Goal: Task Accomplishment & Management: Complete application form

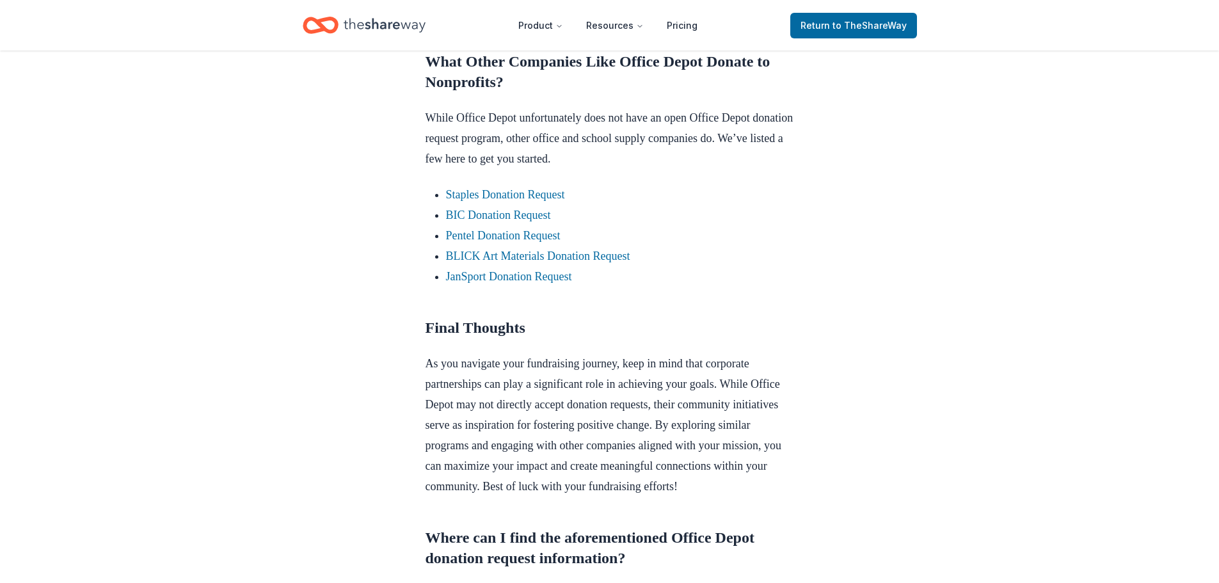
scroll to position [1022, 0]
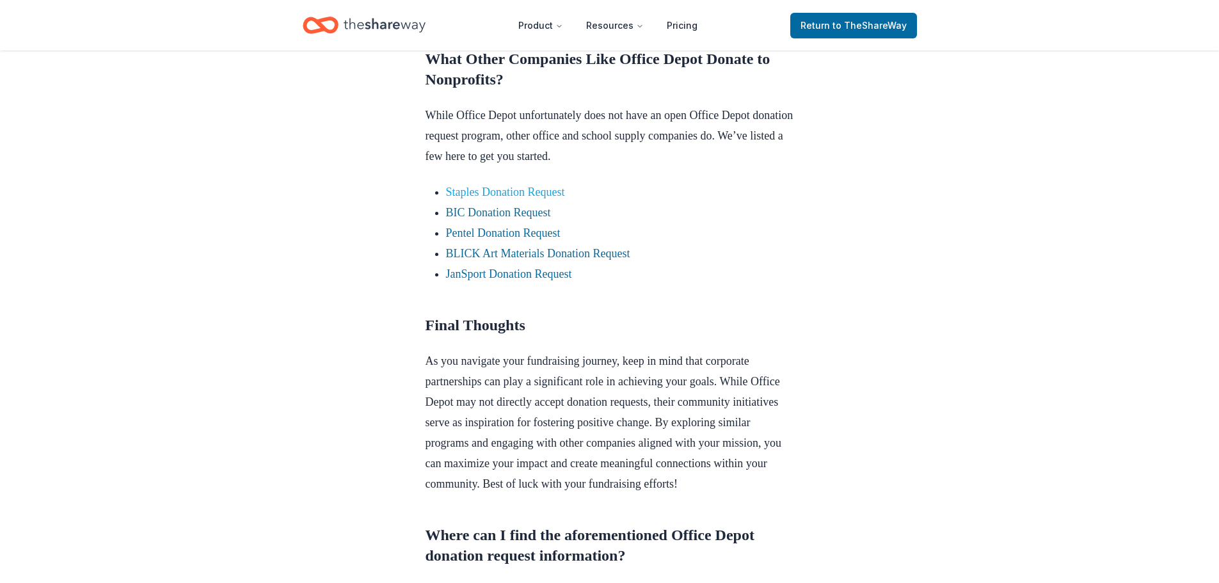
click at [489, 198] on link "Staples Donation Request" at bounding box center [505, 192] width 119 height 13
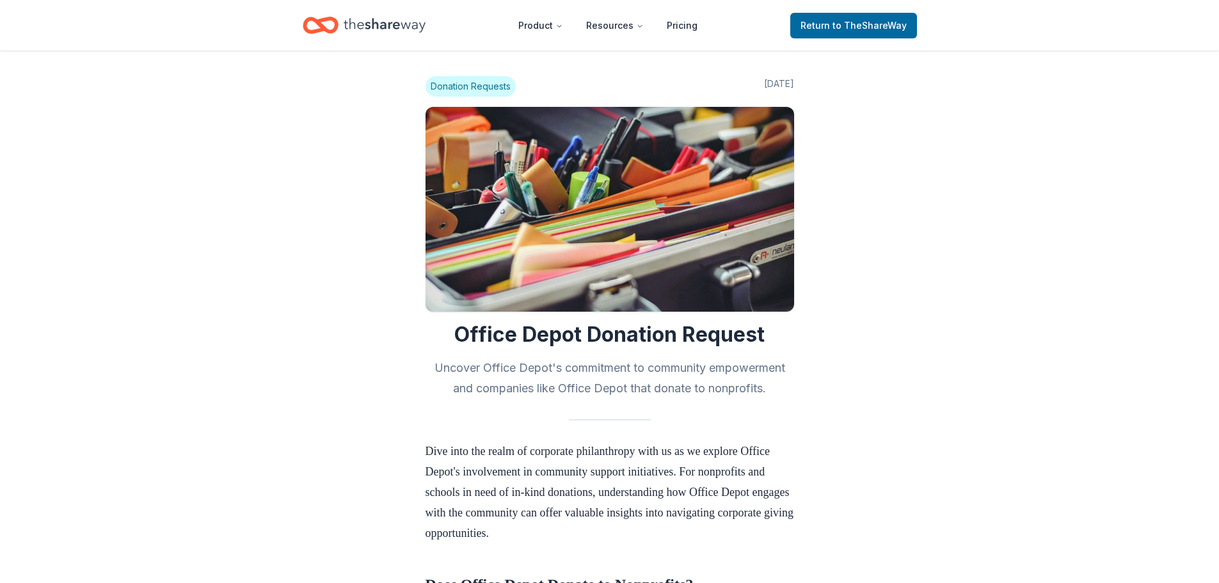
scroll to position [1019, 0]
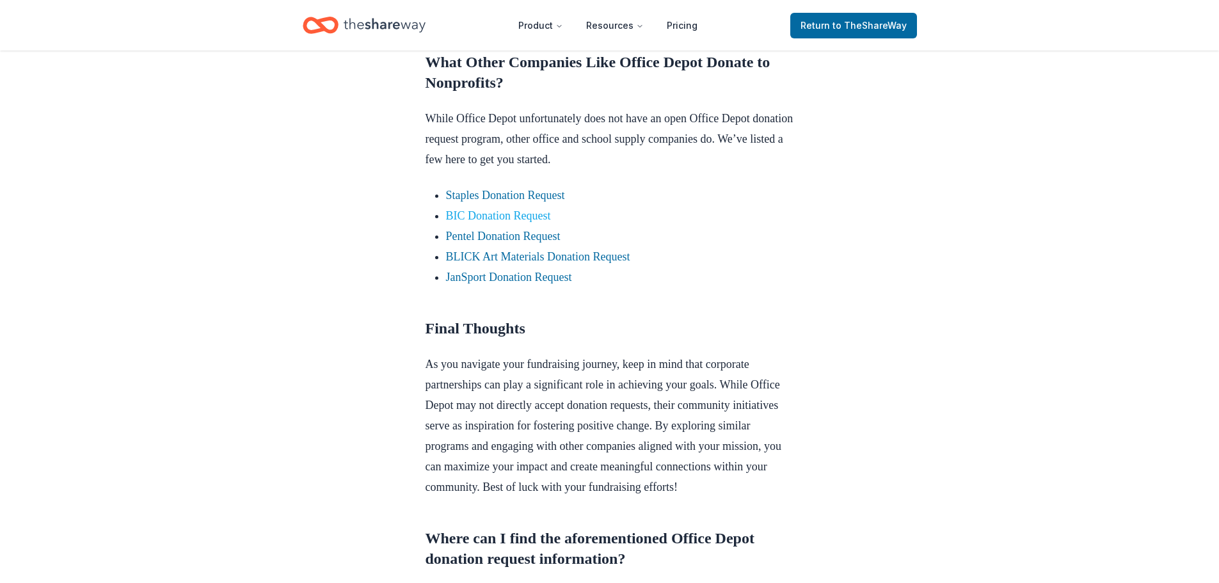
click at [521, 222] on link "BIC Donation Request" at bounding box center [498, 215] width 105 height 13
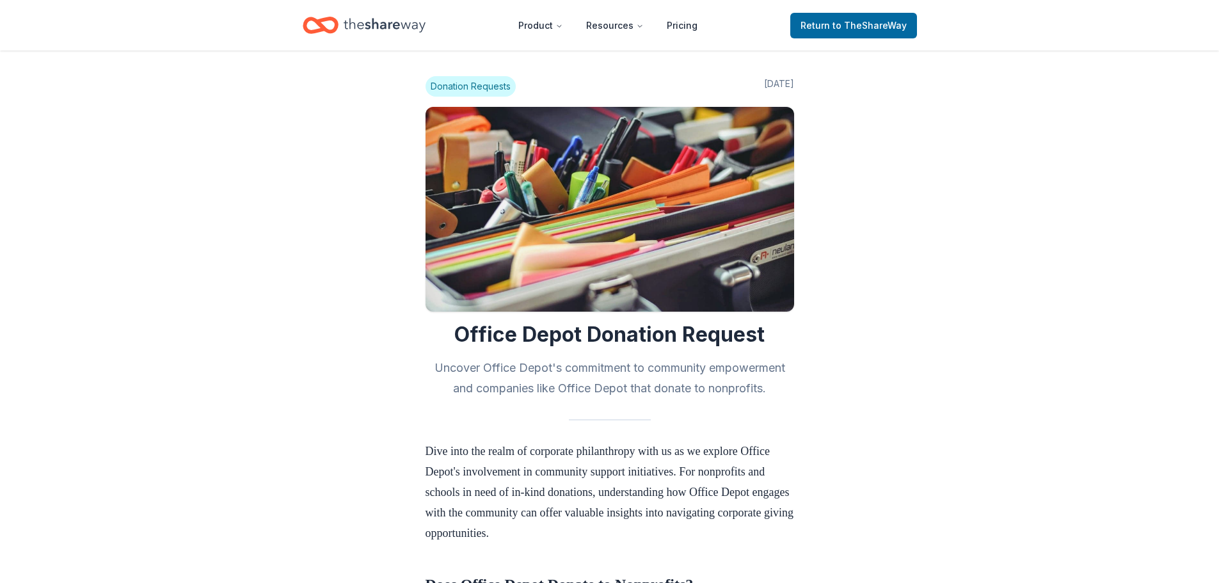
scroll to position [1015, 0]
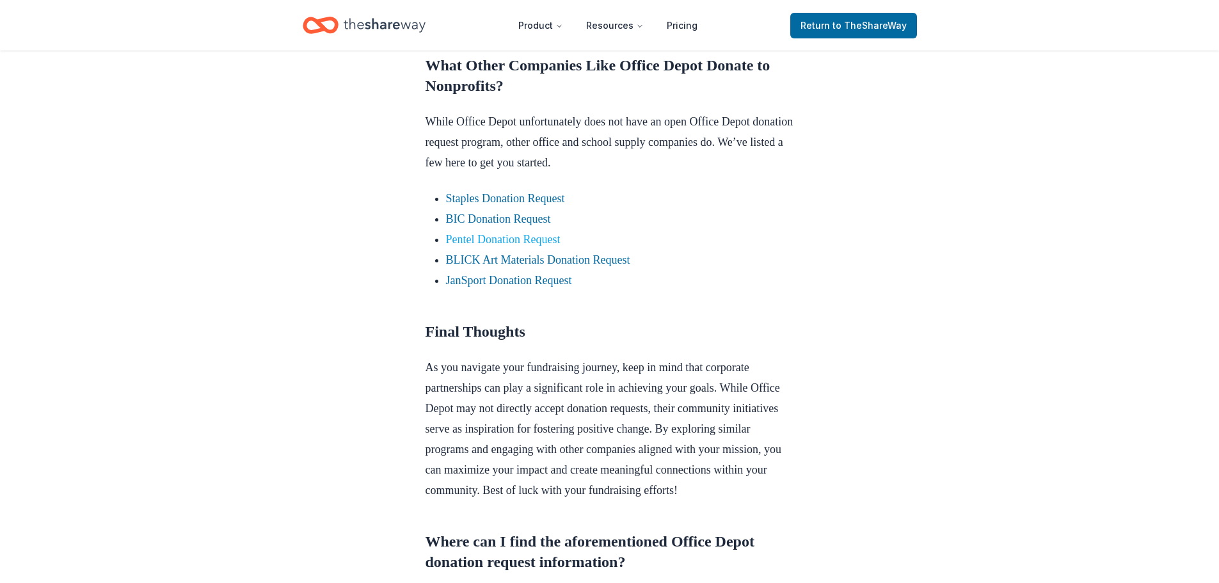
click at [512, 246] on link "Pentel Donation Request" at bounding box center [503, 239] width 115 height 13
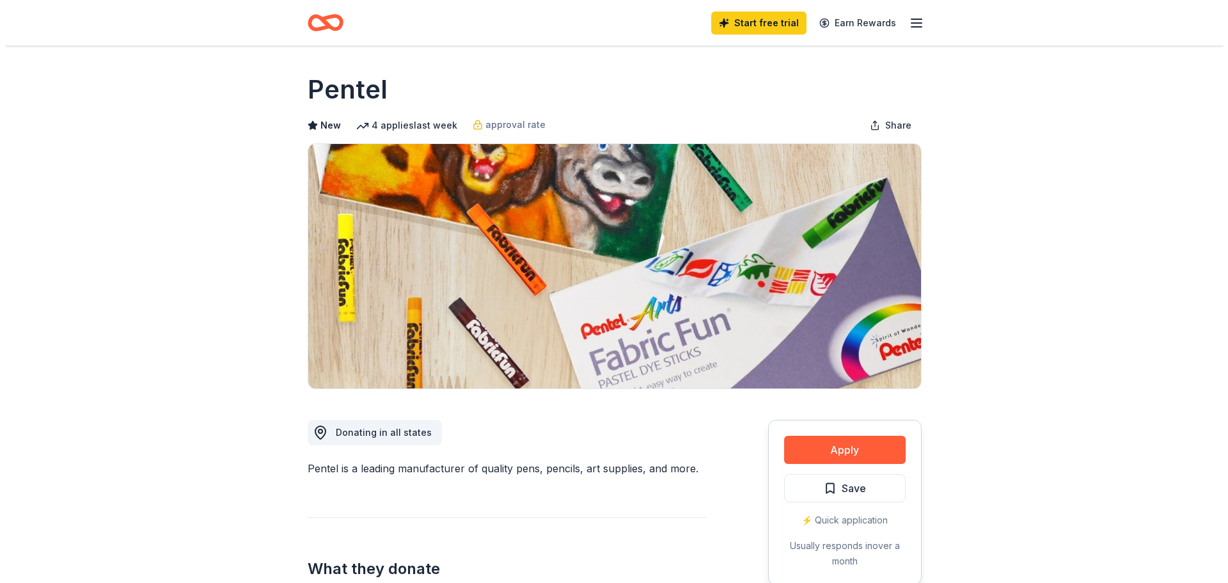
scroll to position [13, 0]
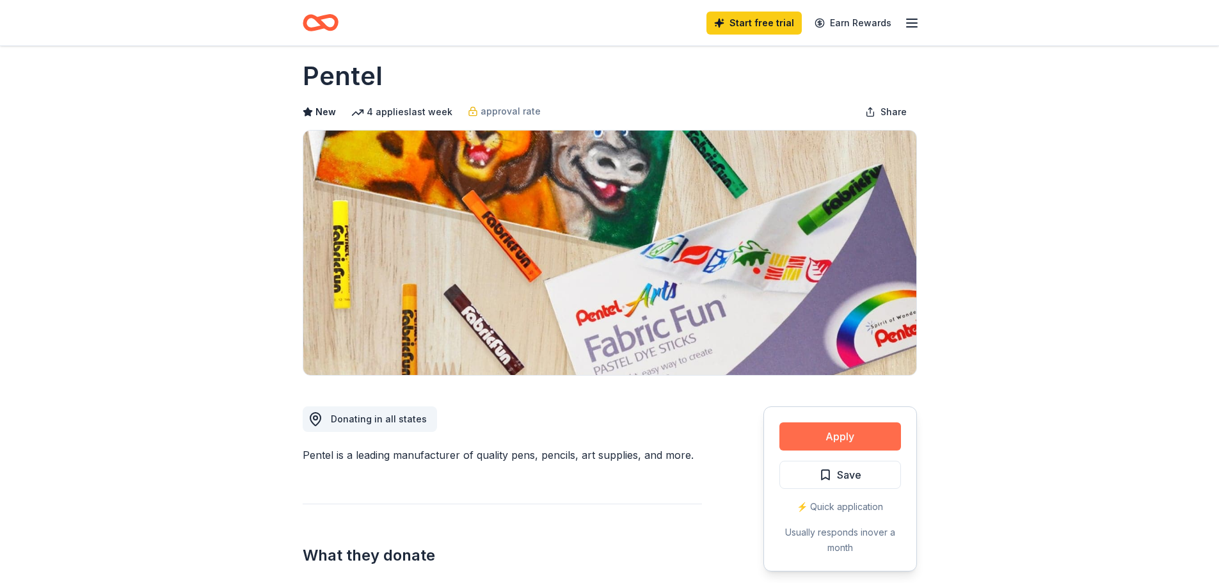
click at [860, 432] on button "Apply" at bounding box center [840, 436] width 122 height 28
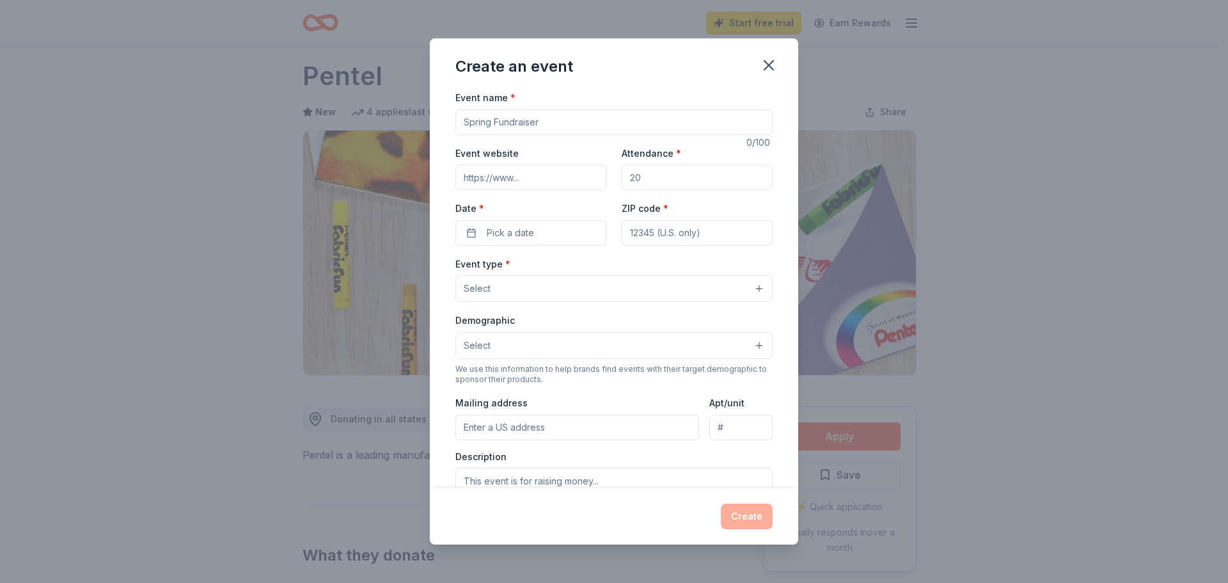
click at [750, 282] on button "Select" at bounding box center [614, 288] width 317 height 27
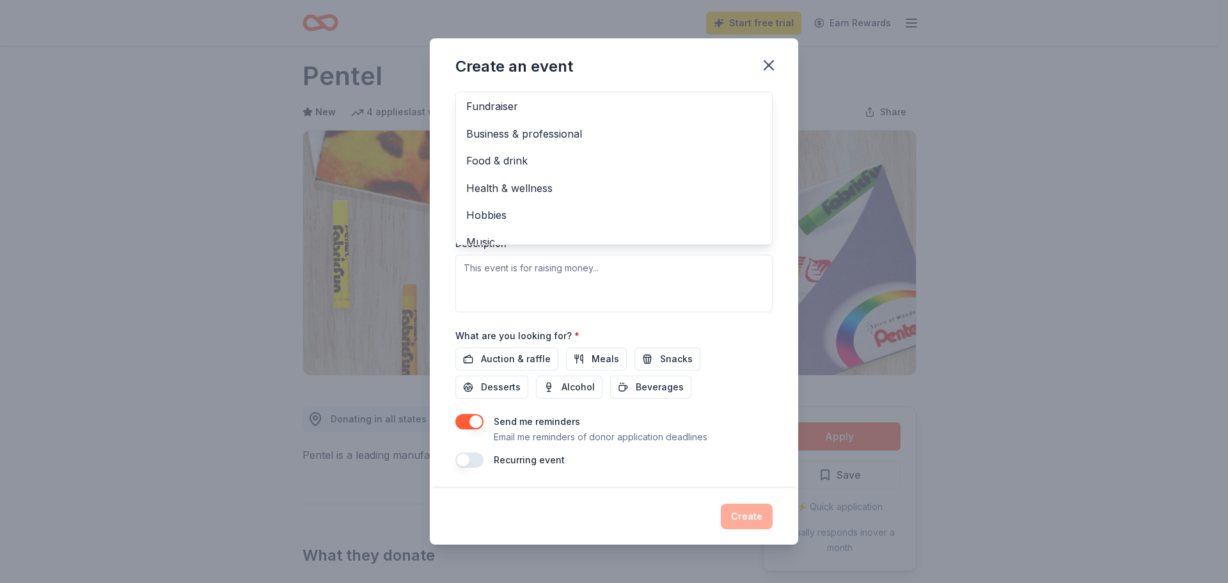
scroll to position [0, 0]
click at [575, 141] on span "Business & professional" at bounding box center [614, 135] width 296 height 17
click at [196, 177] on div "Create an event Event name * 0 /100 Event website Attendance * Date * Pick a da…" at bounding box center [614, 291] width 1228 height 583
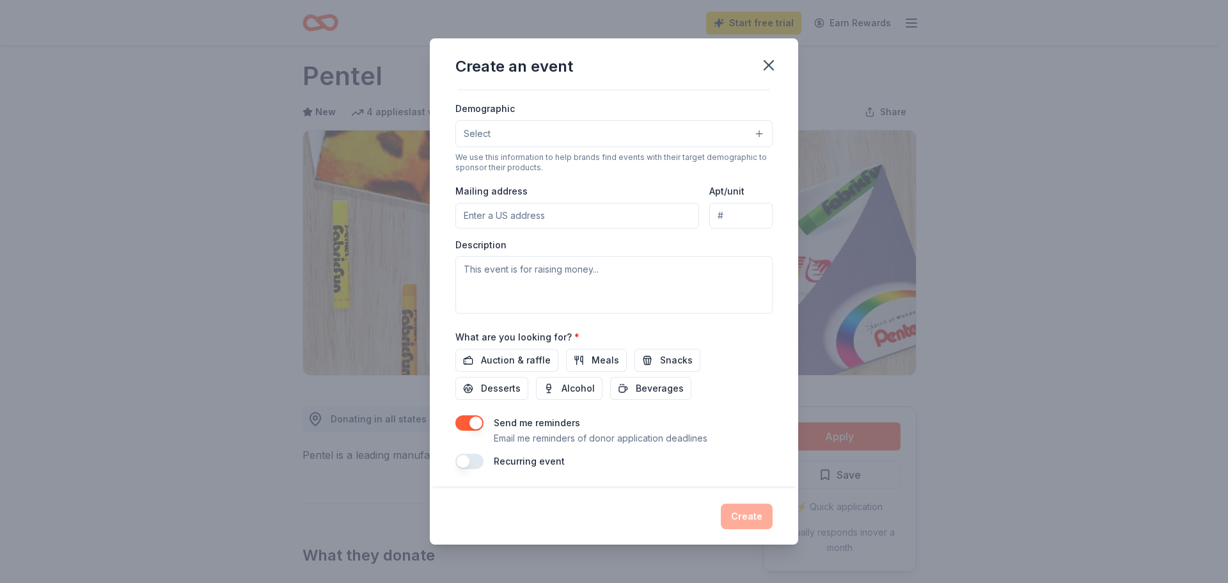
scroll to position [186, 0]
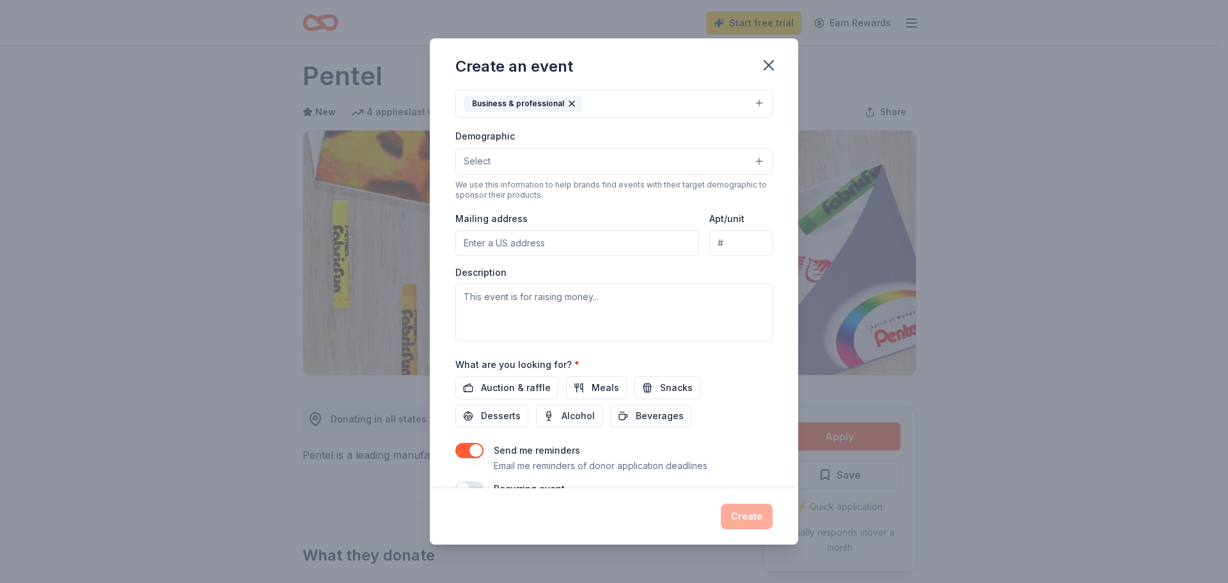
click at [516, 169] on button "Select" at bounding box center [614, 161] width 317 height 27
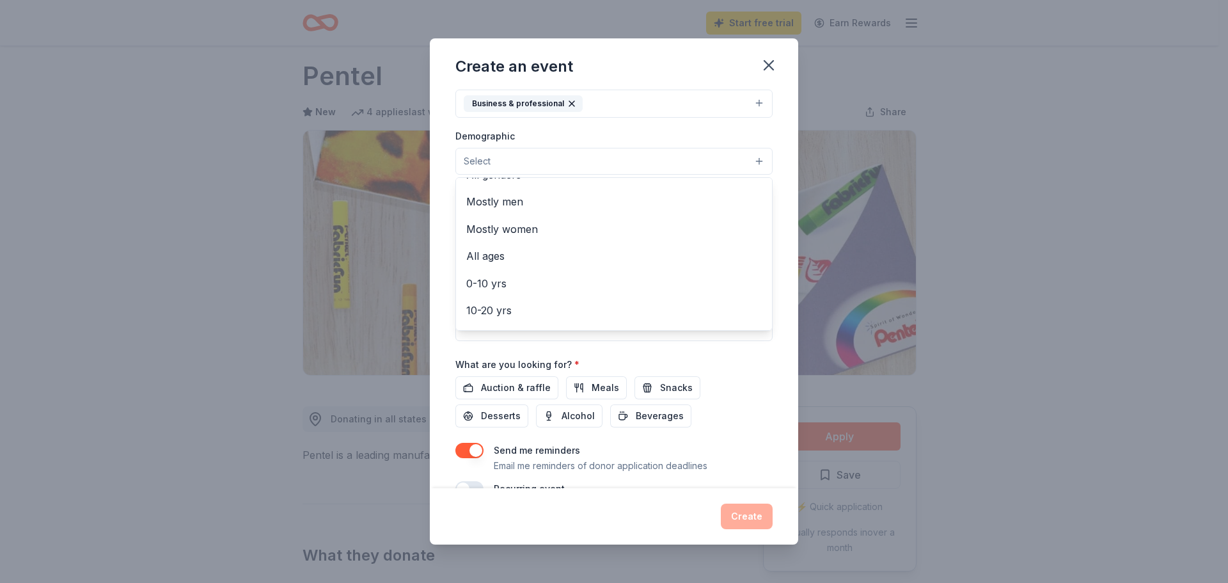
scroll to position [14, 0]
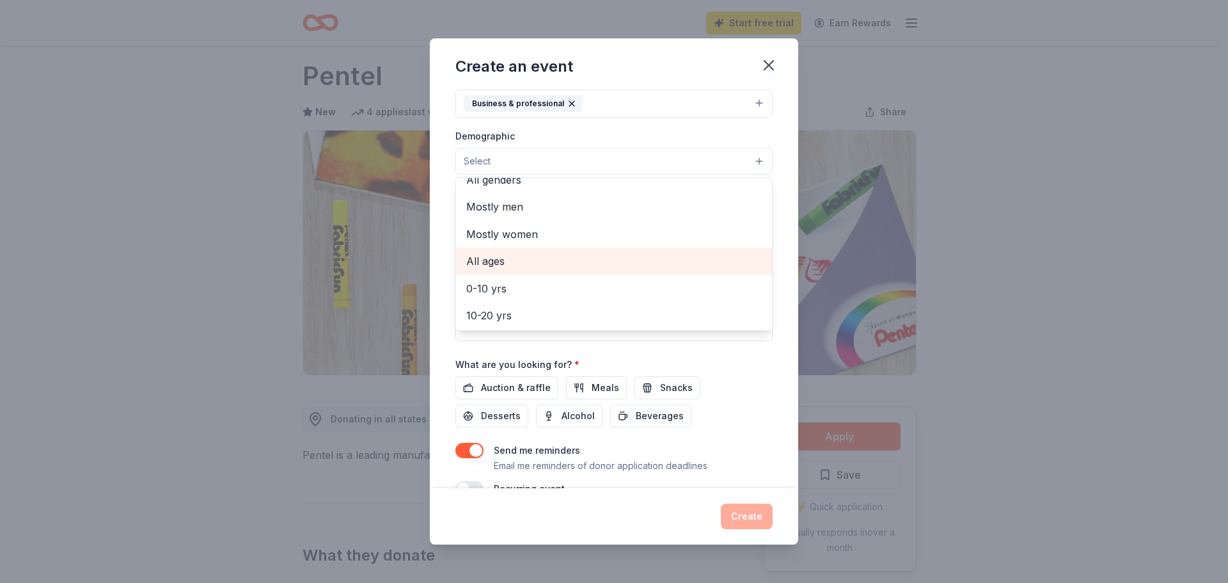
click at [500, 265] on span "All ages" at bounding box center [614, 261] width 296 height 17
click at [197, 266] on div "Create an event Event name * 0 /100 Event website Attendance * Date * Pick a da…" at bounding box center [614, 291] width 1228 height 583
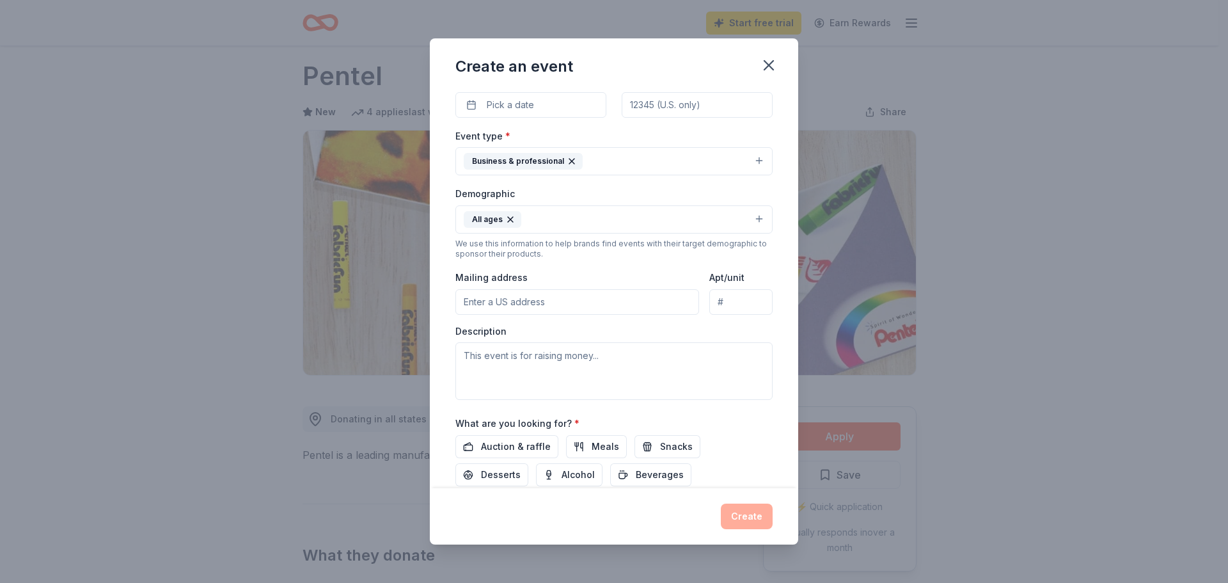
scroll to position [125, 0]
click at [569, 163] on icon "button" at bounding box center [571, 164] width 5 height 5
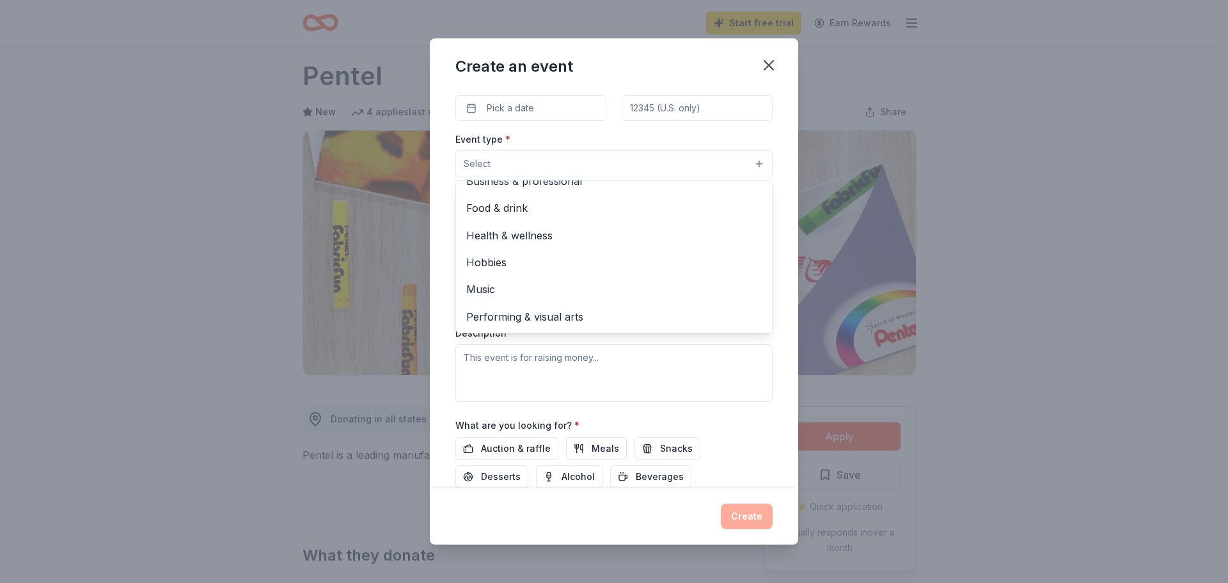
scroll to position [0, 0]
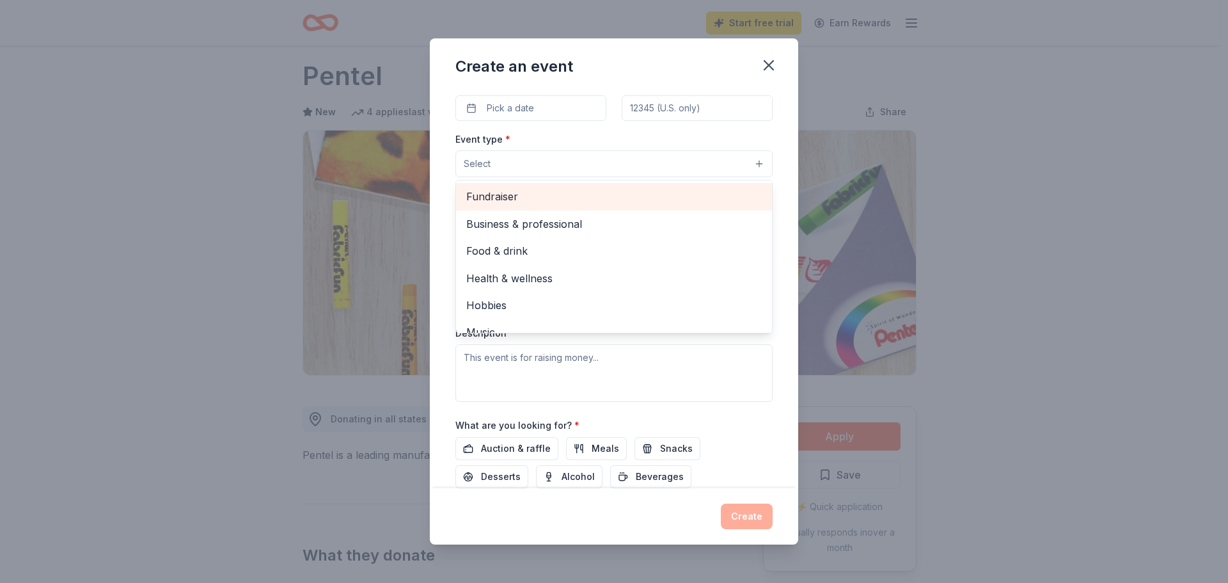
click at [576, 195] on span "Fundraiser" at bounding box center [614, 196] width 296 height 17
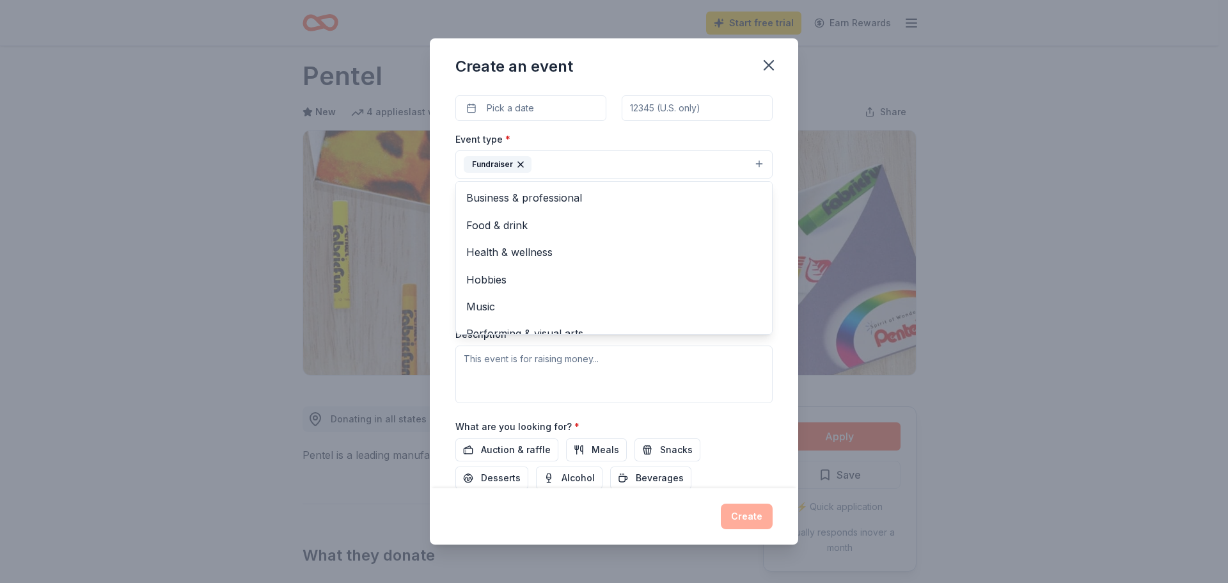
scroll to position [15, 0]
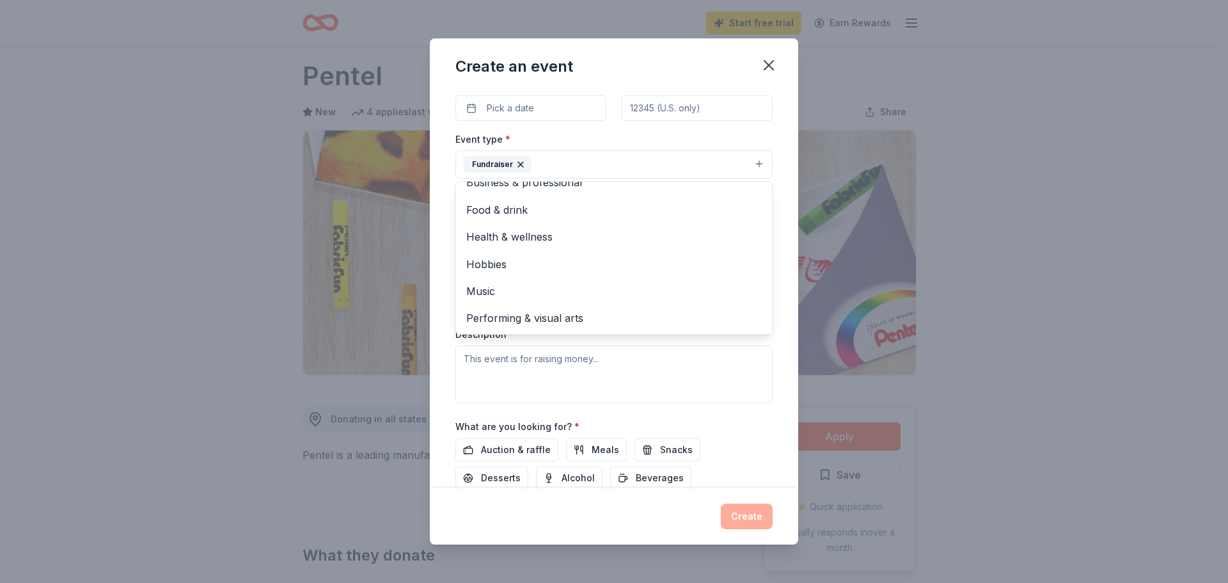
click at [315, 295] on div "Create an event Event name * 0 /100 Event website Attendance * Date * Pick a da…" at bounding box center [614, 291] width 1228 height 583
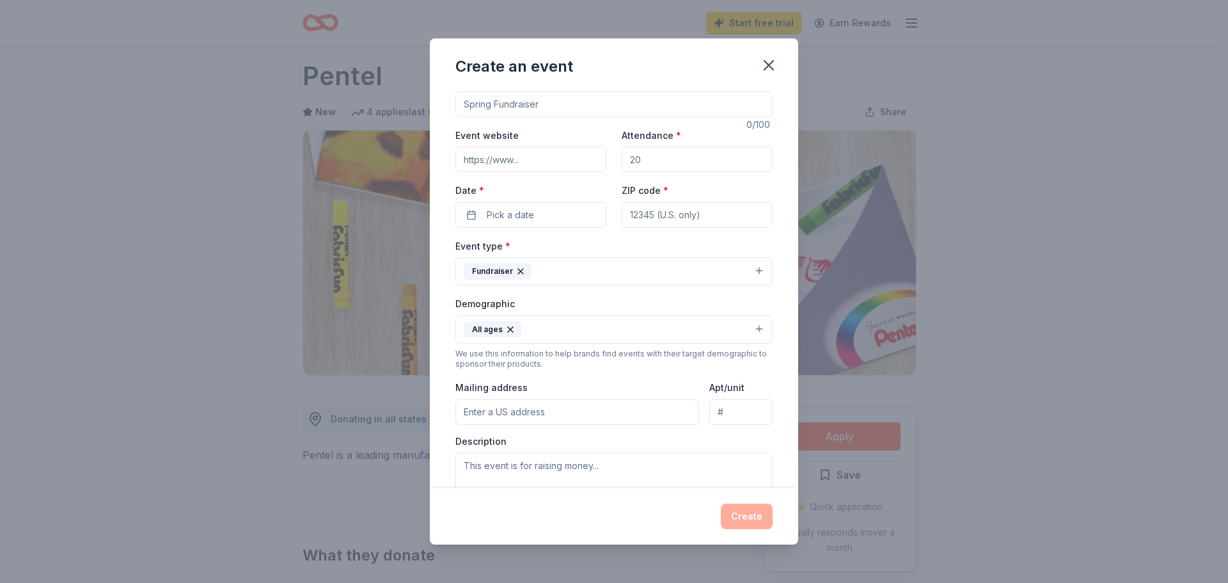
scroll to position [0, 0]
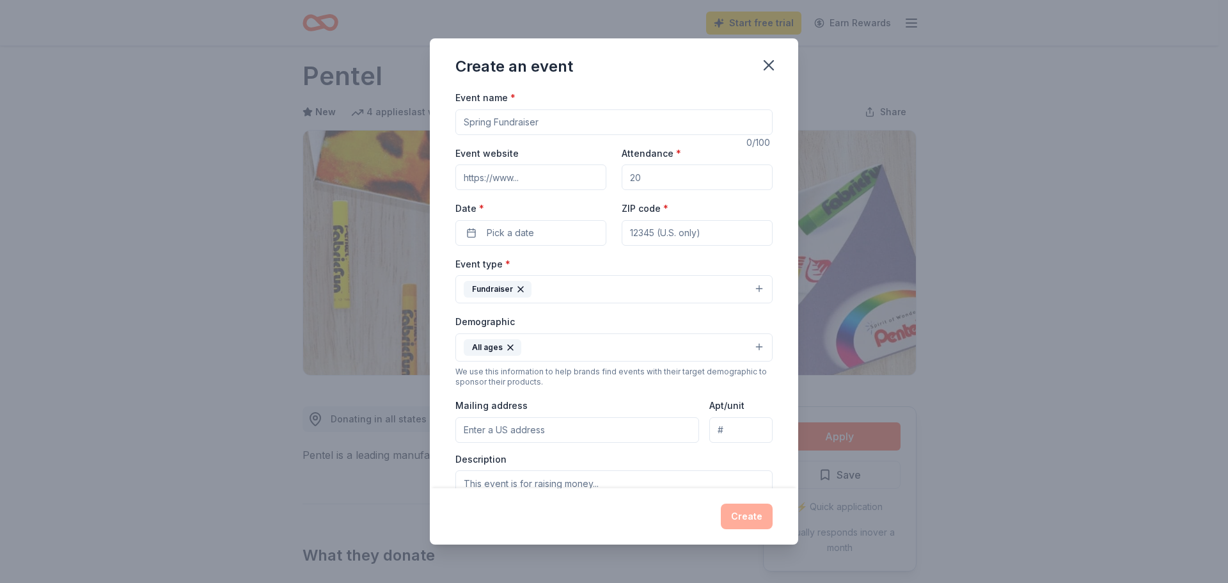
click at [532, 124] on input "Event name *" at bounding box center [614, 122] width 317 height 26
click at [539, 234] on button "Pick a date" at bounding box center [531, 233] width 151 height 26
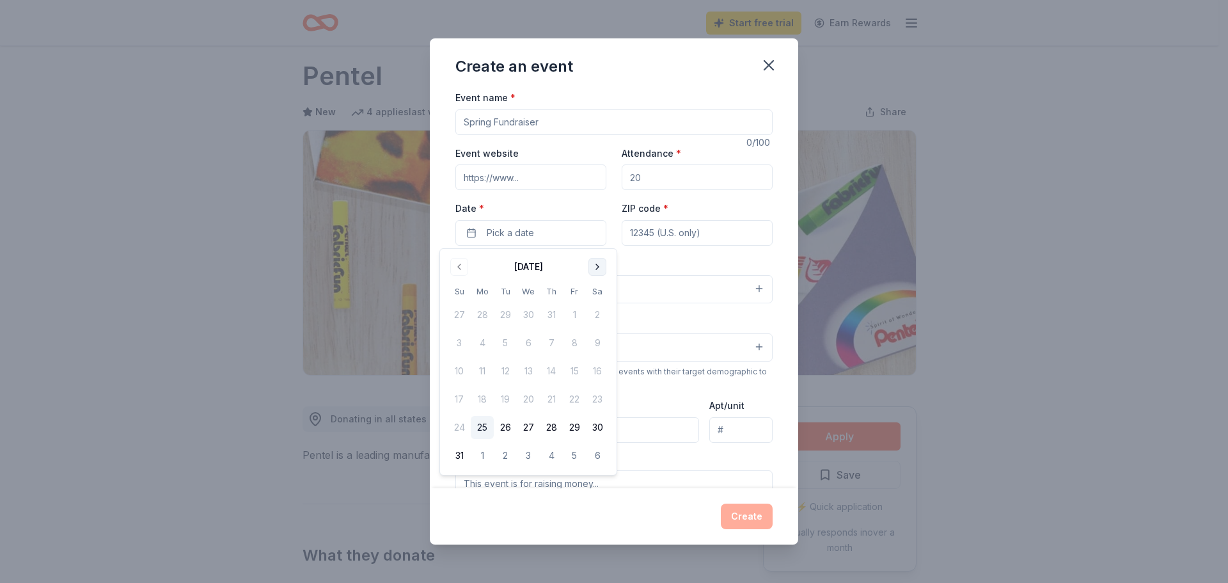
click at [603, 264] on button "Go to next month" at bounding box center [598, 267] width 18 height 18
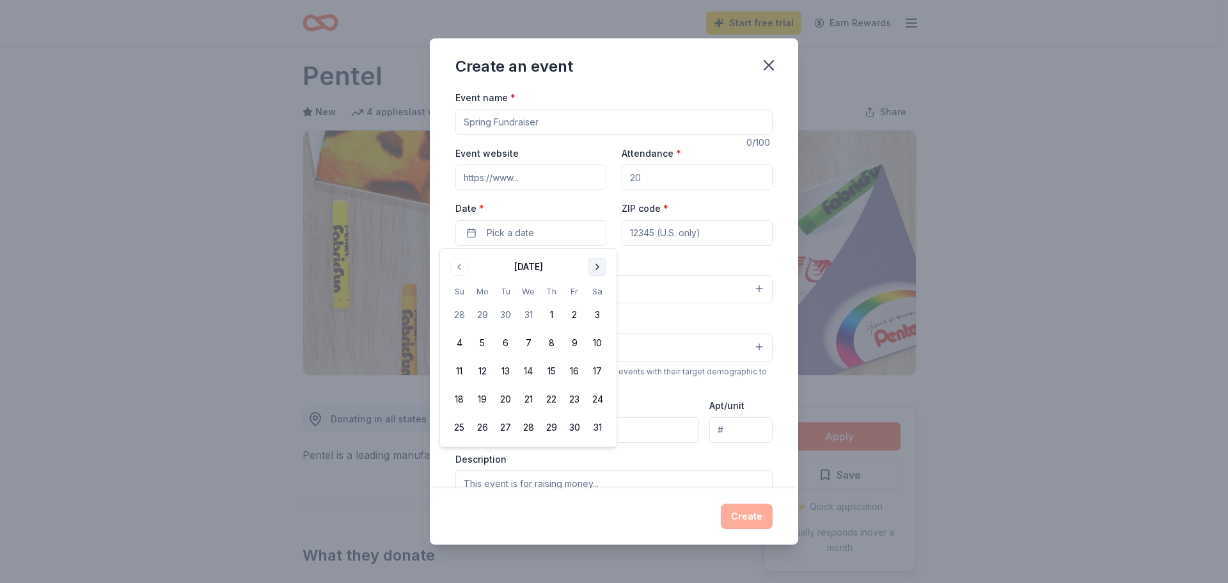
click at [603, 264] on button "Go to next month" at bounding box center [598, 267] width 18 height 18
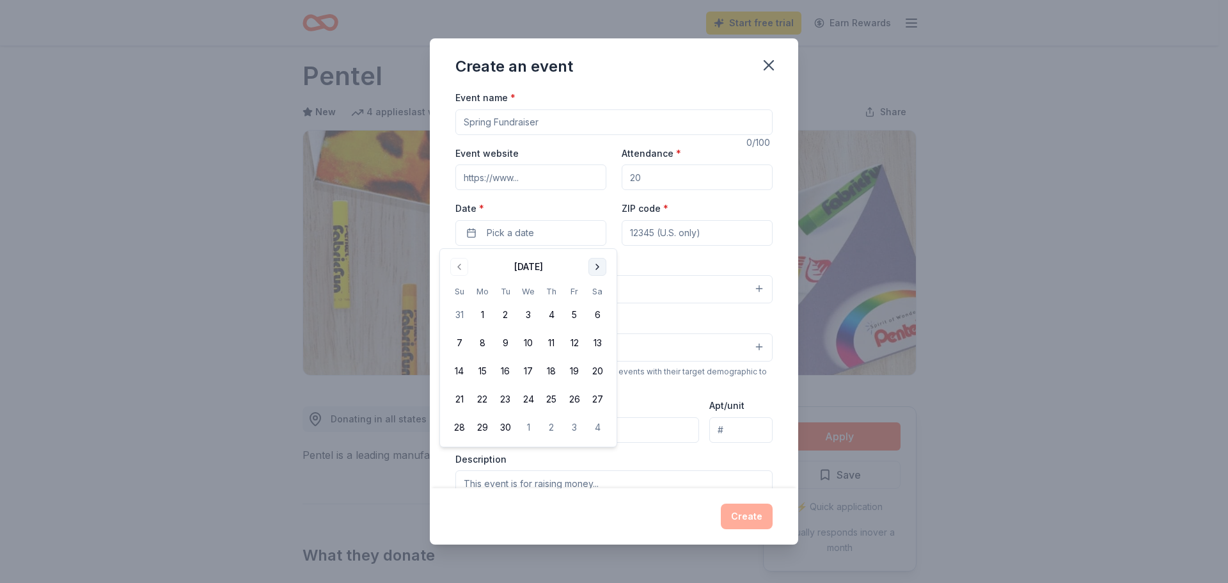
click at [603, 264] on button "Go to next month" at bounding box center [598, 267] width 18 height 18
click at [598, 315] on button "1" at bounding box center [597, 314] width 23 height 23
click at [649, 230] on input "ZIP code *" at bounding box center [697, 233] width 151 height 26
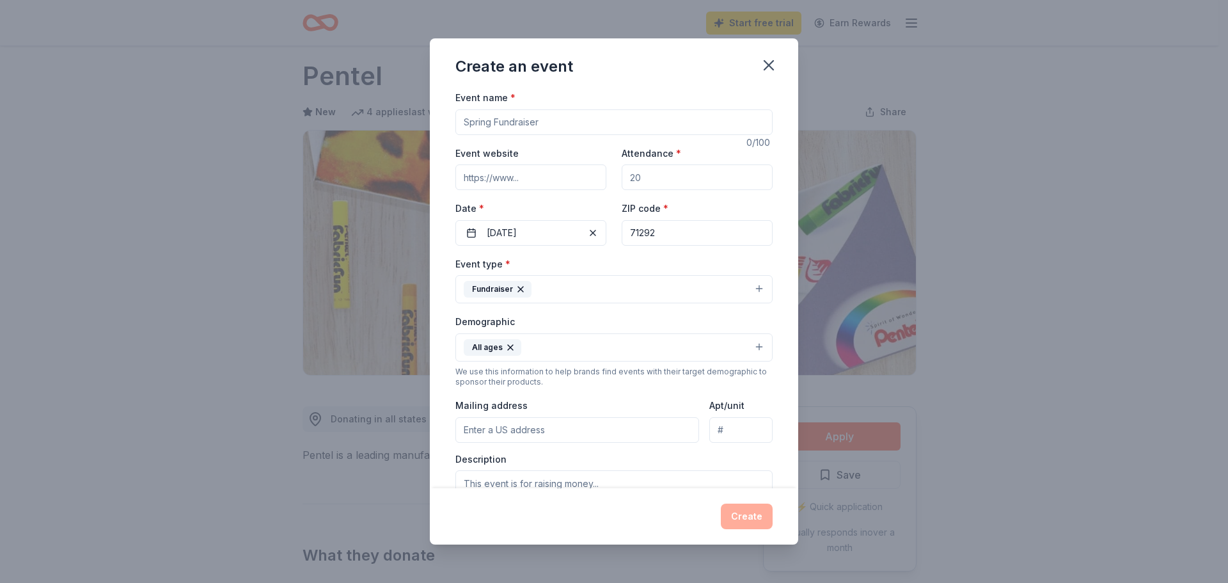
type input "71292"
click at [563, 117] on input "Event name *" at bounding box center [614, 122] width 317 height 26
type input "b"
type input "V"
type input "BACK TO SCHOOL BACKPACK AND SUPPLY GIVE AWAY"
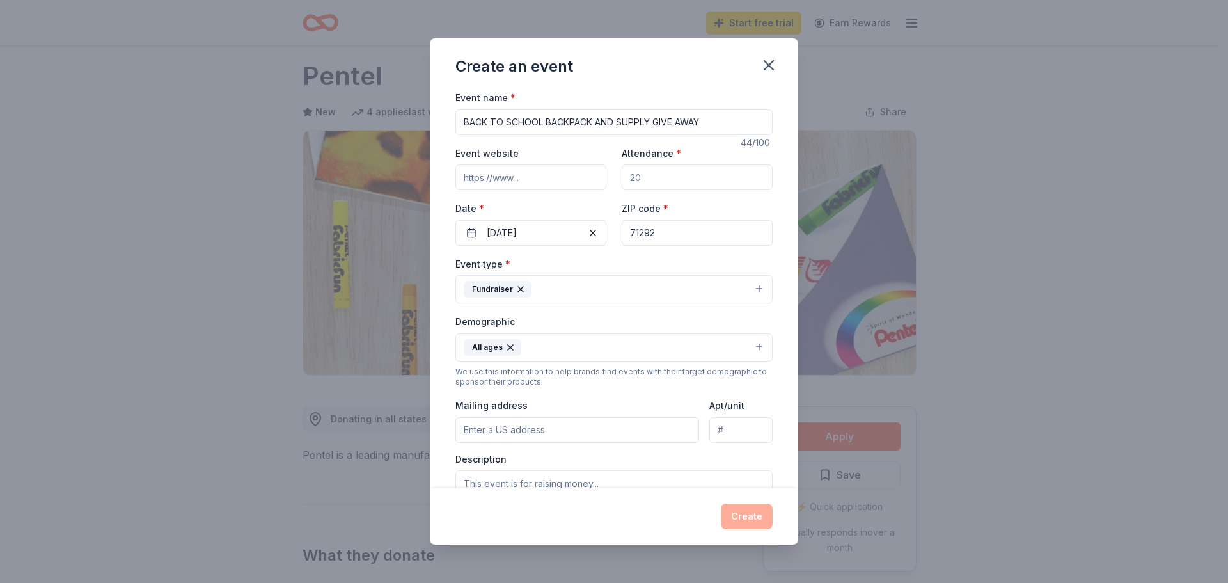
click at [555, 154] on div "Event website" at bounding box center [531, 167] width 151 height 45
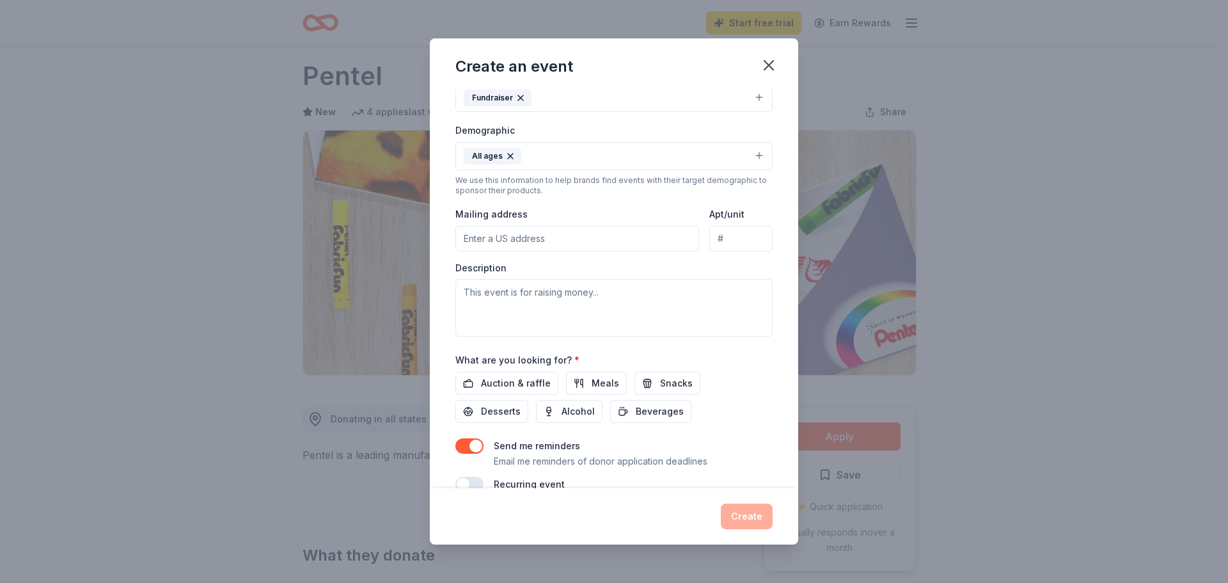
scroll to position [216, 0]
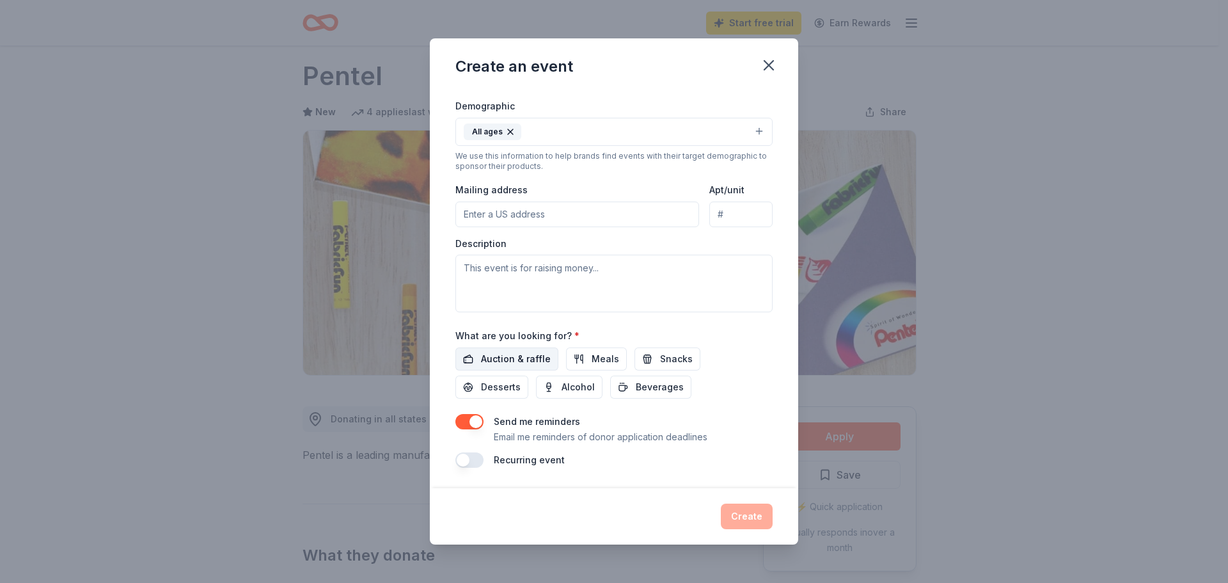
click at [514, 361] on span "Auction & raffle" at bounding box center [516, 358] width 70 height 15
click at [651, 388] on span "Beverages" at bounding box center [660, 386] width 48 height 15
click at [660, 364] on span "Snacks" at bounding box center [676, 358] width 33 height 15
click at [597, 359] on span "Meals" at bounding box center [606, 358] width 28 height 15
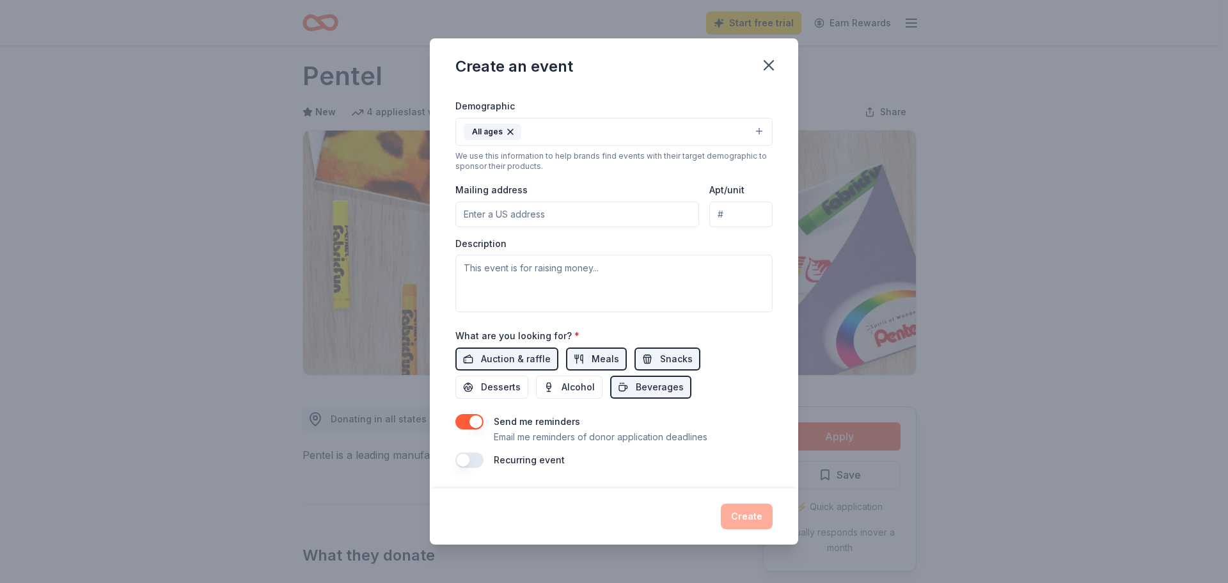
click at [479, 459] on button "button" at bounding box center [470, 459] width 28 height 15
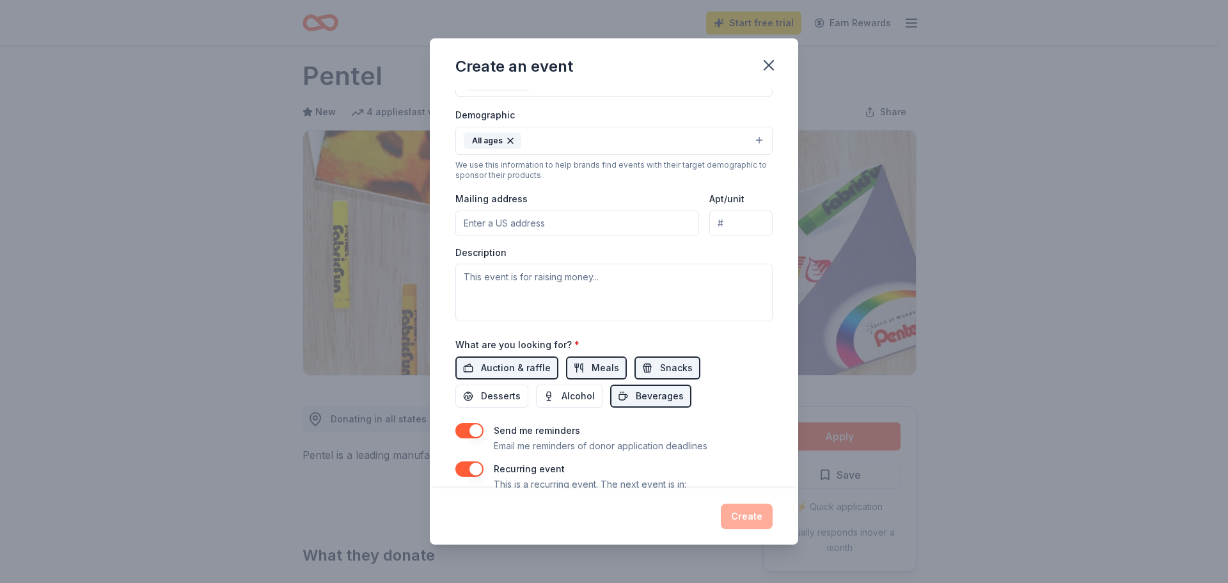
scroll to position [205, 0]
click at [487, 400] on span "Desserts" at bounding box center [501, 397] width 40 height 15
click at [520, 227] on input "Mailing address" at bounding box center [578, 225] width 244 height 26
type input "174 BLACK BARK LANE"
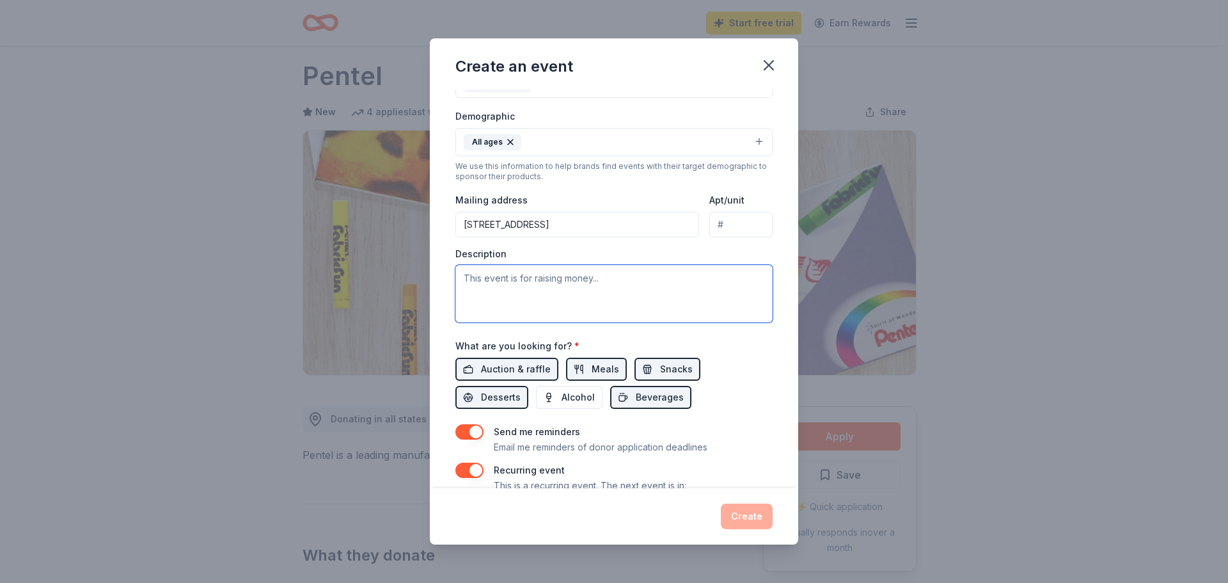
click at [575, 283] on textarea at bounding box center [614, 294] width 317 height 58
type textarea "THIS EVENT IS ACCEPTING SCHOOL SUPPLY DONATIONS OR MONETARY DONATIONS FOR A BAC…"
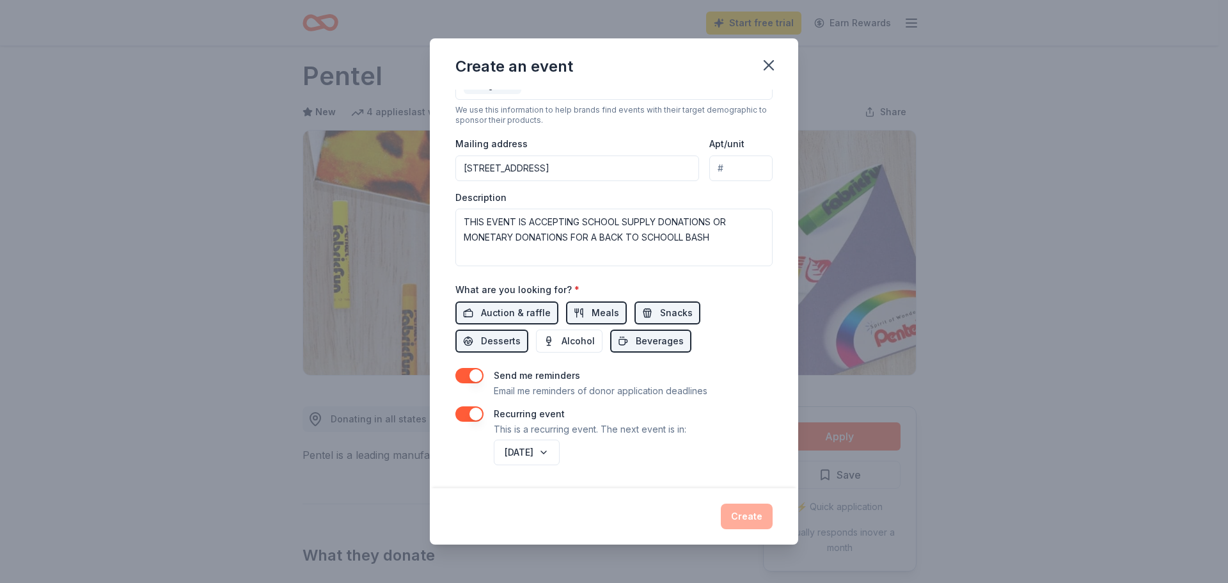
scroll to position [0, 0]
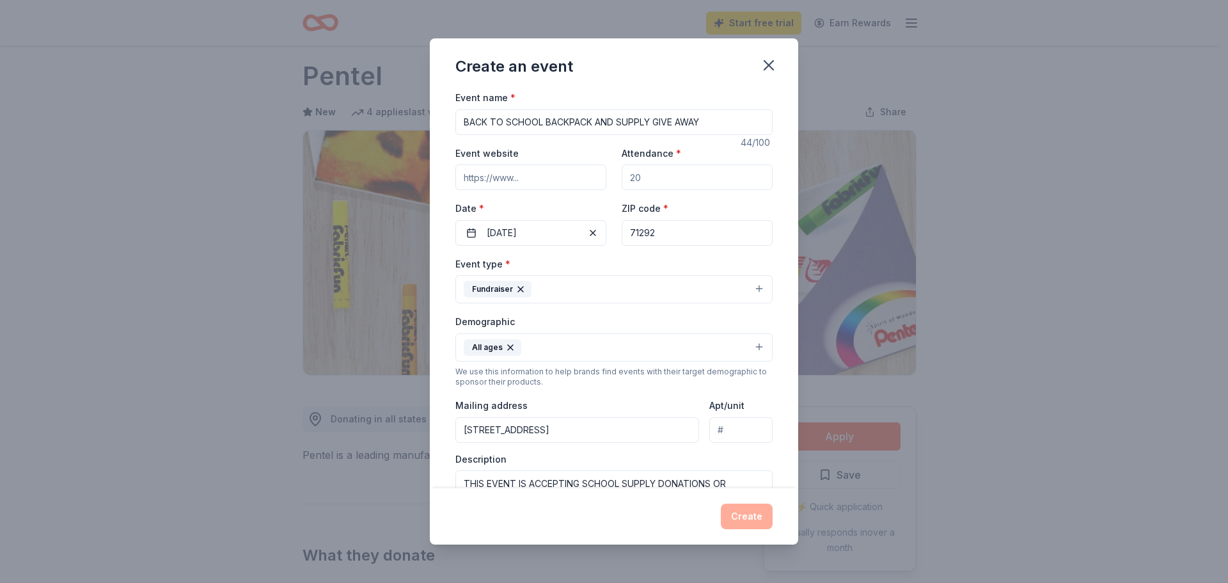
click at [463, 118] on input "BACK TO SCHOOL BACKPACK AND SUPPLY GIVE AWAY" at bounding box center [614, 122] width 317 height 26
drag, startPoint x: 704, startPoint y: 121, endPoint x: 766, endPoint y: 122, distance: 62.1
click at [766, 122] on div "Event name * THE FOREVERJANE FOUNDATIONS BACK TO SCHOOL BACKPACK AND SUPPLY GIV…" at bounding box center [614, 289] width 369 height 399
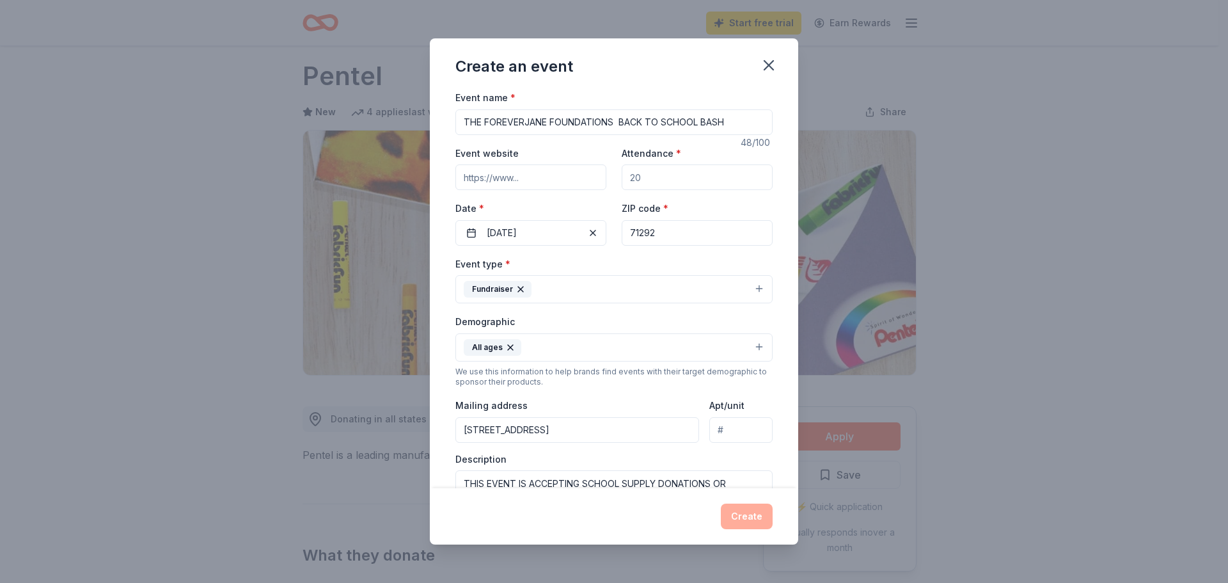
type input "THE FOREVERJANE FOUNDATIONS BACK TO SCHOOL BASH"
click at [756, 360] on button "All ages" at bounding box center [614, 347] width 317 height 28
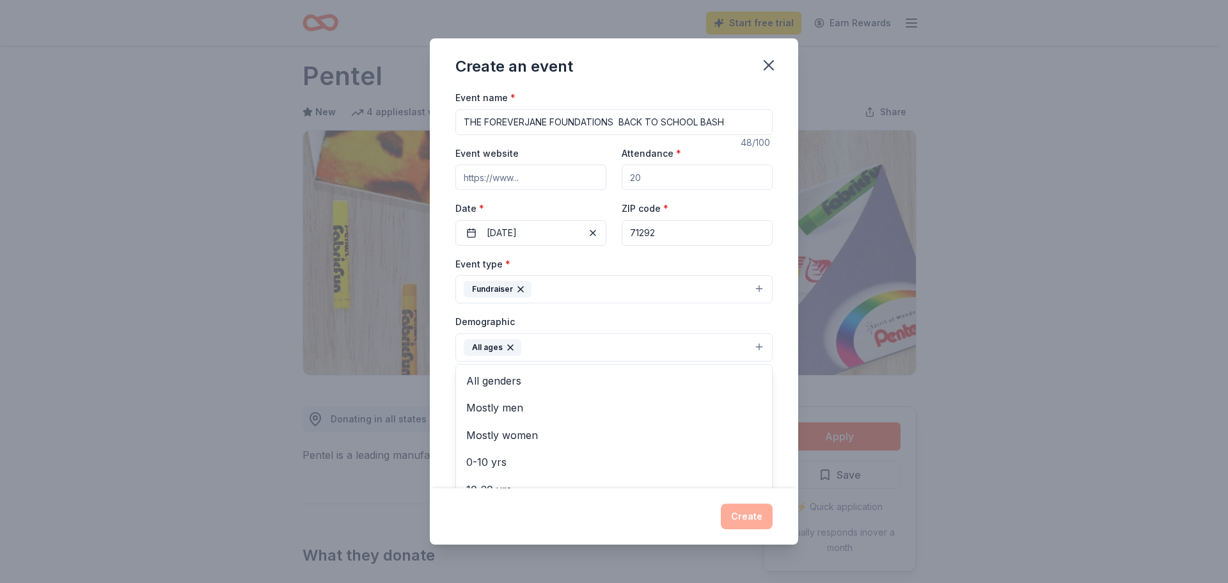
click at [296, 312] on div "Create an event Event name * THE FOREVERJANE FOUNDATIONS BACK TO SCHOOL BASH 48…" at bounding box center [614, 291] width 1228 height 583
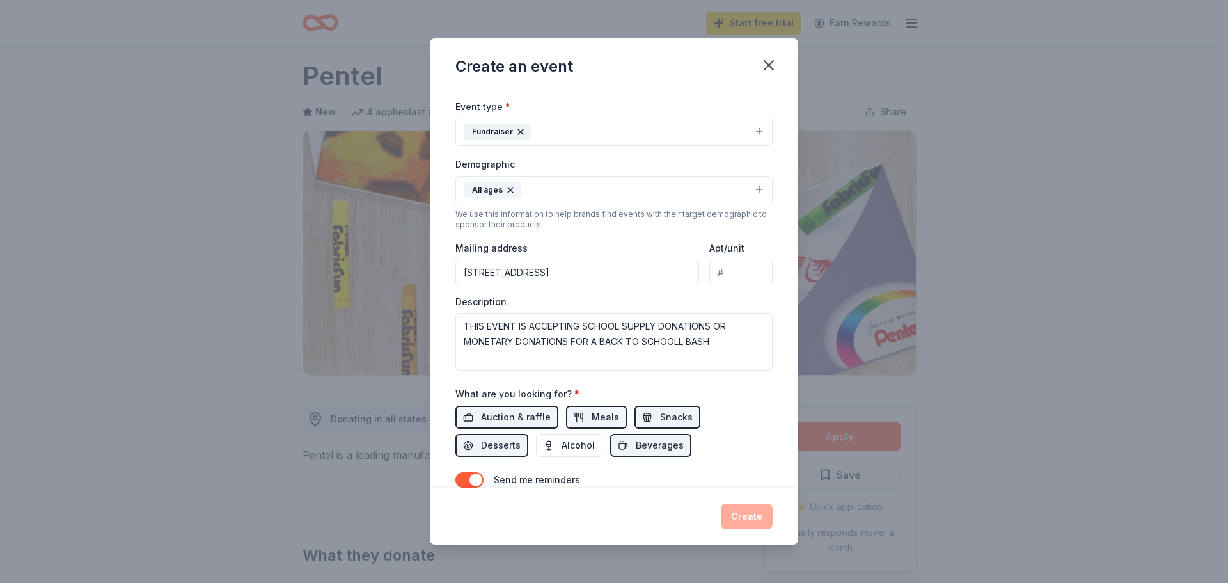
scroll to position [155, 0]
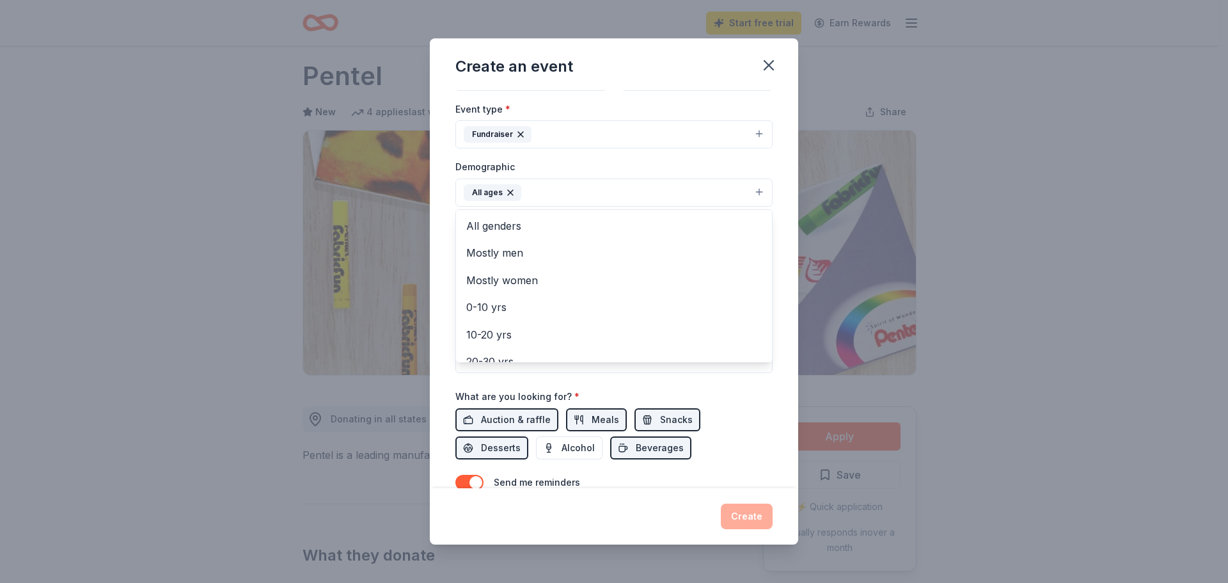
click at [754, 188] on button "All ages" at bounding box center [614, 192] width 317 height 28
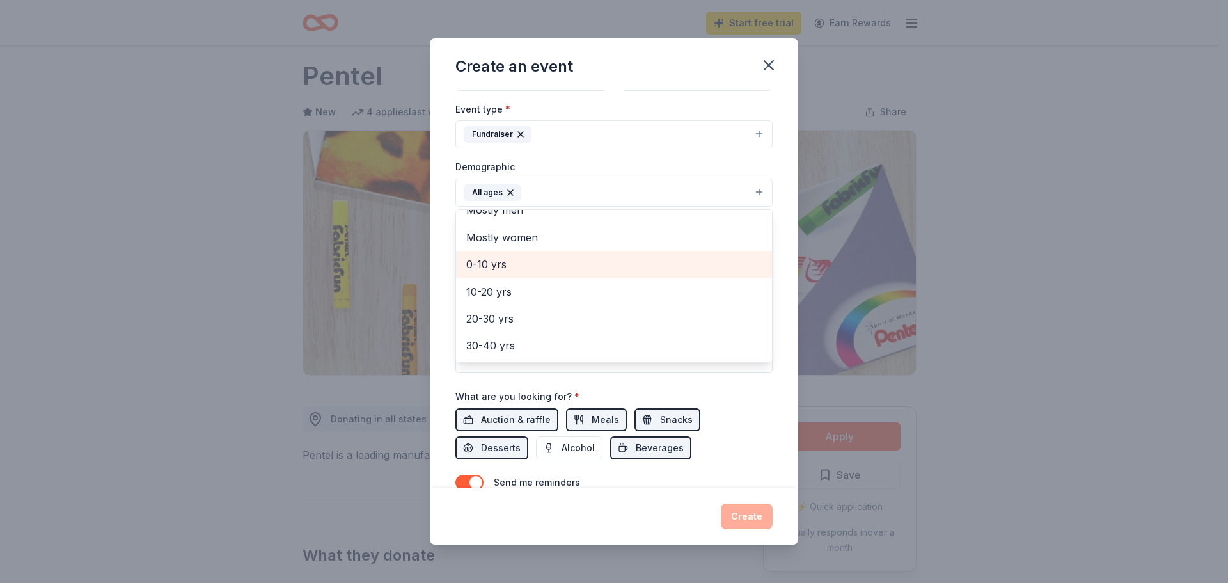
click at [510, 271] on span "0-10 yrs" at bounding box center [614, 264] width 296 height 17
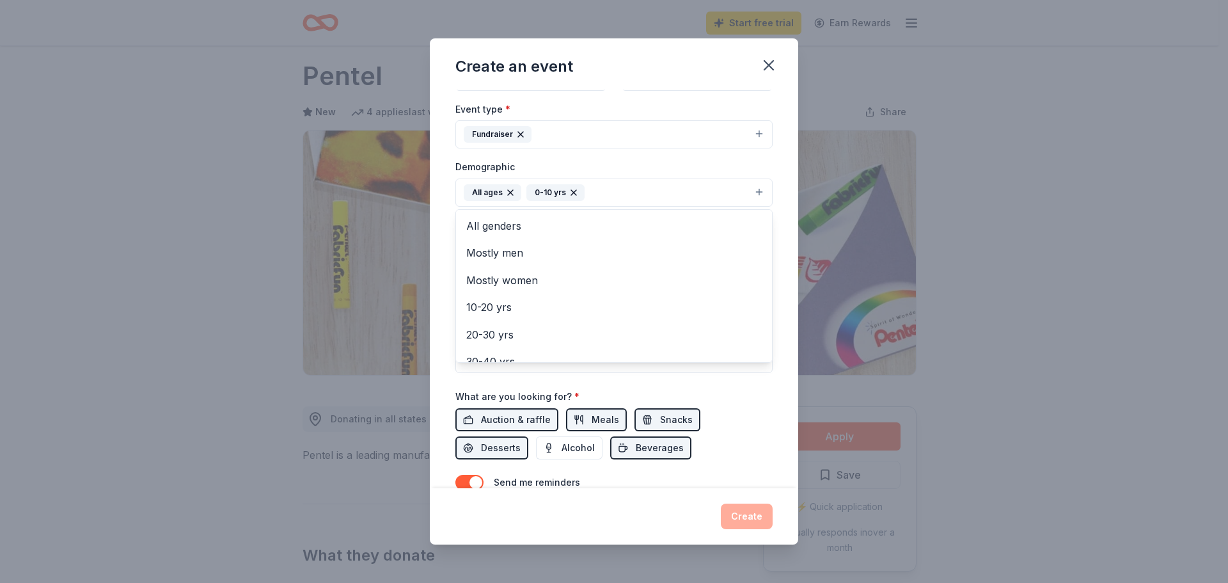
scroll to position [15, 0]
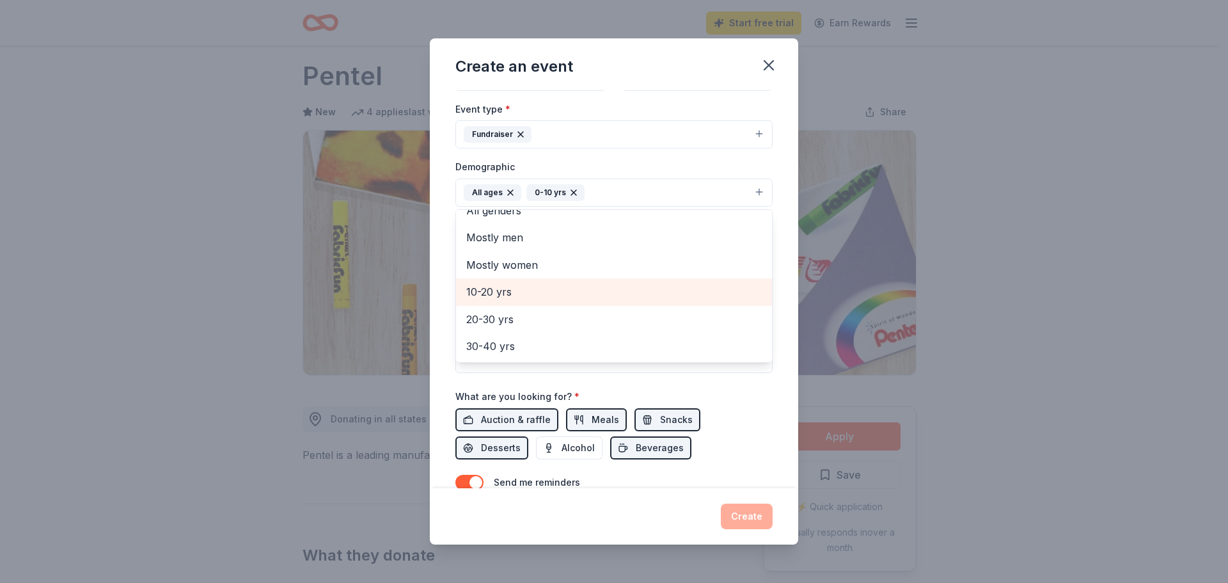
click at [521, 296] on span "10-20 yrs" at bounding box center [614, 291] width 296 height 17
click at [209, 339] on div "Create an event Event name * THE FOREVERJANE FOUNDATIONS BACK TO SCHOOL BASH 48…" at bounding box center [614, 291] width 1228 height 583
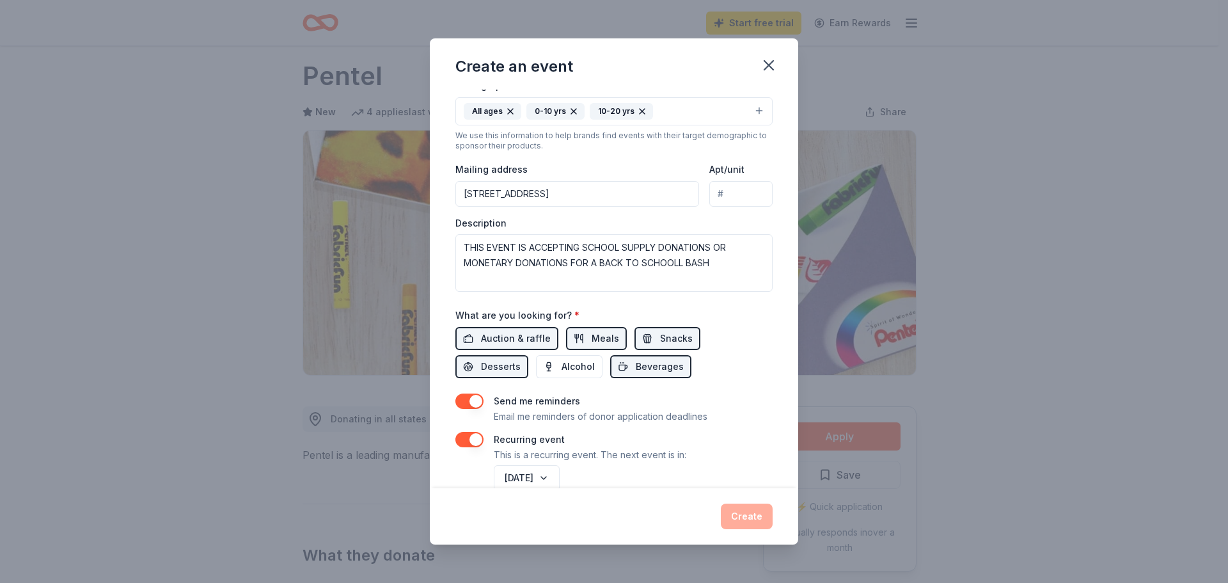
scroll to position [262, 0]
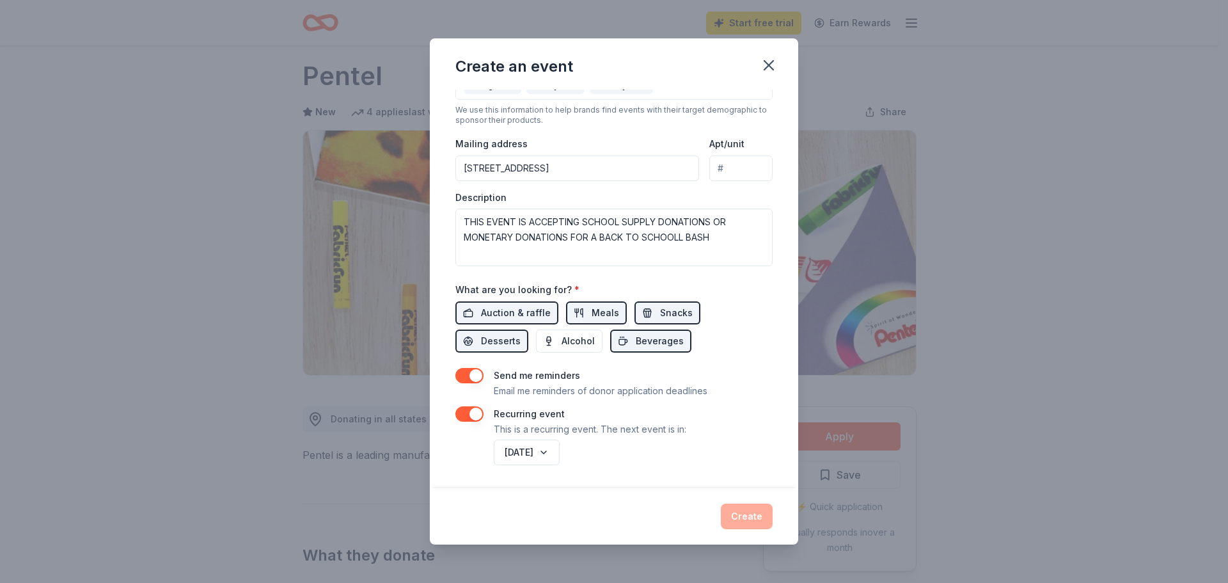
click at [733, 461] on div "August 2027" at bounding box center [631, 452] width 281 height 31
click at [763, 514] on div "Create" at bounding box center [614, 516] width 317 height 26
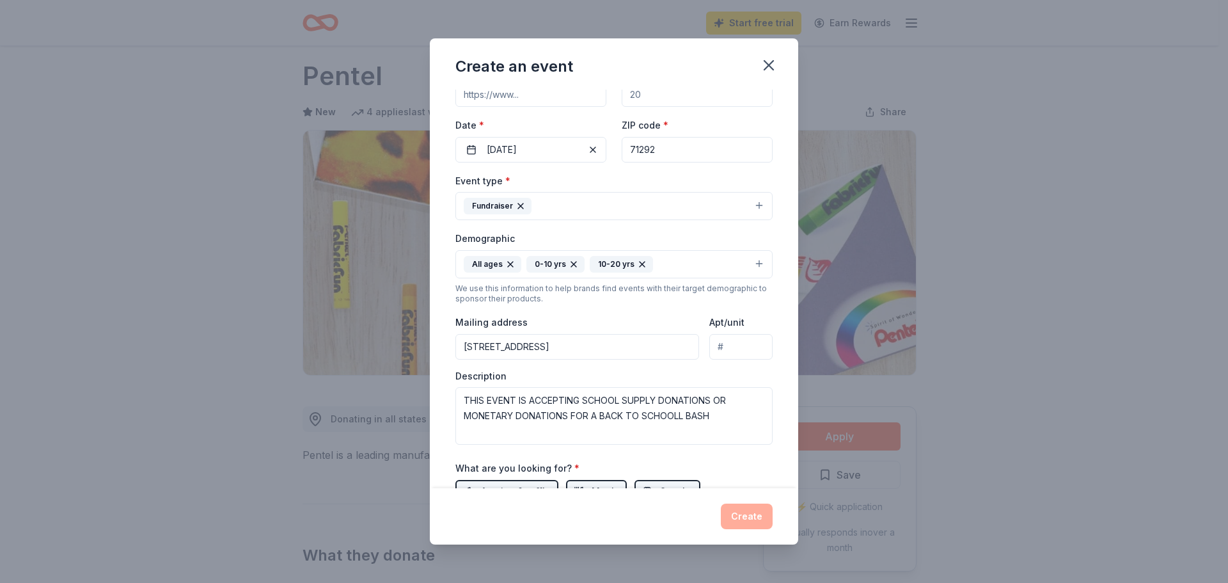
scroll to position [0, 0]
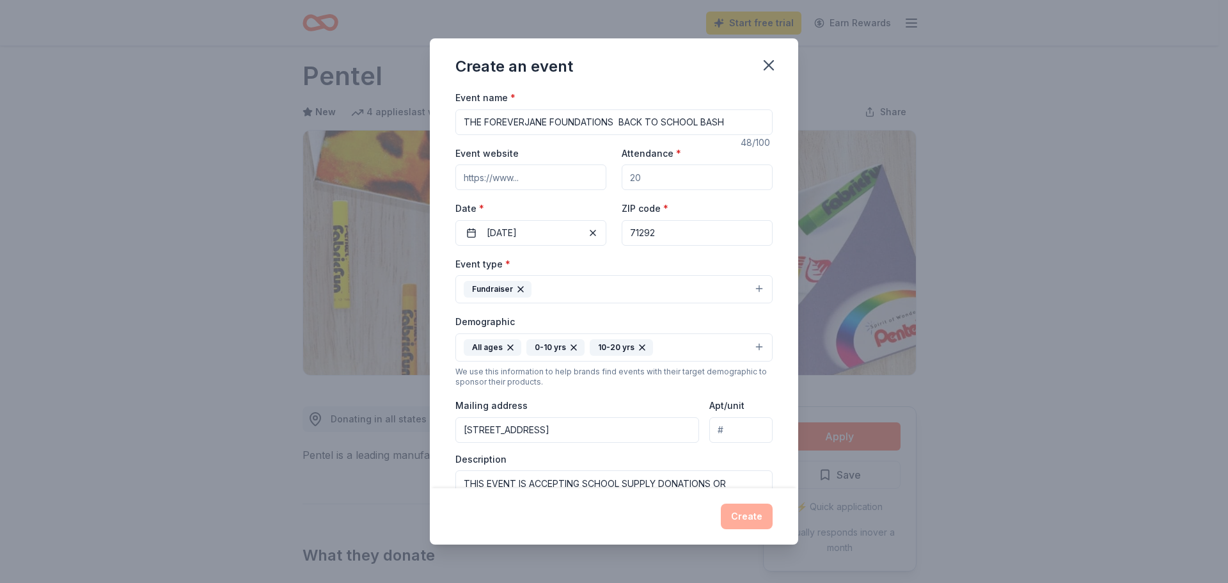
click at [637, 345] on icon "button" at bounding box center [642, 347] width 10 height 10
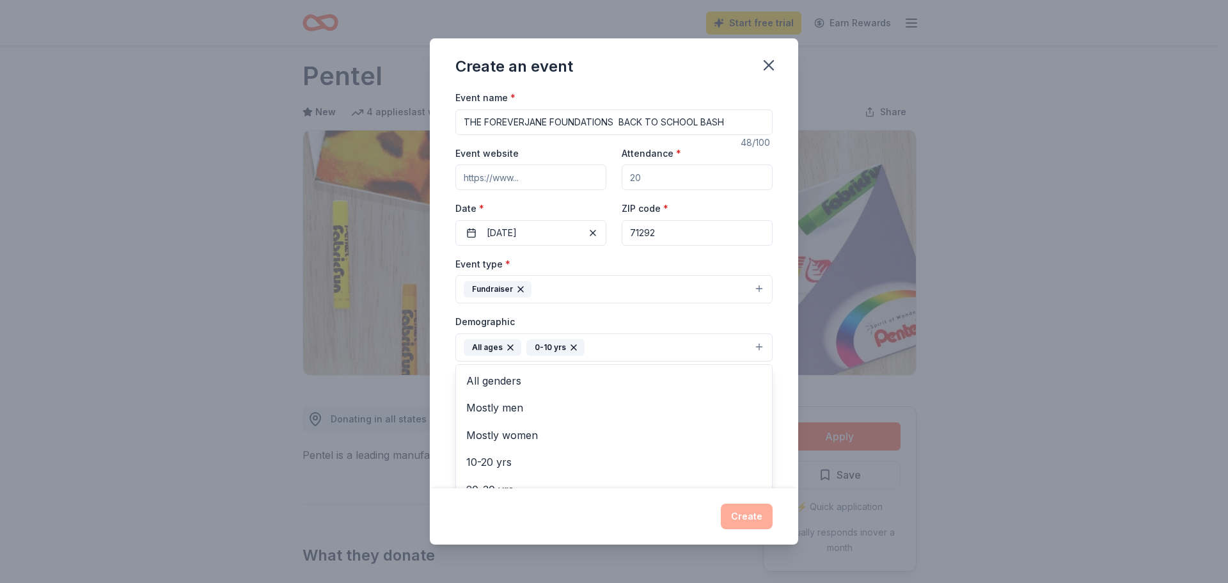
click at [575, 348] on icon "button" at bounding box center [574, 347] width 10 height 10
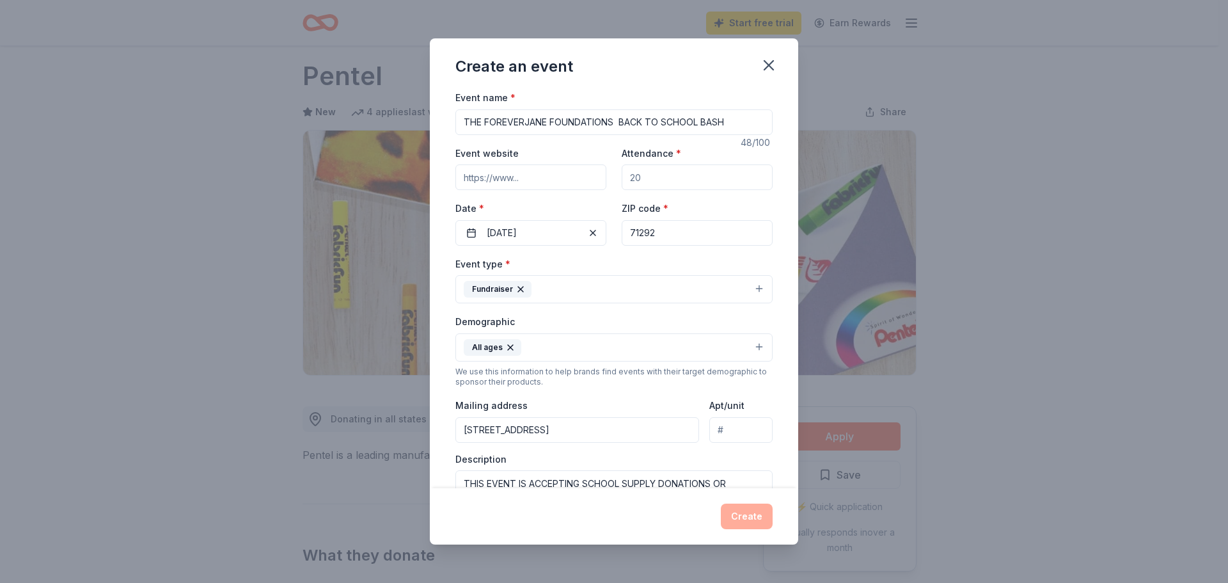
click at [252, 363] on div "Create an event Event name * THE FOREVERJANE FOUNDATIONS BACK TO SCHOOL BASH 48…" at bounding box center [614, 291] width 1228 height 583
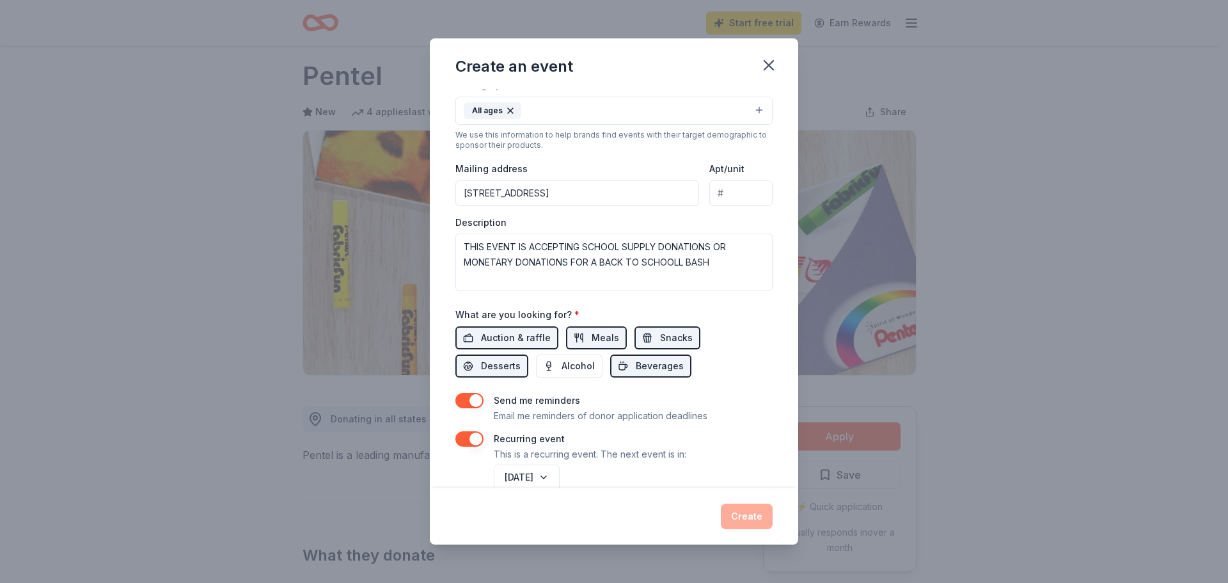
scroll to position [262, 0]
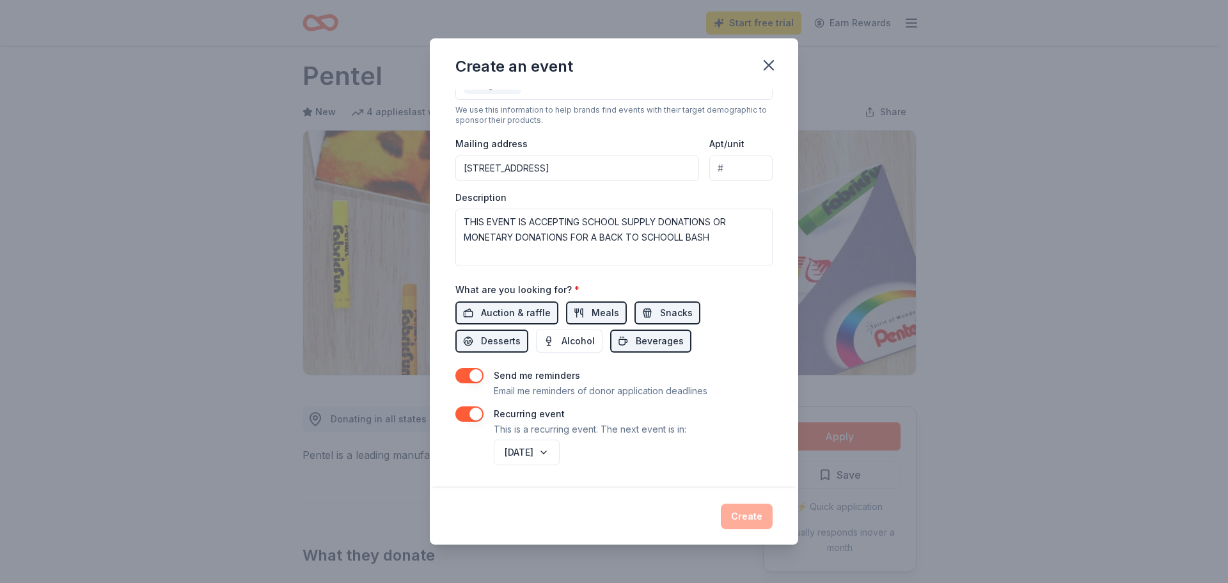
click at [704, 448] on div "August 2027" at bounding box center [631, 452] width 281 height 31
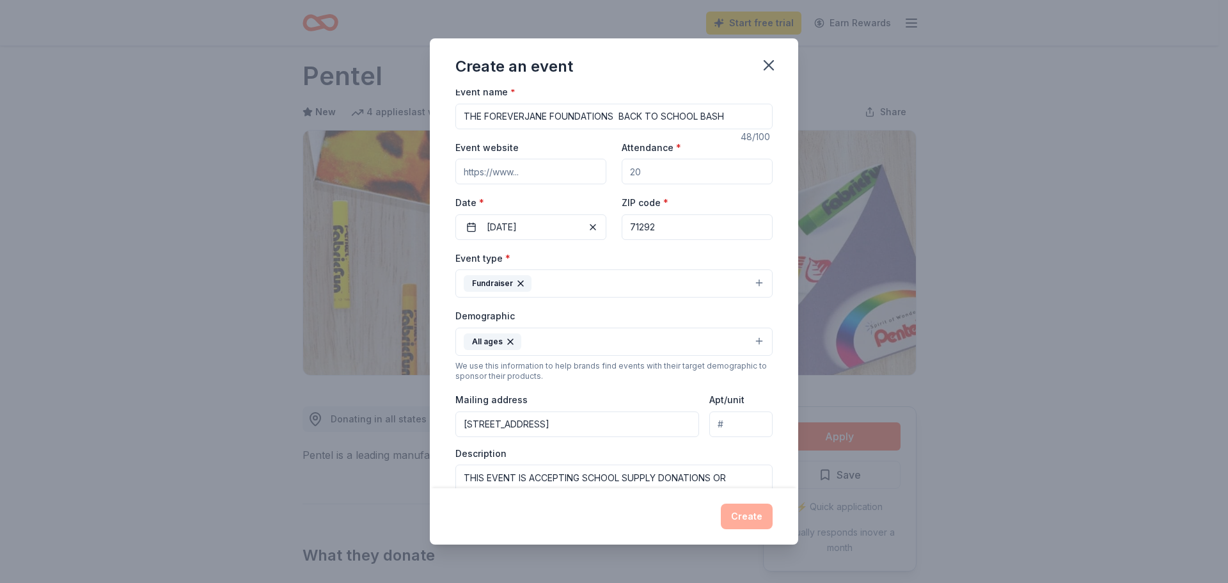
scroll to position [3, 0]
click at [685, 187] on div at bounding box center [697, 174] width 151 height 26
click at [683, 178] on input "Attendance *" at bounding box center [697, 174] width 151 height 26
type input "100"
click at [562, 171] on input "Event website" at bounding box center [531, 174] width 151 height 26
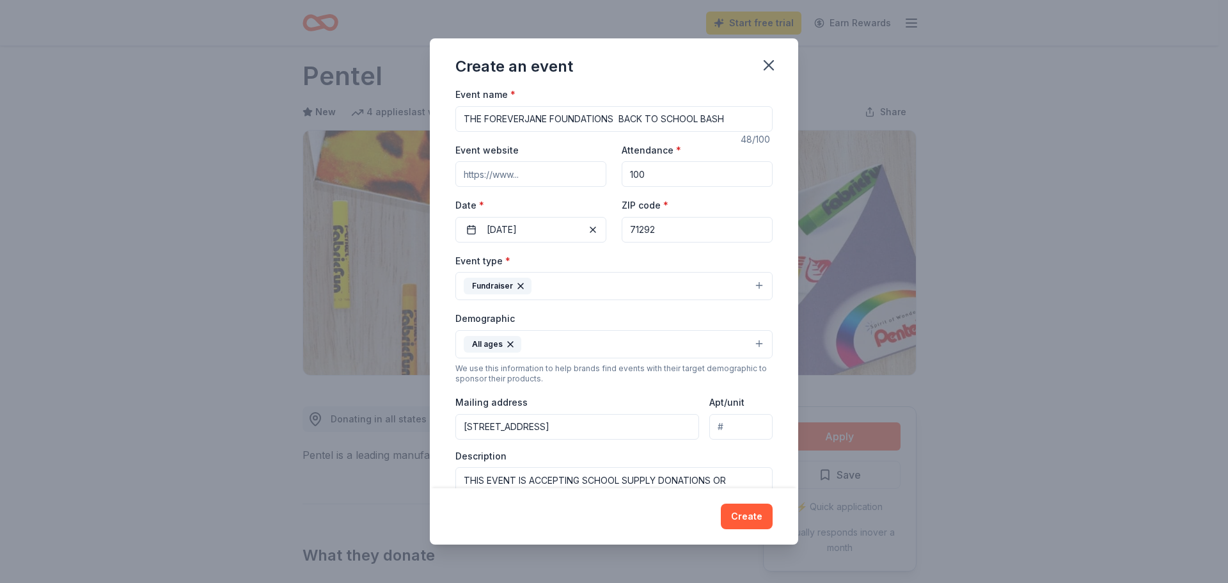
type input "https://www.theforeverjanefoundation.org"
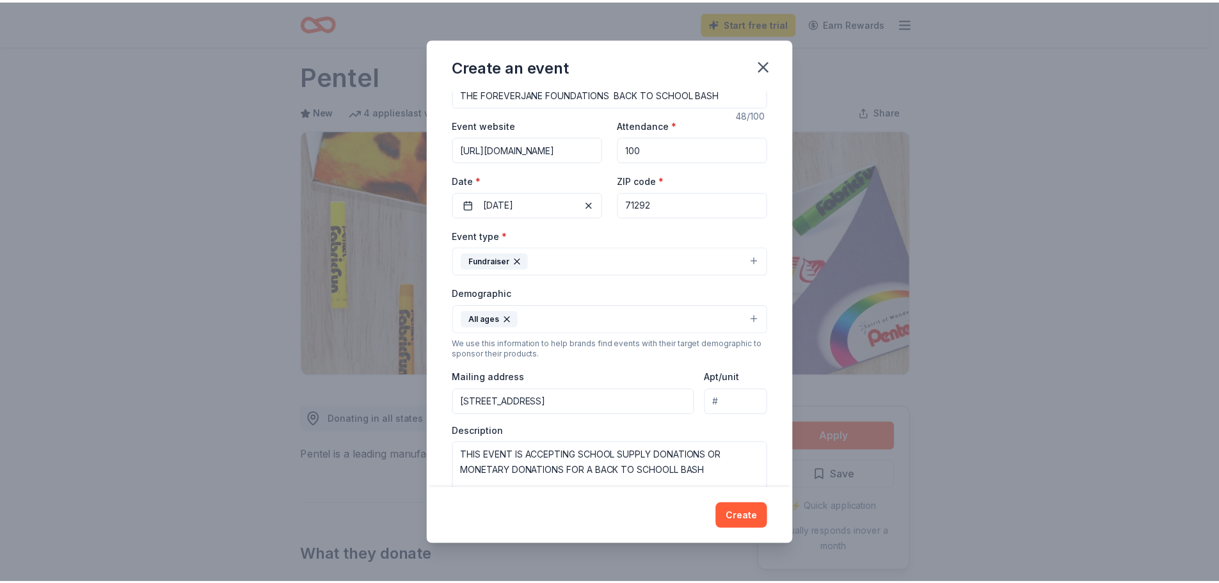
scroll to position [262, 0]
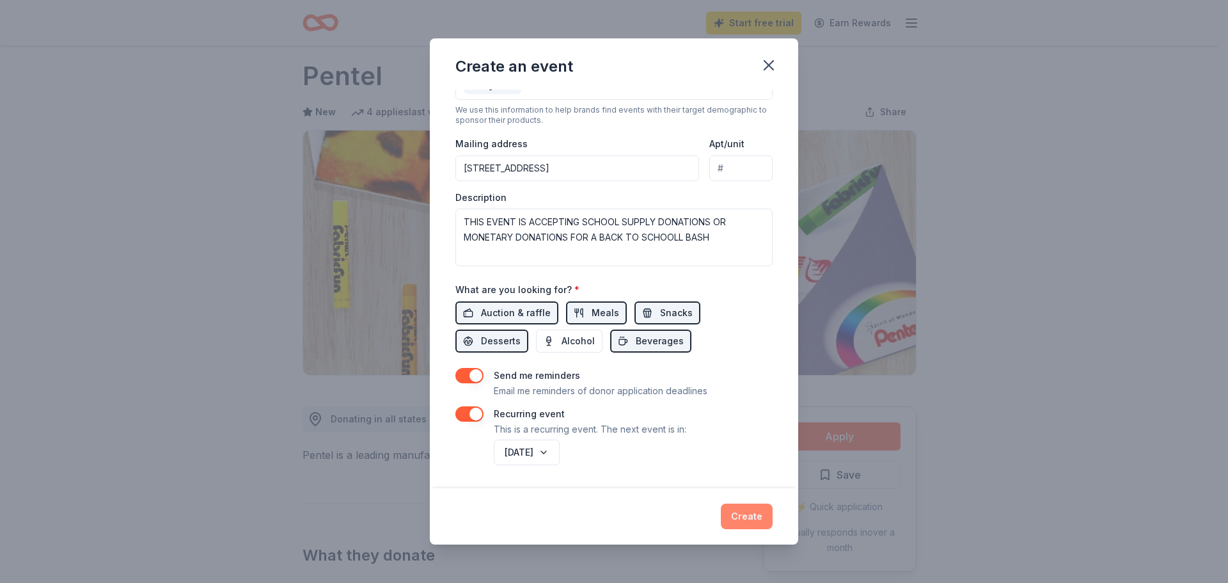
click at [754, 518] on button "Create" at bounding box center [747, 516] width 52 height 26
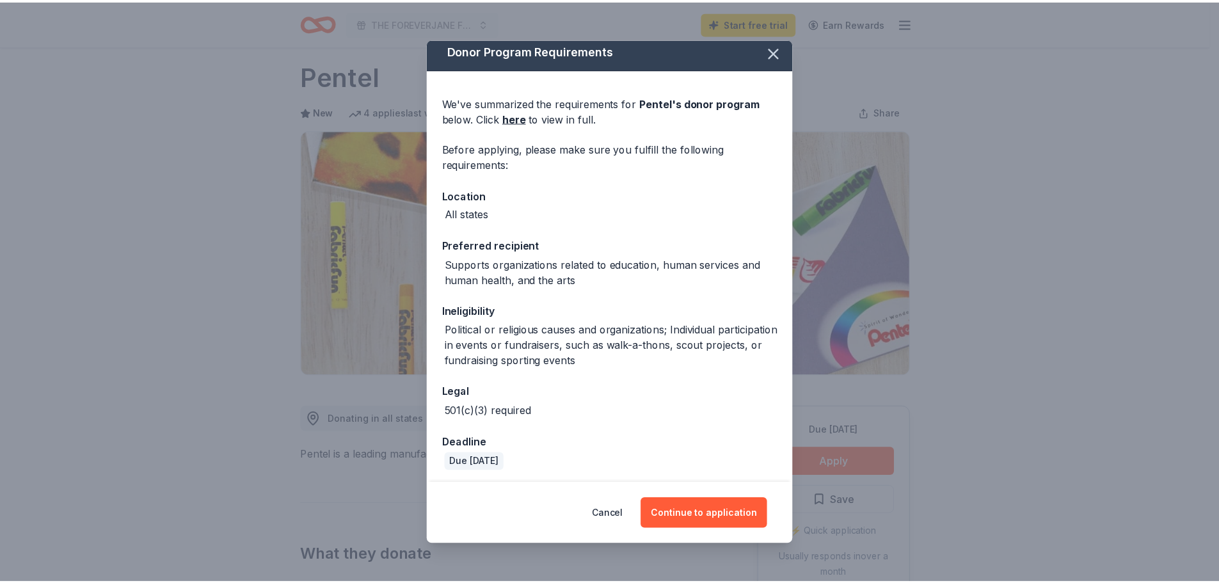
scroll to position [9, 0]
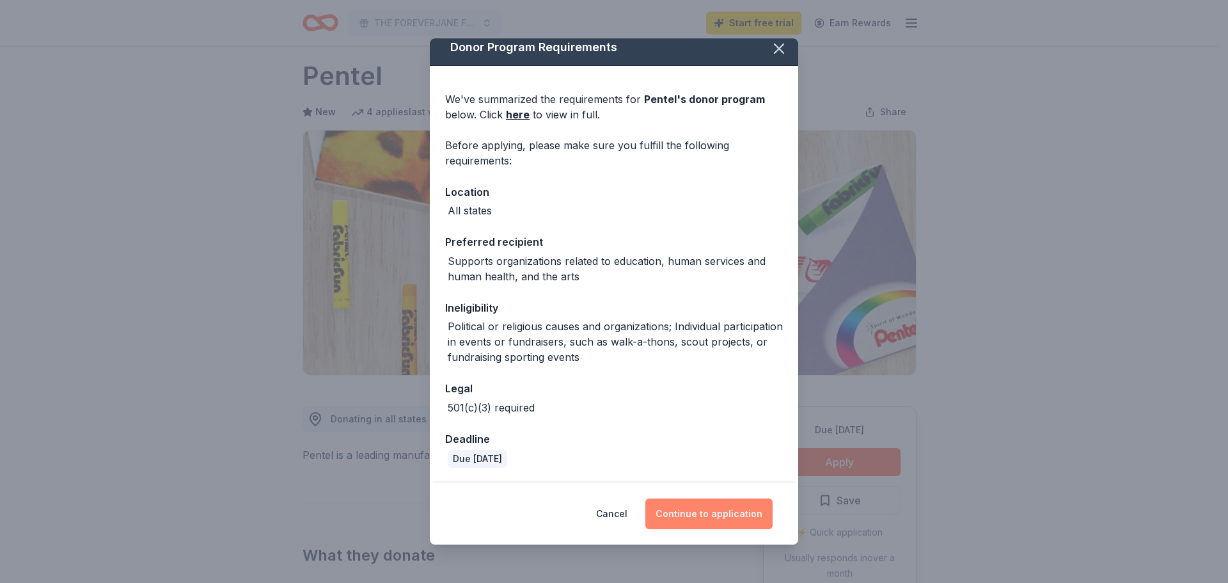
click at [718, 516] on button "Continue to application" at bounding box center [709, 513] width 127 height 31
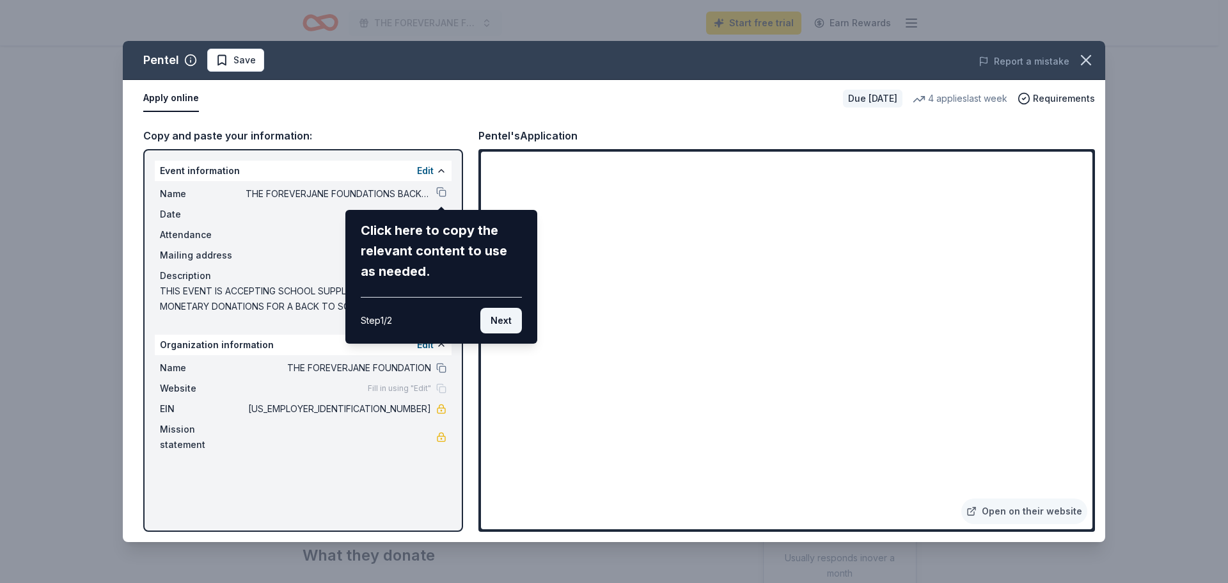
click at [506, 325] on button "Next" at bounding box center [501, 321] width 42 height 26
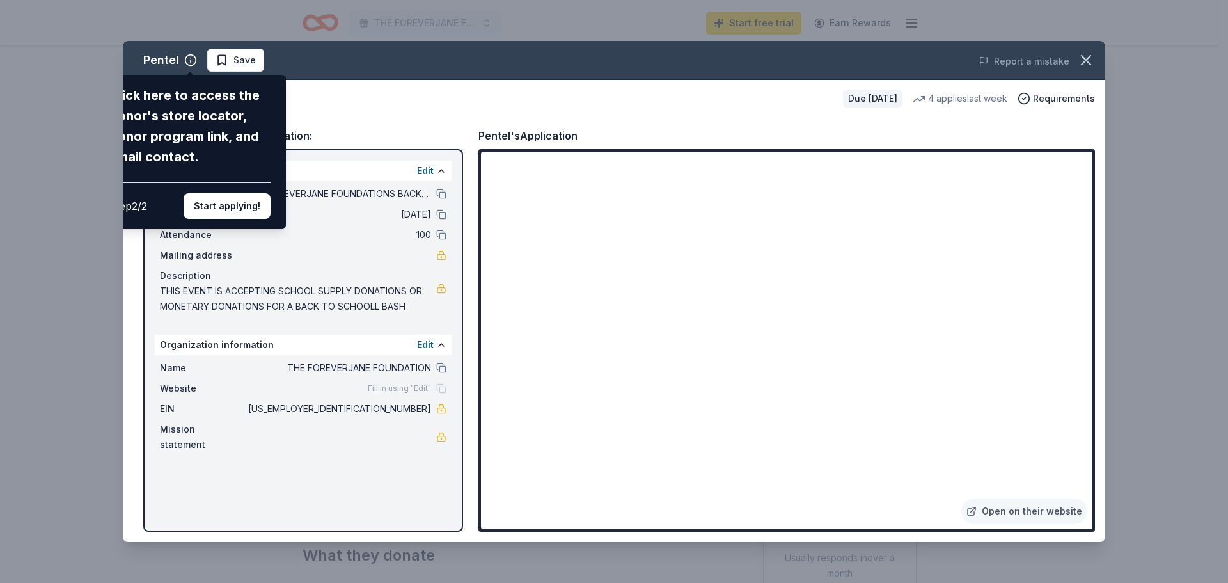
click at [640, 285] on div "Pentel Click here to access the donor's store locator, donor program link, and …" at bounding box center [614, 291] width 983 height 501
click at [229, 64] on div "Pentel Click here to access the donor's store locator, donor program link, and …" at bounding box center [614, 291] width 983 height 501
click at [649, 285] on div "Pentel Click here to access the donor's store locator, donor program link, and …" at bounding box center [614, 291] width 983 height 501
click at [367, 294] on div "Pentel Click here to access the donor's store locator, donor program link, and …" at bounding box center [614, 291] width 983 height 501
click at [221, 84] on div "Click here to access the donor's store locator, donor program link, and email c…" at bounding box center [190, 152] width 192 height 154
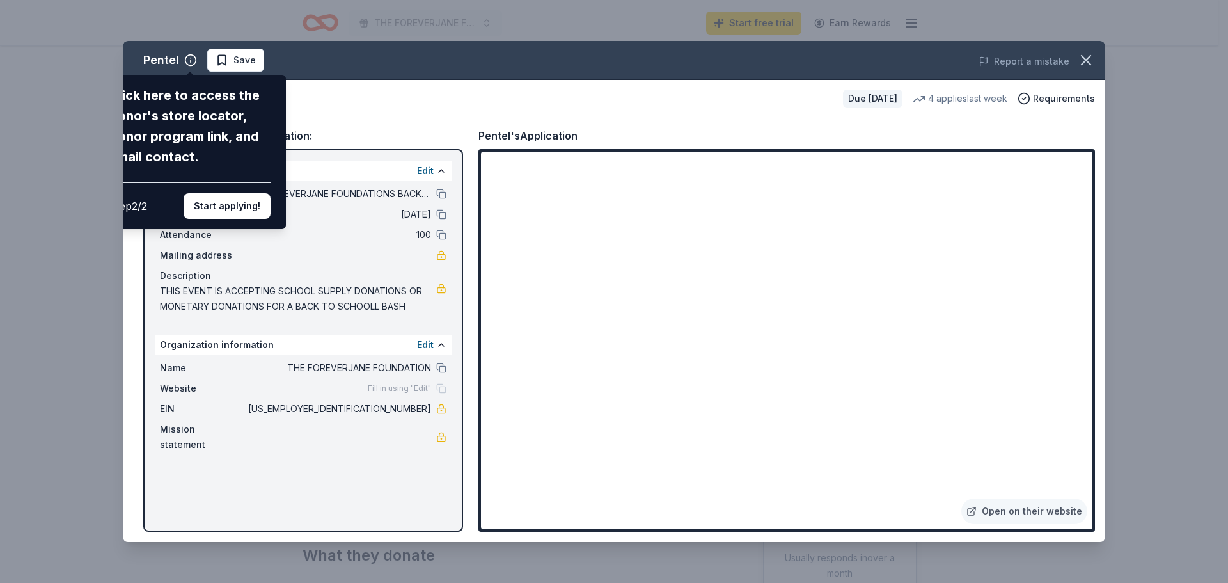
click at [373, 102] on div "Pentel Click here to access the donor's store locator, donor program link, and …" at bounding box center [614, 291] width 983 height 501
click at [189, 60] on div "Pentel Click here to access the donor's store locator, donor program link, and …" at bounding box center [614, 291] width 983 height 501
click at [151, 201] on div "Step 2 / 2 Start applying!" at bounding box center [189, 200] width 161 height 36
click at [218, 214] on button "Start applying!" at bounding box center [227, 206] width 87 height 26
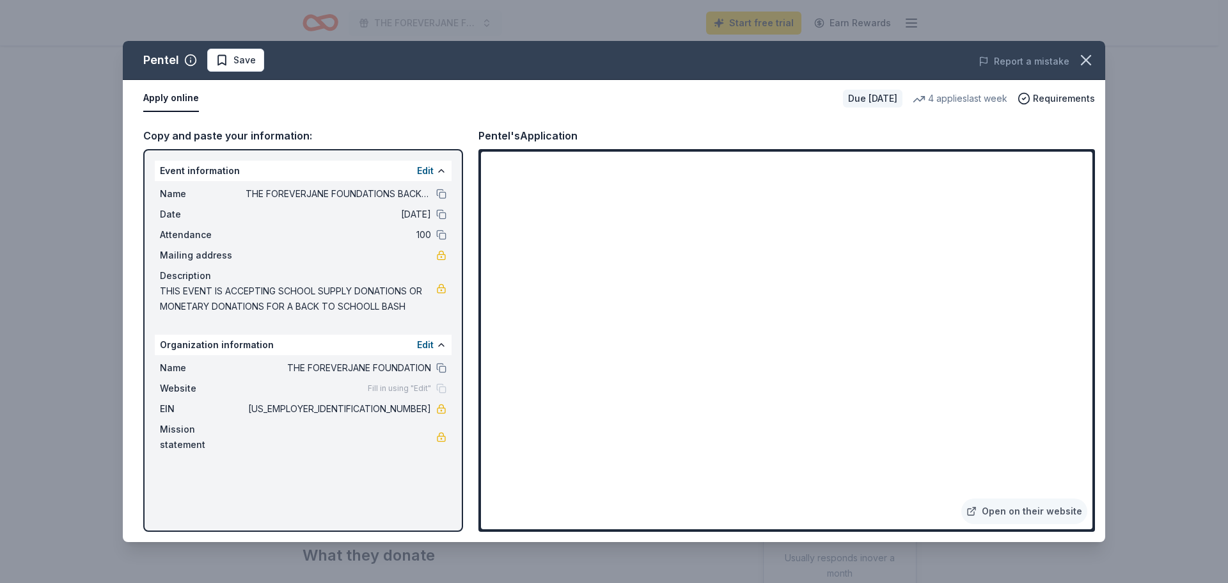
click at [369, 306] on span "THIS EVENT IS ACCEPTING SCHOOL SUPPLY DONATIONS OR MONETARY DONATIONS FOR A BAC…" at bounding box center [298, 298] width 276 height 31
click at [226, 58] on span "Save" at bounding box center [236, 59] width 40 height 15
click at [1091, 58] on icon "button" at bounding box center [1086, 60] width 18 height 18
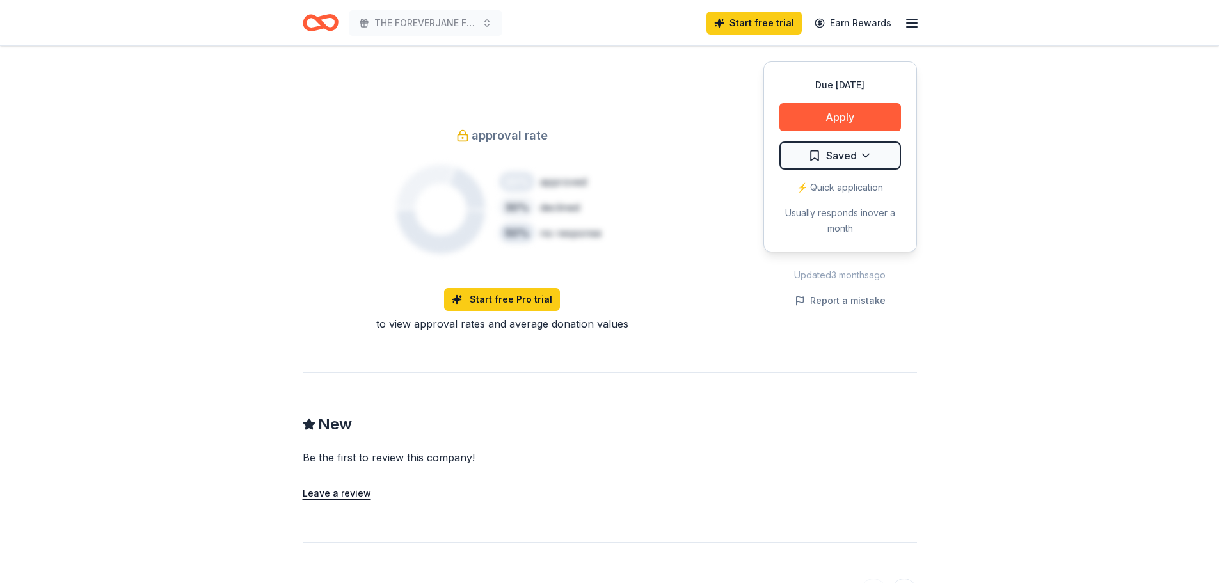
scroll to position [0, 0]
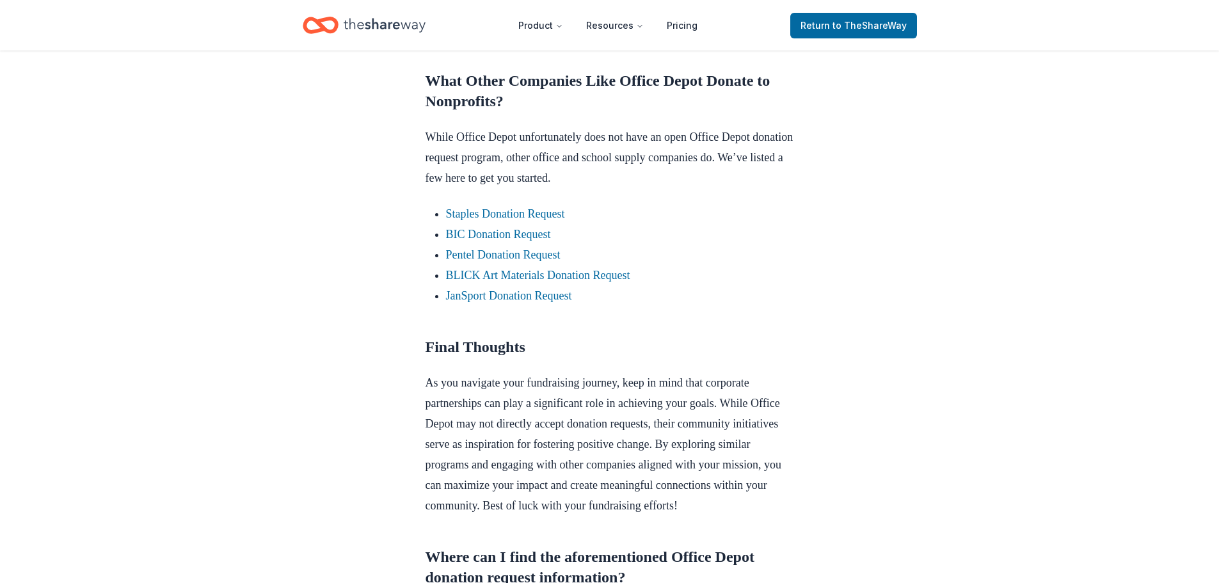
scroll to position [1012, 0]
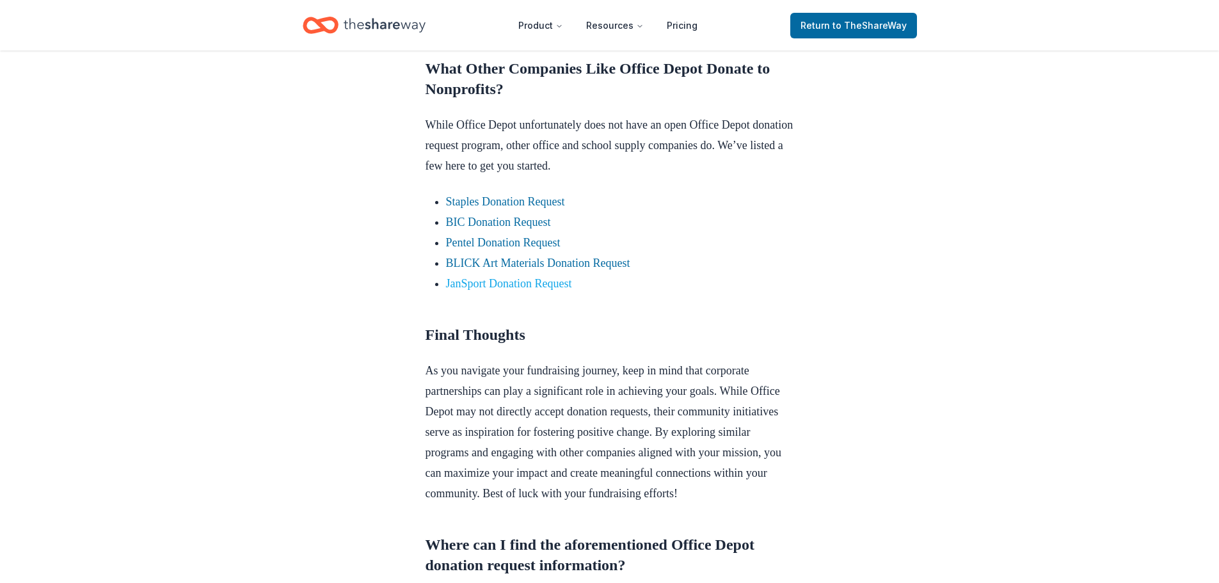
click at [514, 290] on link "JanSport Donation Request" at bounding box center [509, 283] width 126 height 13
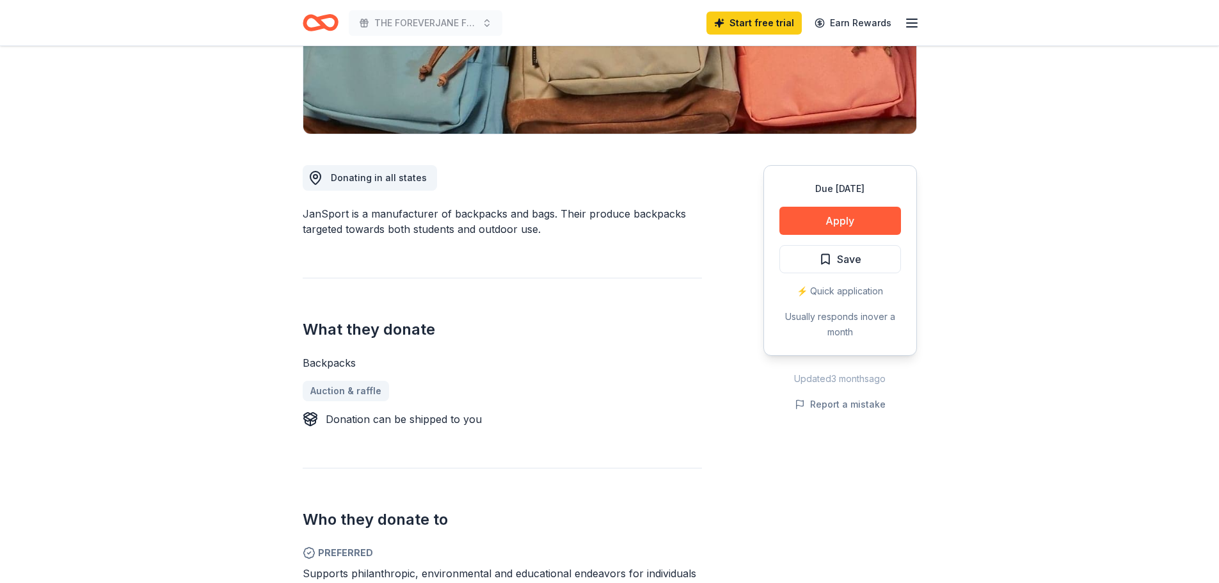
scroll to position [296, 0]
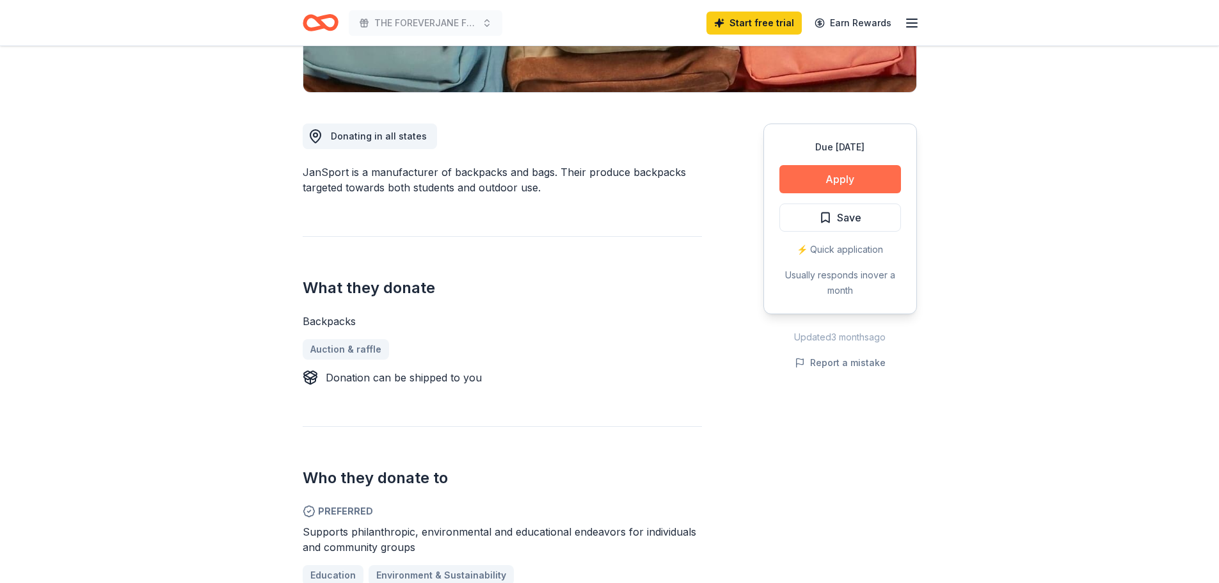
click at [837, 180] on button "Apply" at bounding box center [840, 179] width 122 height 28
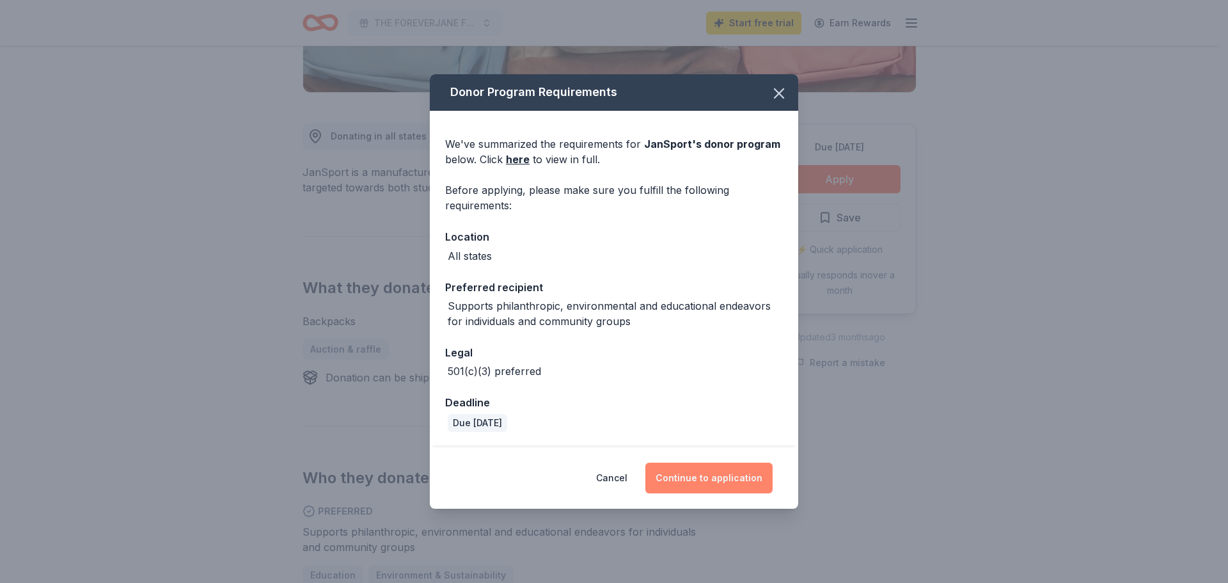
click at [729, 480] on button "Continue to application" at bounding box center [709, 478] width 127 height 31
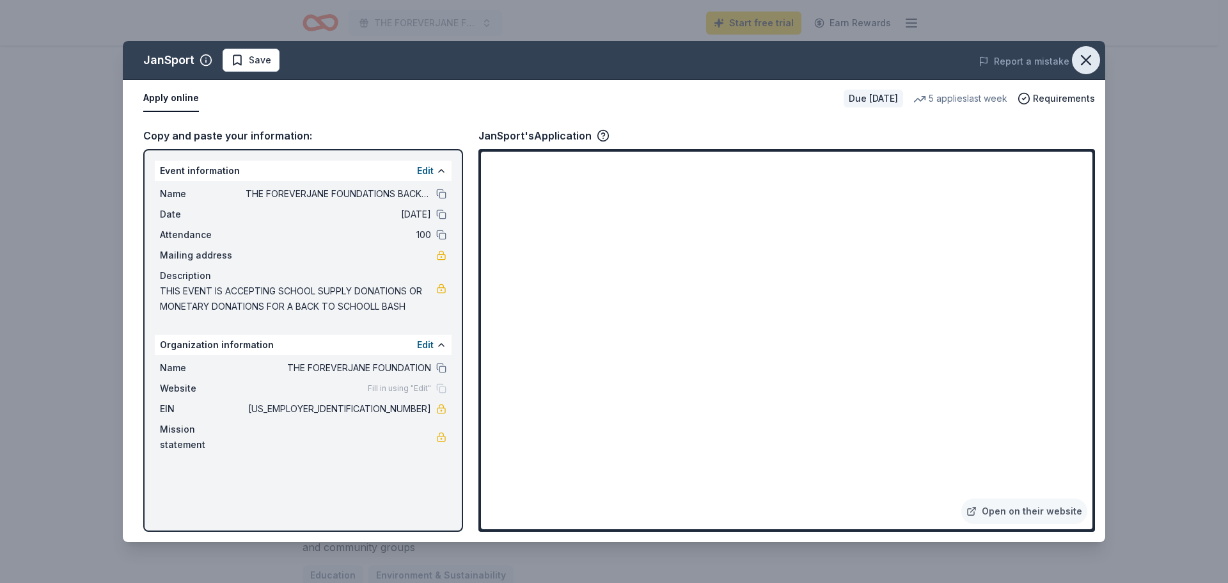
click at [1085, 62] on icon "button" at bounding box center [1086, 60] width 18 height 18
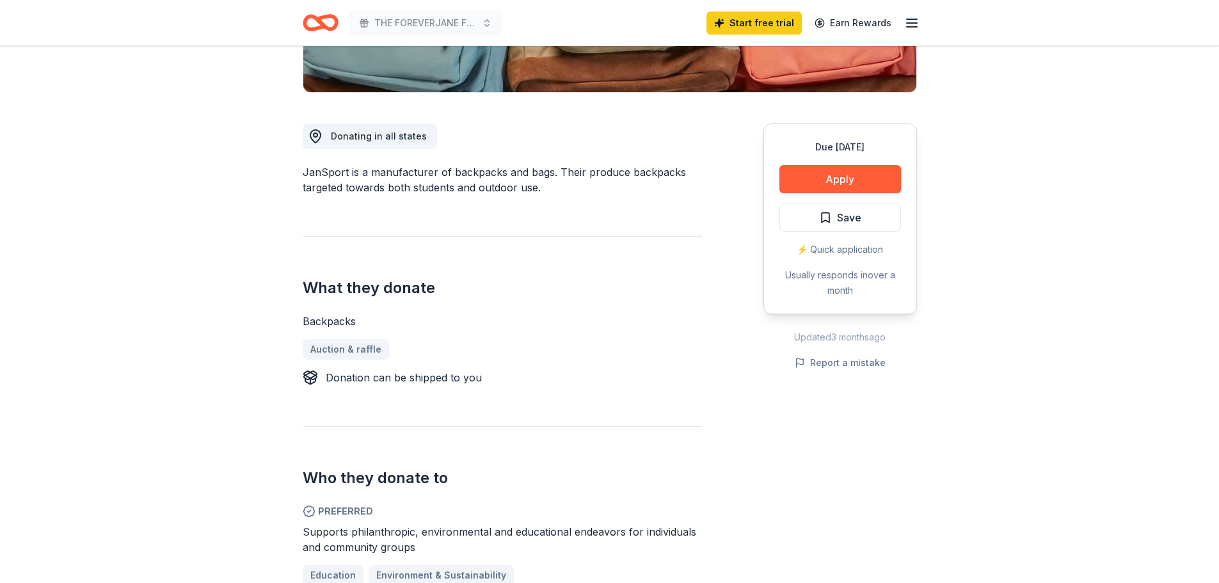
drag, startPoint x: 696, startPoint y: 319, endPoint x: 707, endPoint y: 322, distance: 11.3
click at [696, 319] on div "Backpacks" at bounding box center [502, 320] width 399 height 15
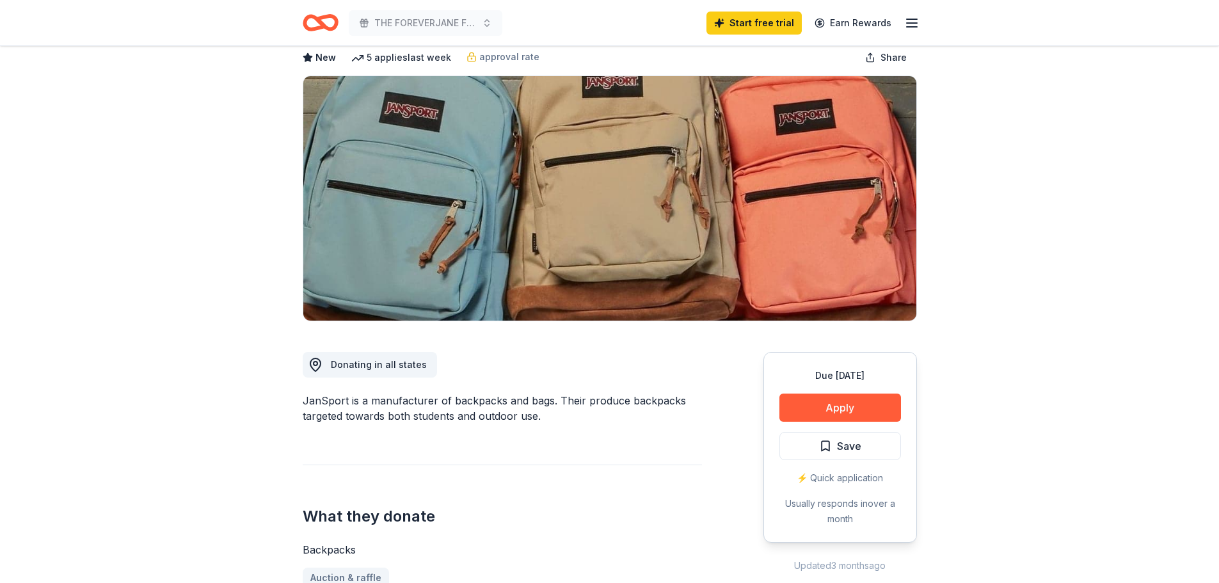
scroll to position [0, 0]
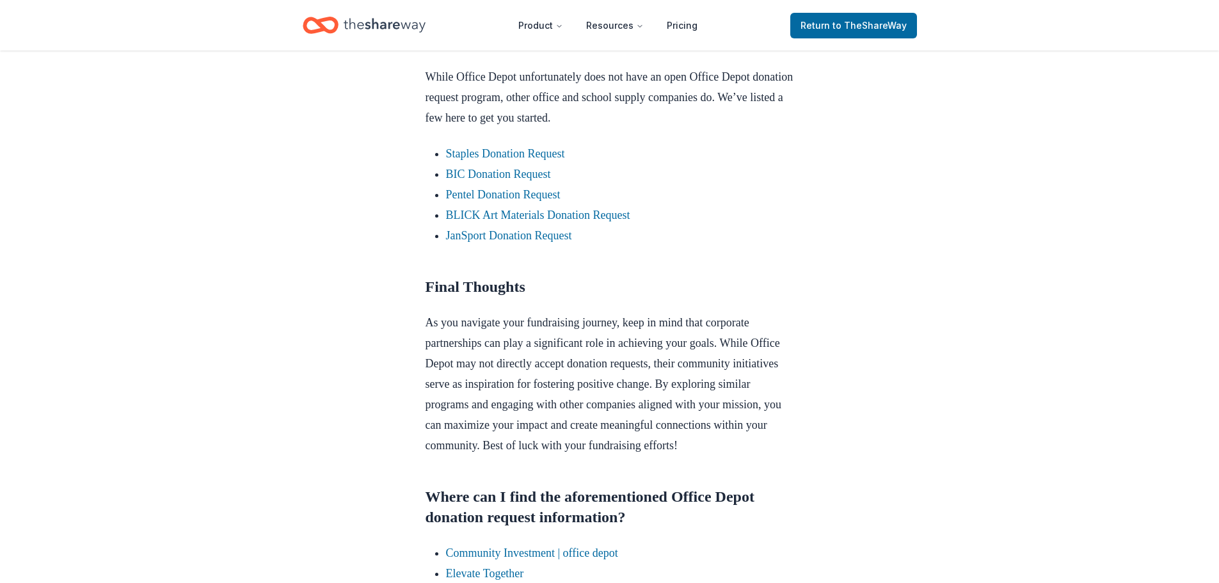
scroll to position [1058, 0]
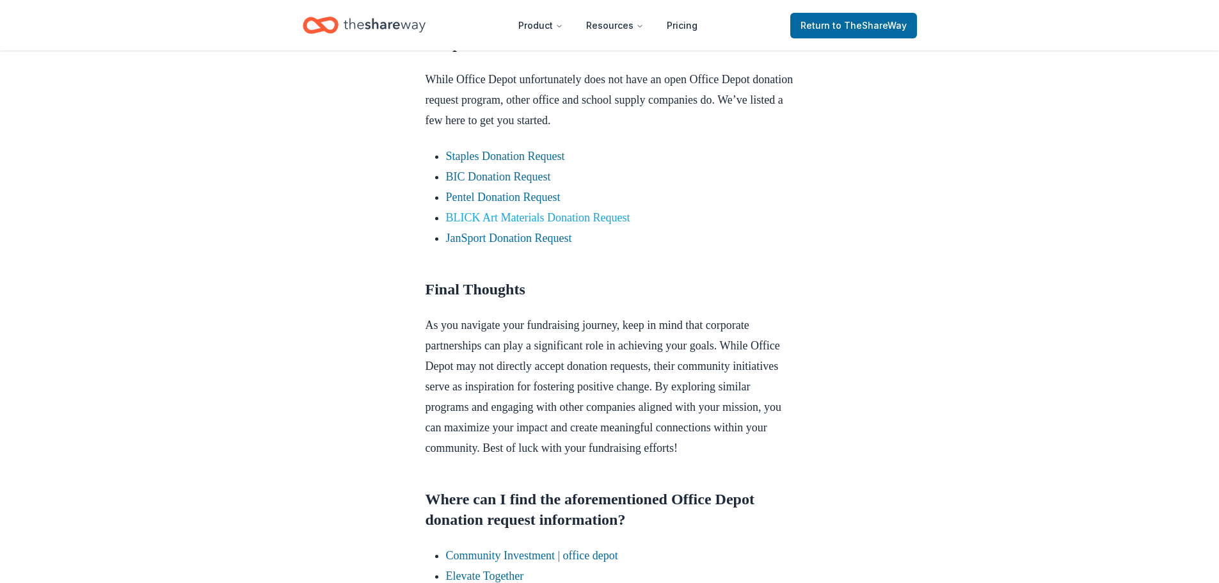
click at [582, 224] on link "BLICK Art Materials Donation Request" at bounding box center [538, 217] width 184 height 13
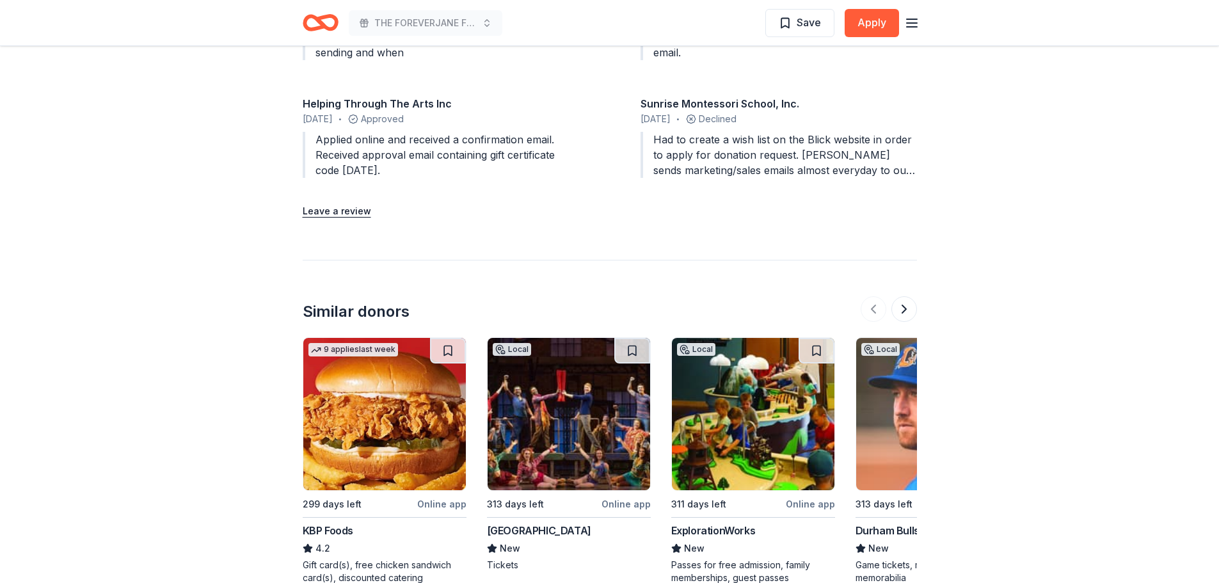
scroll to position [1488, 0]
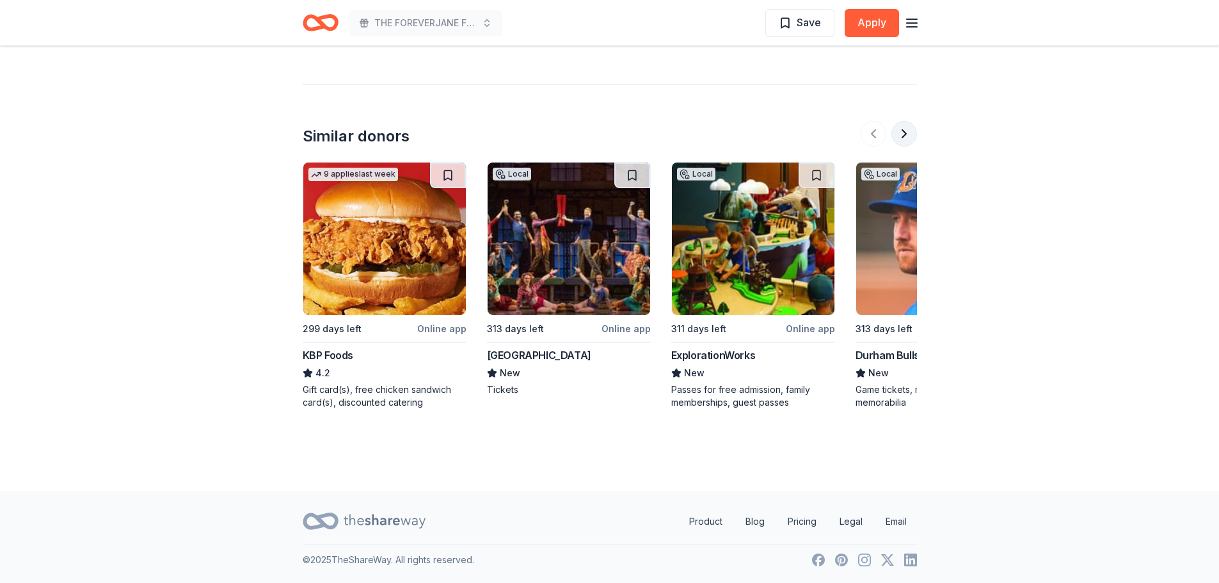
click at [912, 139] on button at bounding box center [904, 134] width 26 height 26
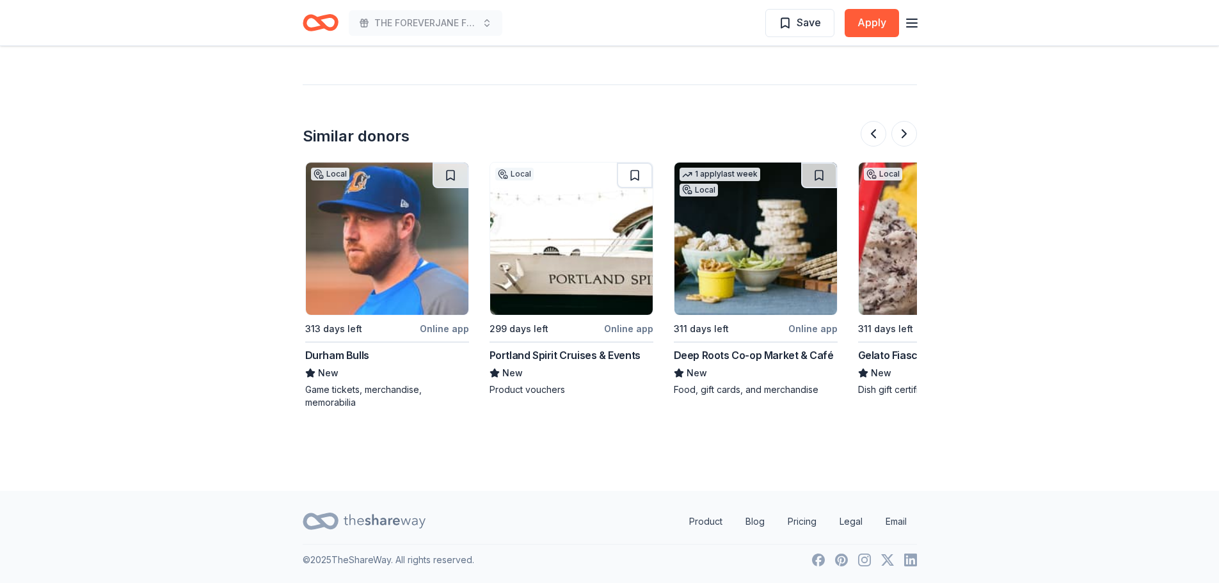
scroll to position [0, 553]
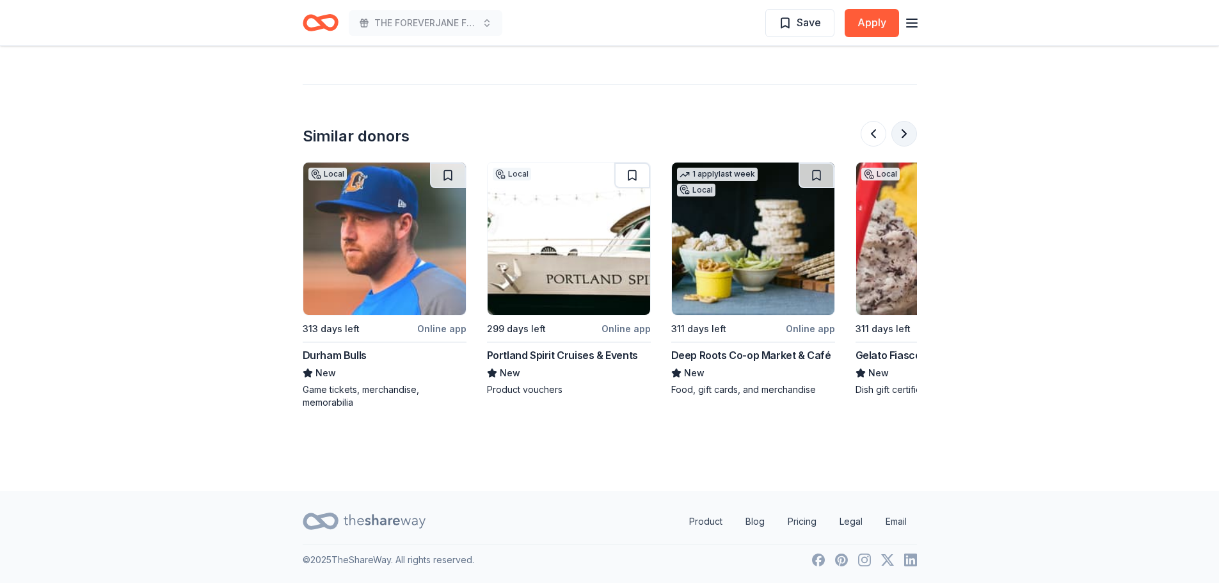
click at [905, 139] on button at bounding box center [904, 134] width 26 height 26
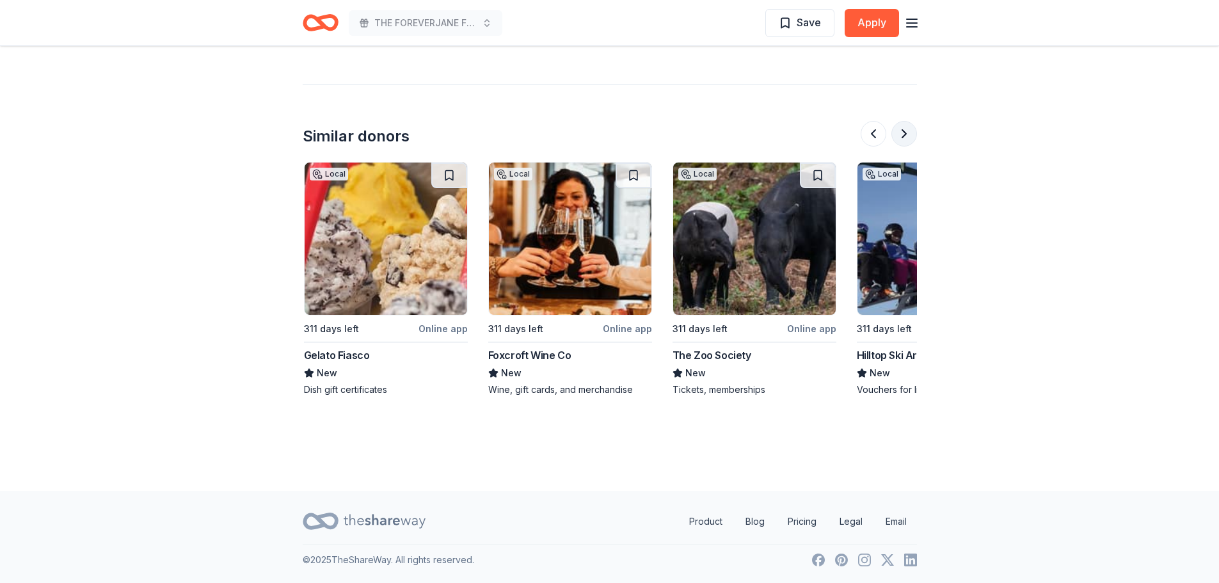
scroll to position [0, 1106]
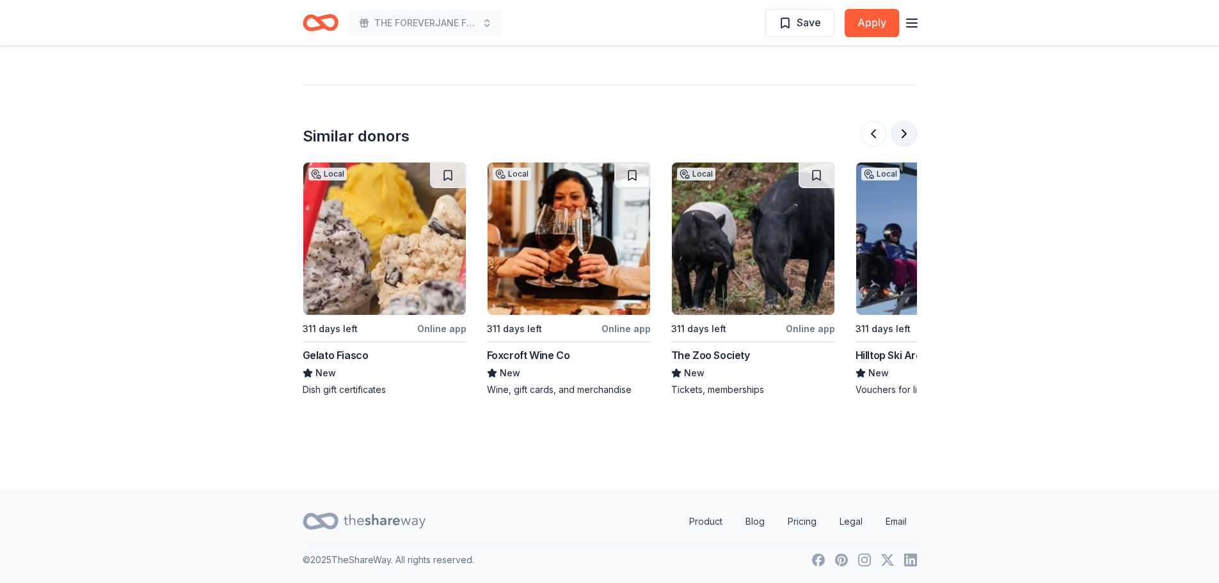
click at [905, 139] on button at bounding box center [904, 134] width 26 height 26
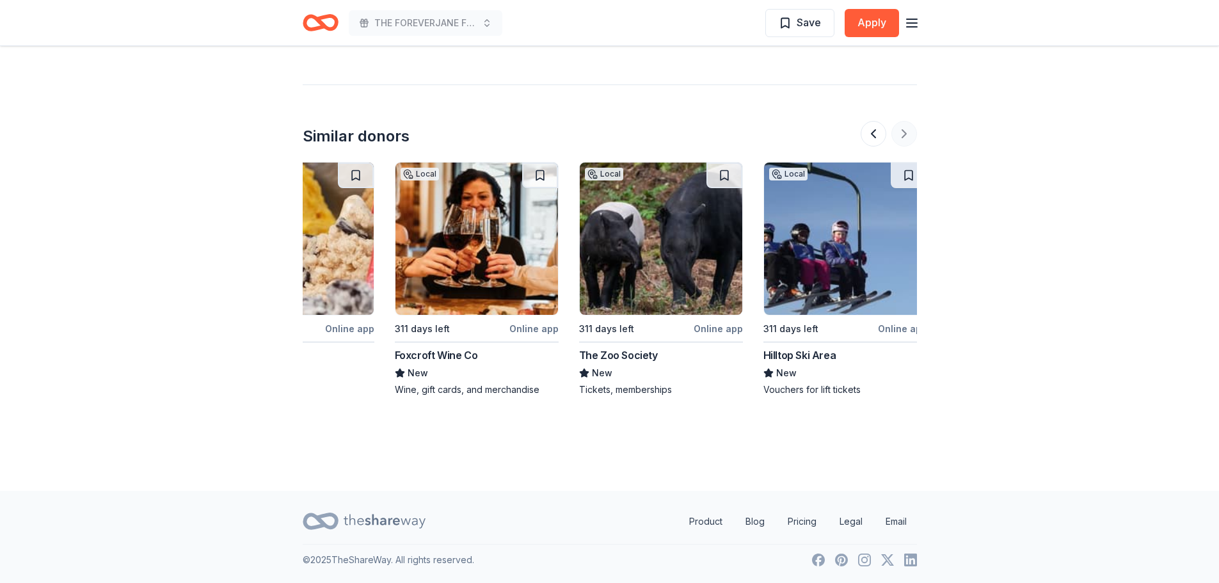
scroll to position [0, 1208]
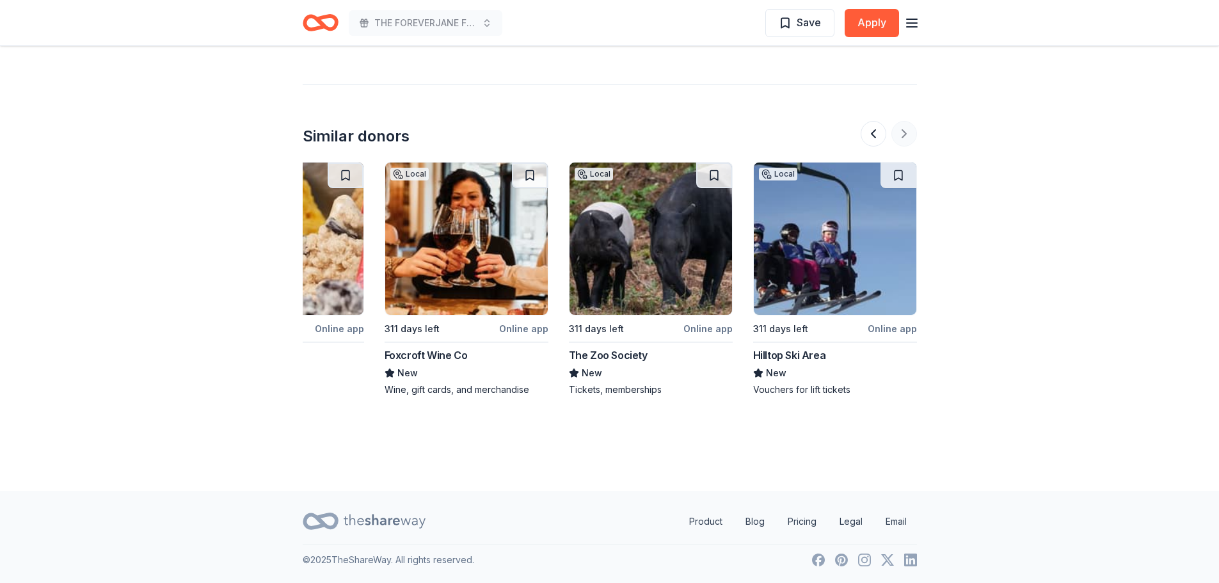
click at [905, 139] on div at bounding box center [888, 134] width 56 height 26
drag, startPoint x: 1218, startPoint y: 424, endPoint x: 1189, endPoint y: 303, distance: 124.4
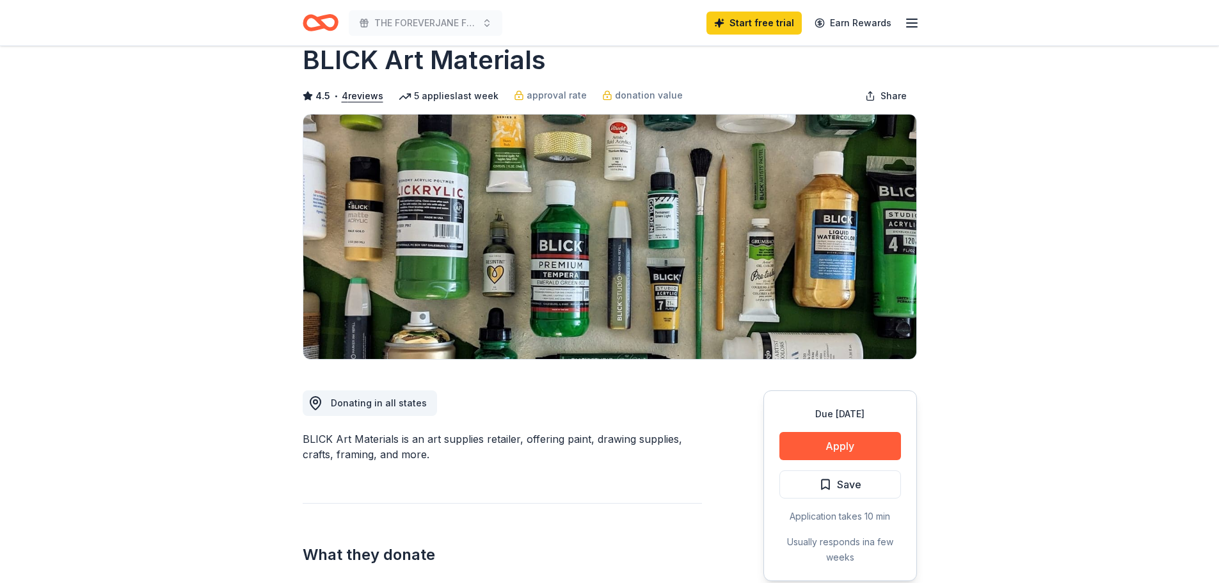
scroll to position [0, 0]
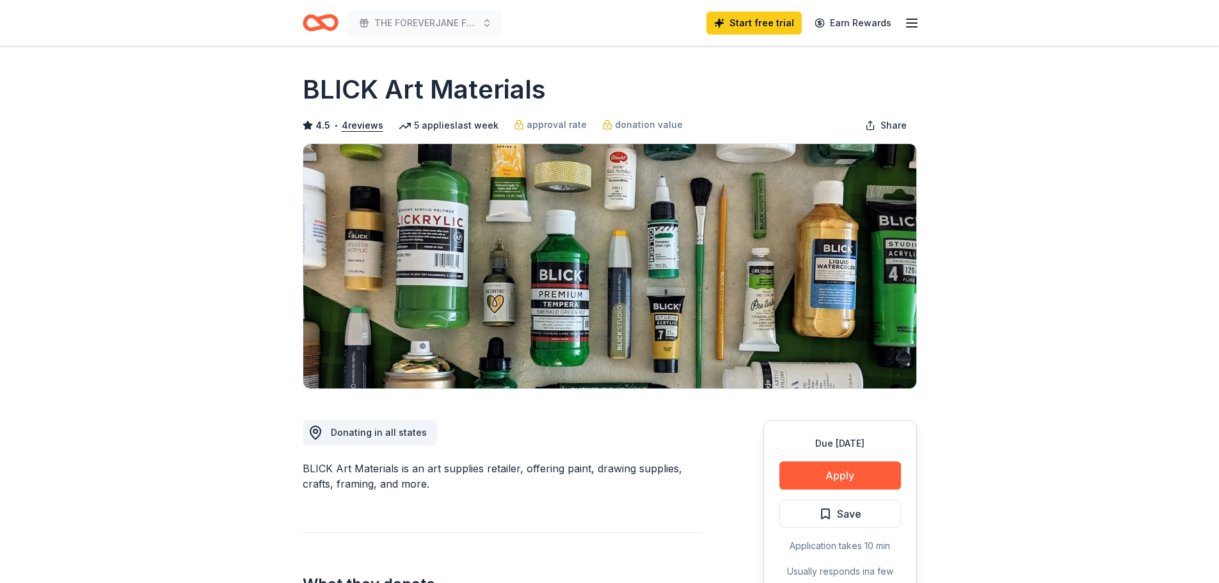
click at [908, 22] on icon "button" at bounding box center [911, 22] width 15 height 15
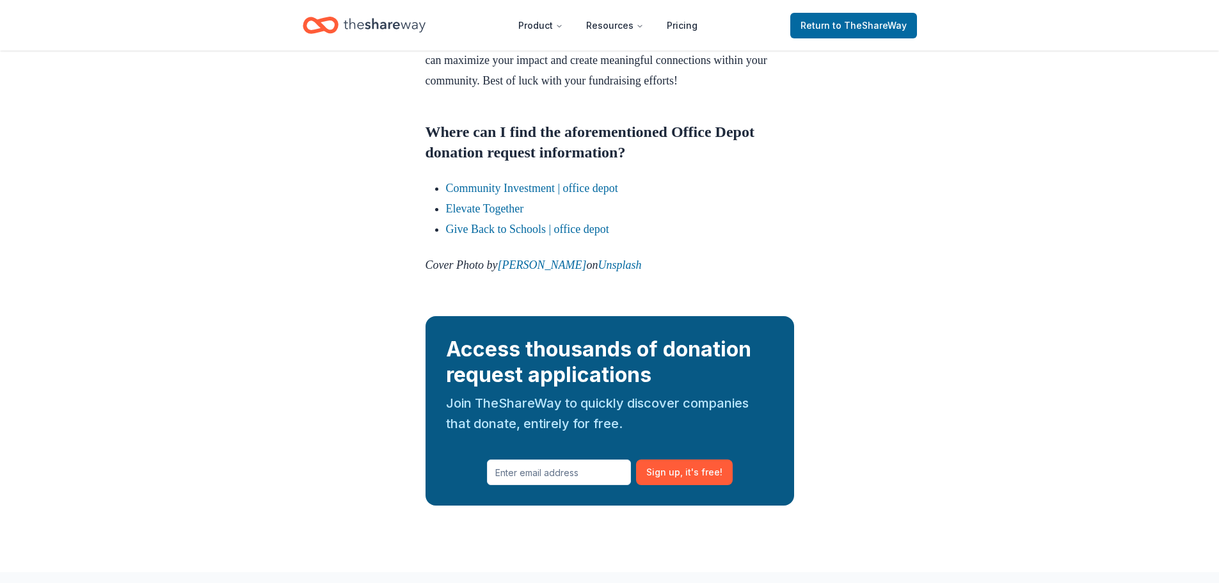
scroll to position [1418, 0]
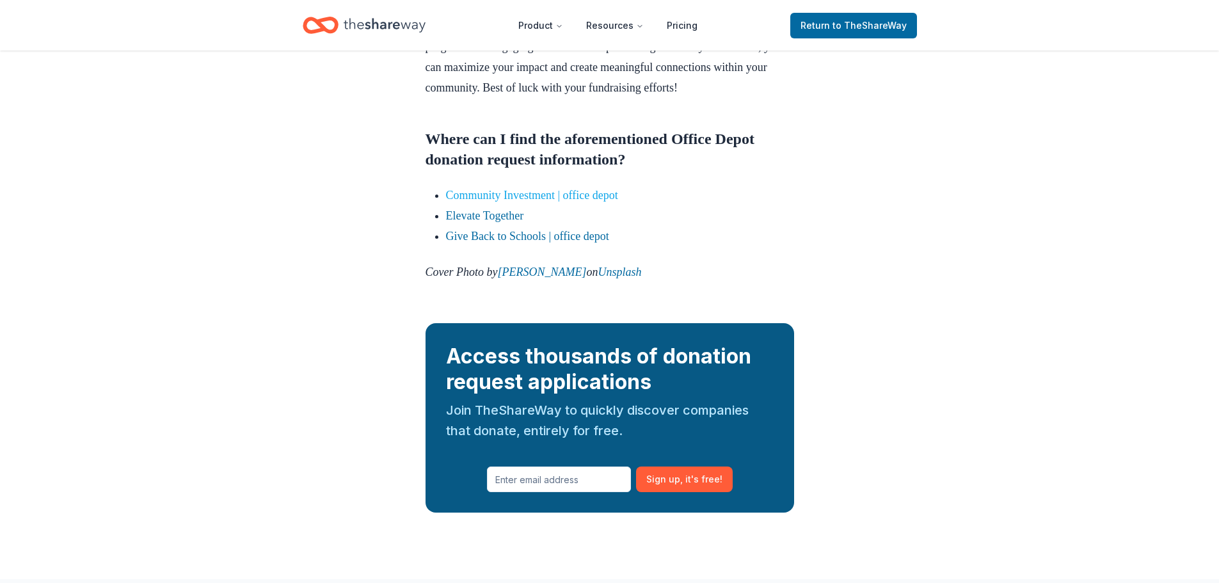
click at [505, 202] on link "Community Investment | office depot" at bounding box center [532, 195] width 172 height 13
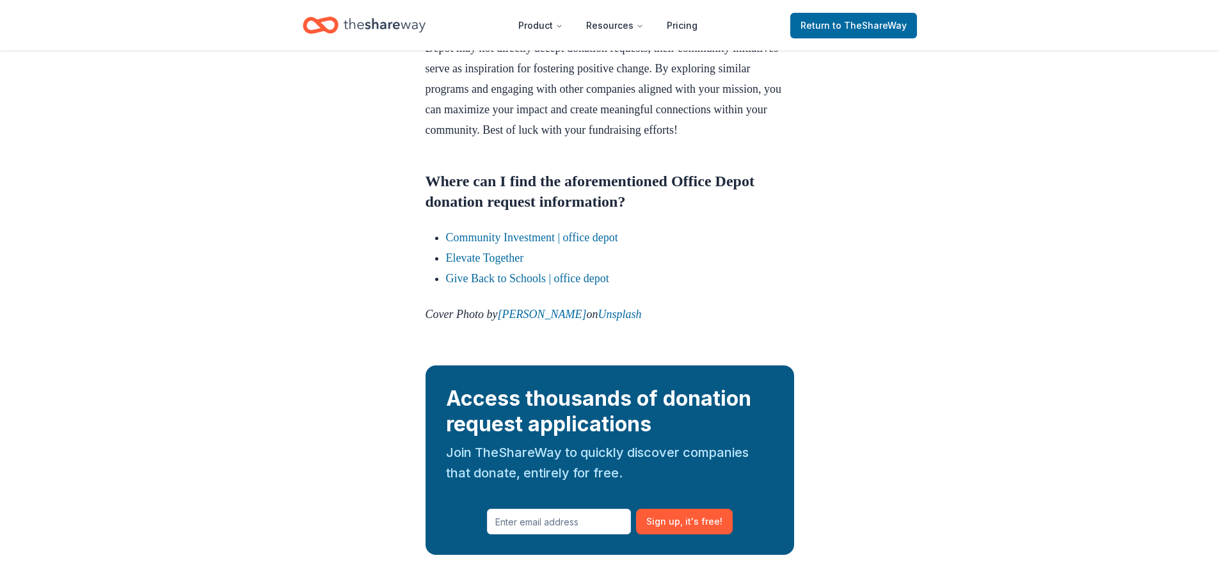
scroll to position [1547, 0]
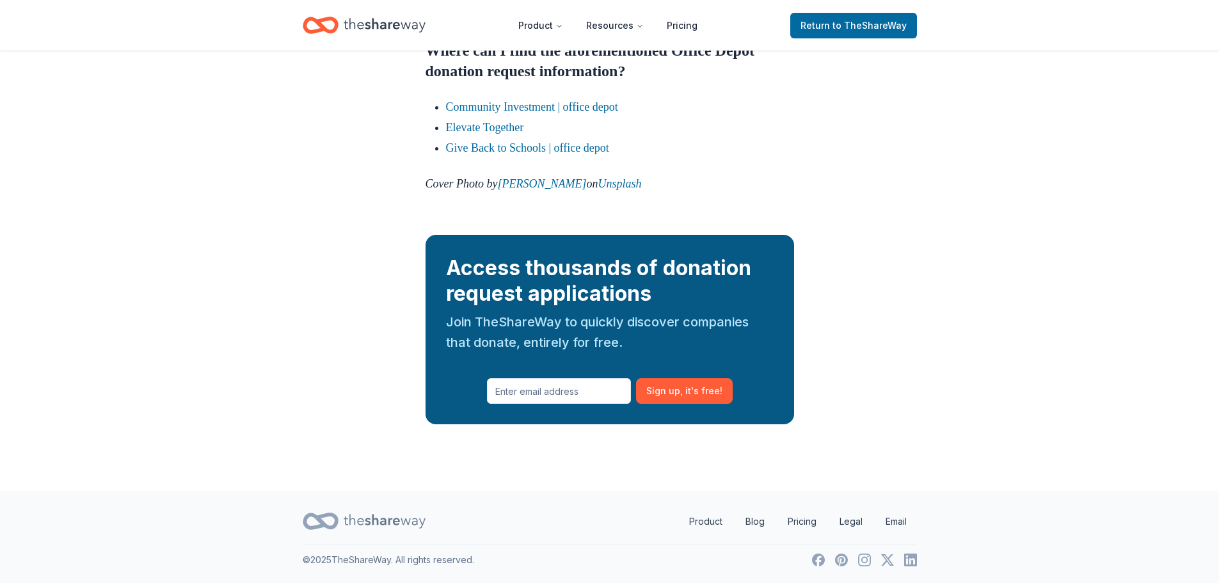
click at [650, 328] on div "Join TheShareWay to quickly discover companies that donate, entirely for free." at bounding box center [610, 332] width 328 height 41
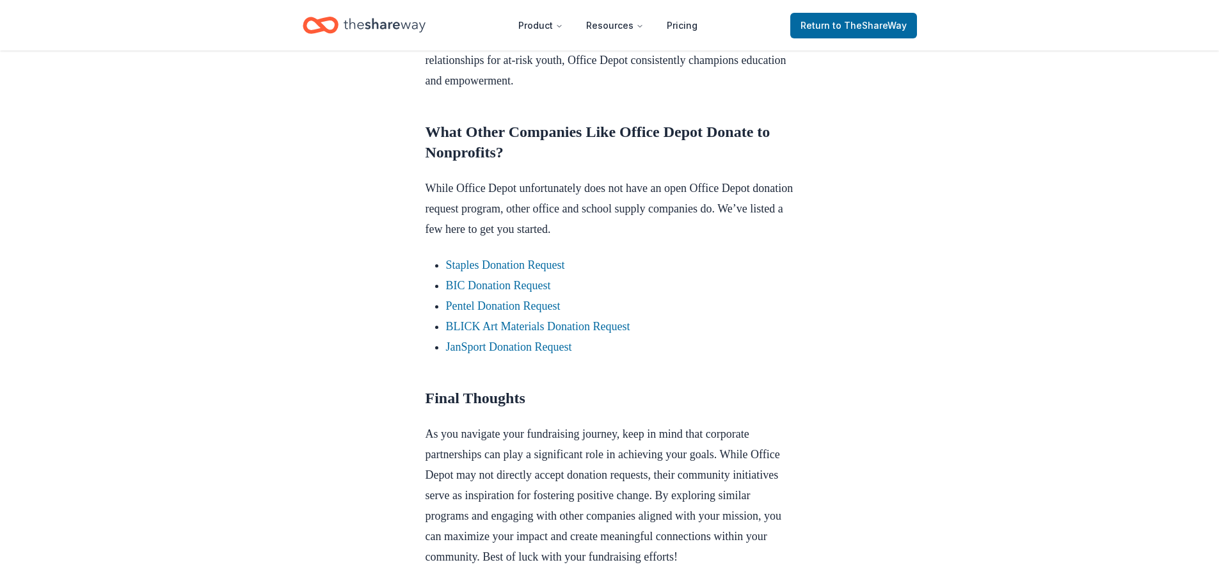
scroll to position [0, 0]
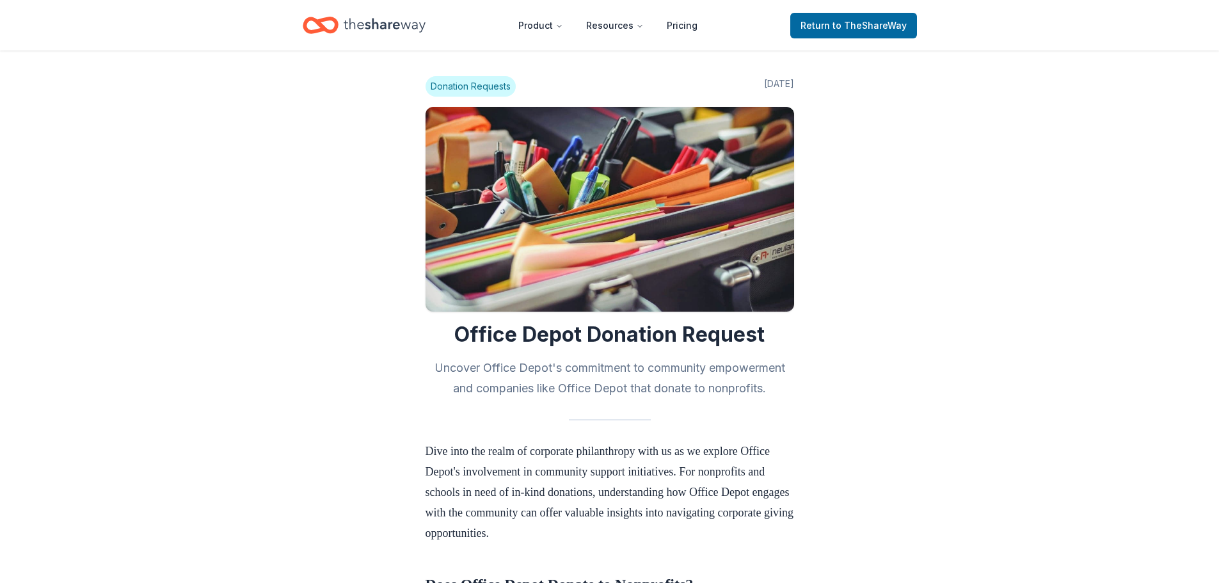
click at [407, 26] on icon "Home" at bounding box center [385, 25] width 82 height 14
click at [344, 21] on icon "Home" at bounding box center [385, 25] width 82 height 26
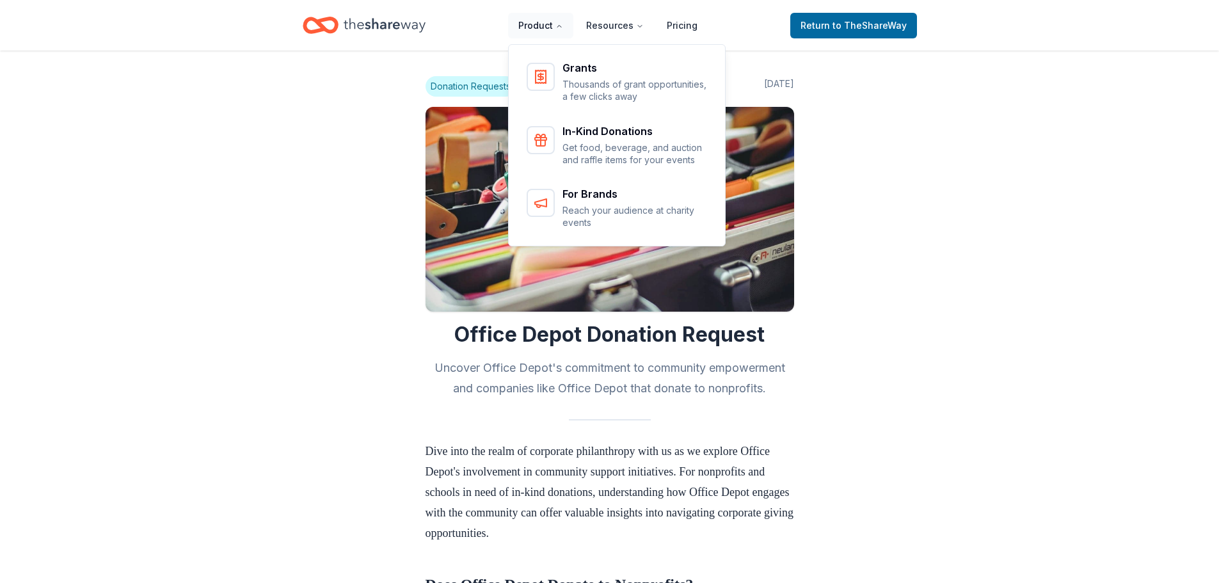
click at [563, 25] on icon "Main" at bounding box center [559, 26] width 8 height 8
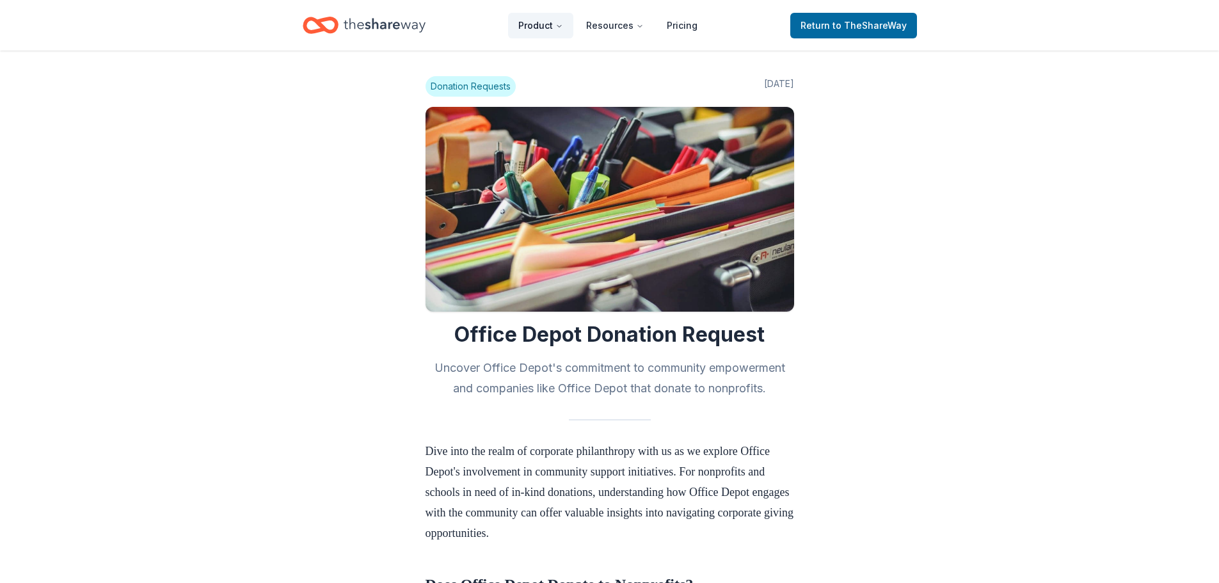
click at [563, 25] on icon "Main" at bounding box center [559, 26] width 8 height 8
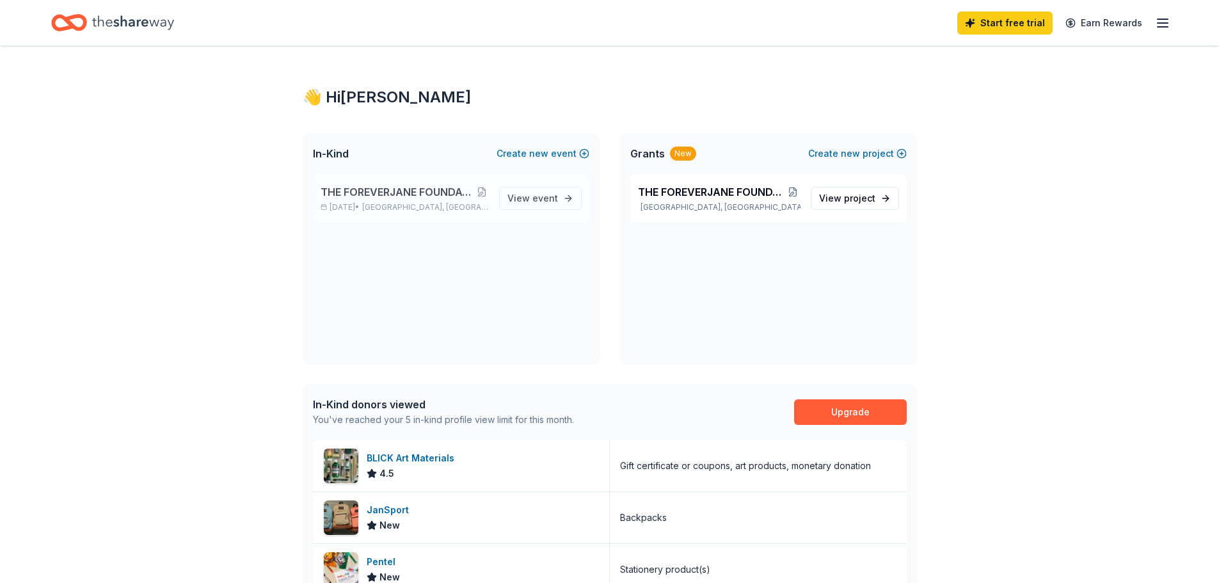
click at [431, 193] on span "THE FOREVERJANE FOUNDATIONS BACK TO SCHOOL BASH" at bounding box center [398, 191] width 155 height 15
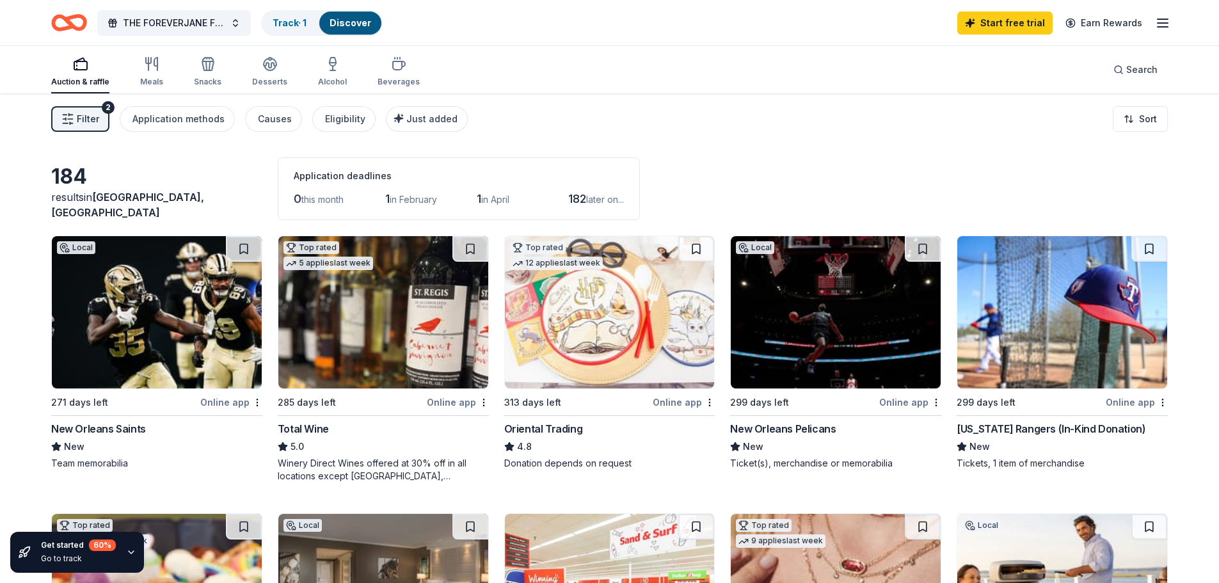
click at [598, 344] on img at bounding box center [610, 312] width 210 height 152
click at [1158, 21] on icon "button" at bounding box center [1162, 22] width 15 height 15
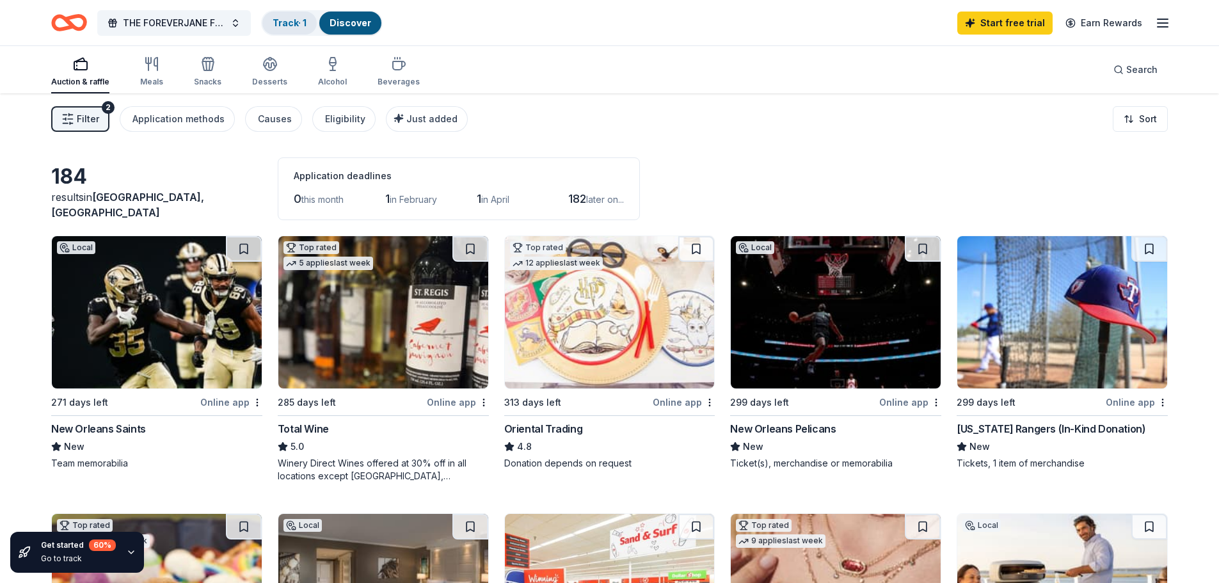
click at [289, 21] on link "Track · 1" at bounding box center [290, 22] width 34 height 11
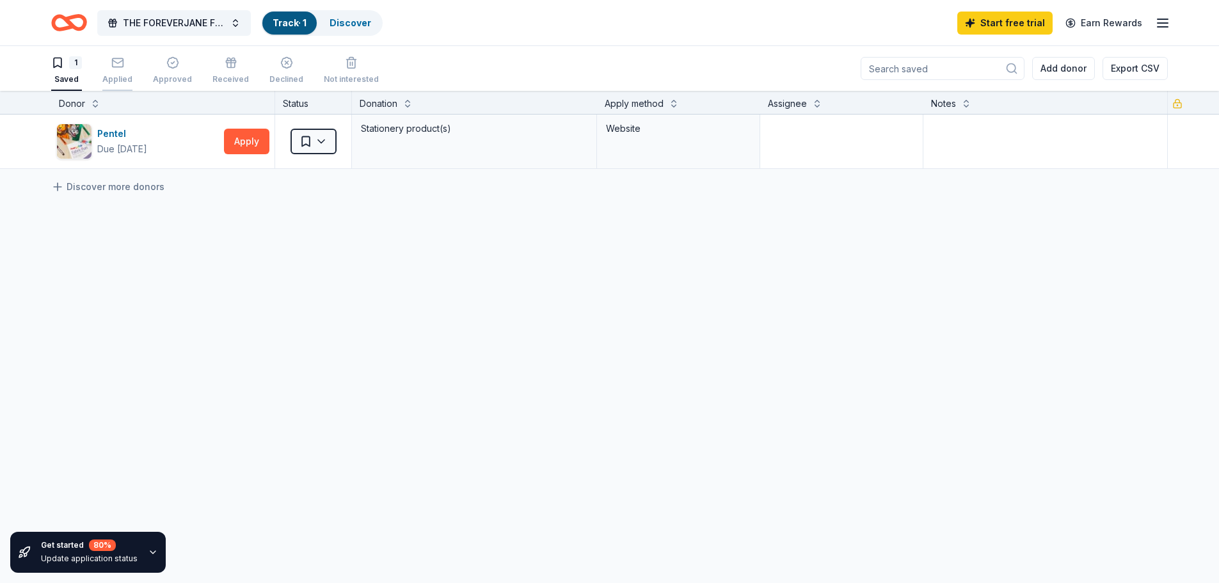
click at [124, 73] on div "Applied" at bounding box center [117, 70] width 30 height 28
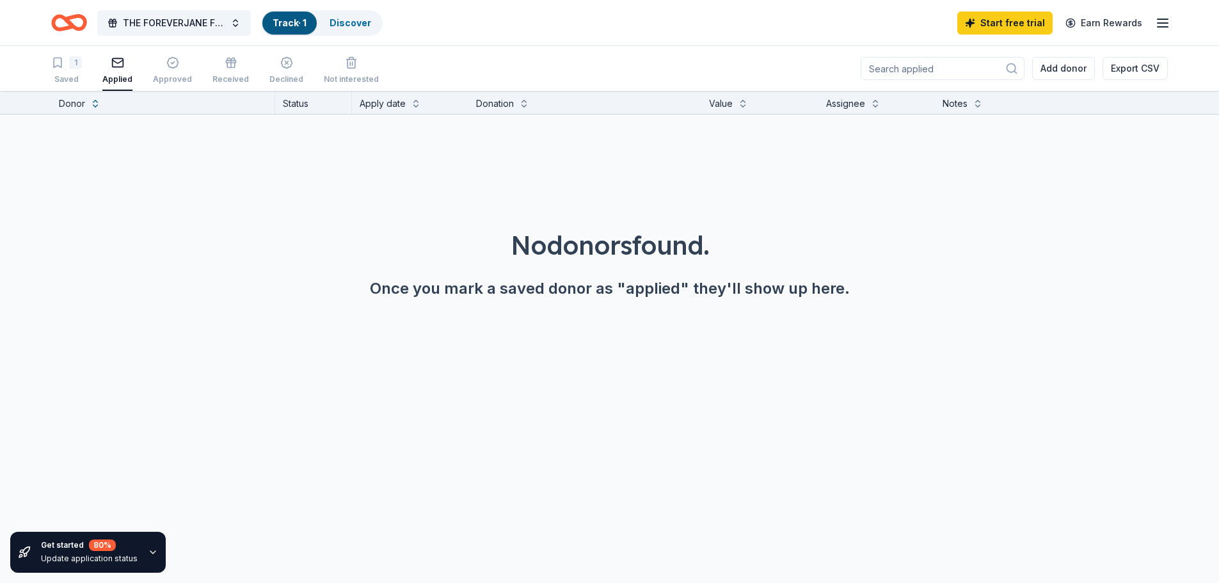
click at [967, 73] on input at bounding box center [942, 68] width 164 height 23
click at [690, 47] on div "1 Saved Applied Approved Received Declined Not interested Add donor Export CSV" at bounding box center [609, 68] width 1116 height 45
click at [74, 72] on div "1 Saved" at bounding box center [66, 70] width 31 height 28
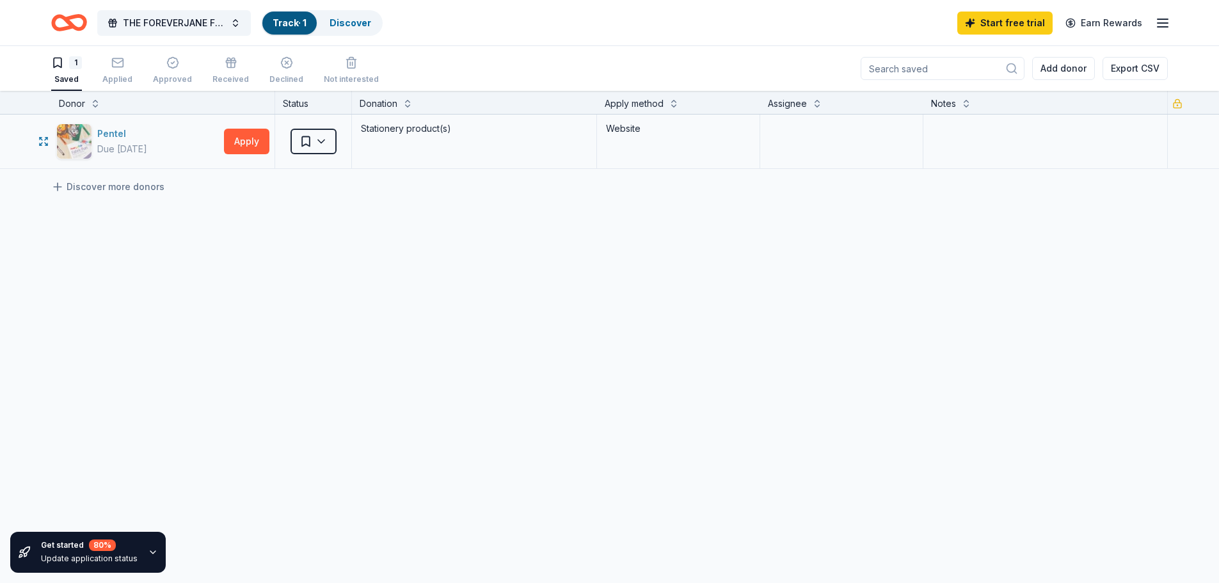
click at [136, 135] on div "Pentel" at bounding box center [122, 133] width 50 height 15
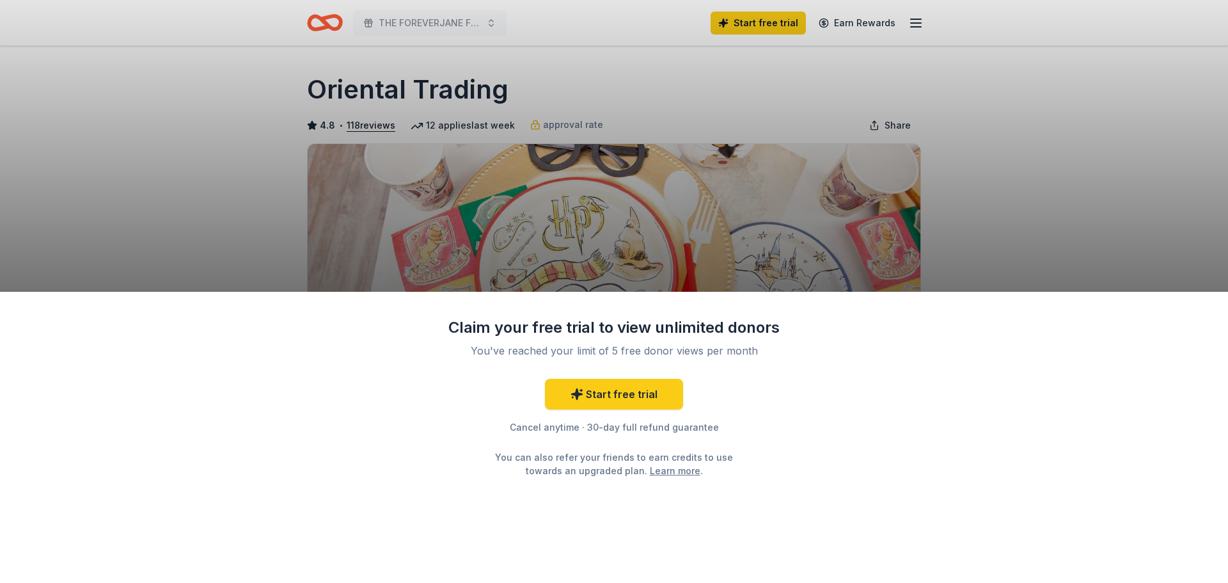
click at [781, 439] on div "Claim your free trial to view unlimited donors You've reached your limit of 5 f…" at bounding box center [614, 438] width 1228 height 292
click at [985, 218] on div "Claim your free trial to view unlimited donors You've reached your limit of 5 f…" at bounding box center [614, 291] width 1228 height 583
click at [606, 90] on div "Claim your free trial to view unlimited donors You've reached your limit of 5 f…" at bounding box center [614, 291] width 1228 height 583
click at [337, 466] on div "Claim your free trial to view unlimited donors You've reached your limit of 5 f…" at bounding box center [614, 438] width 1228 height 292
click at [609, 396] on link "Start free trial" at bounding box center [614, 394] width 138 height 31
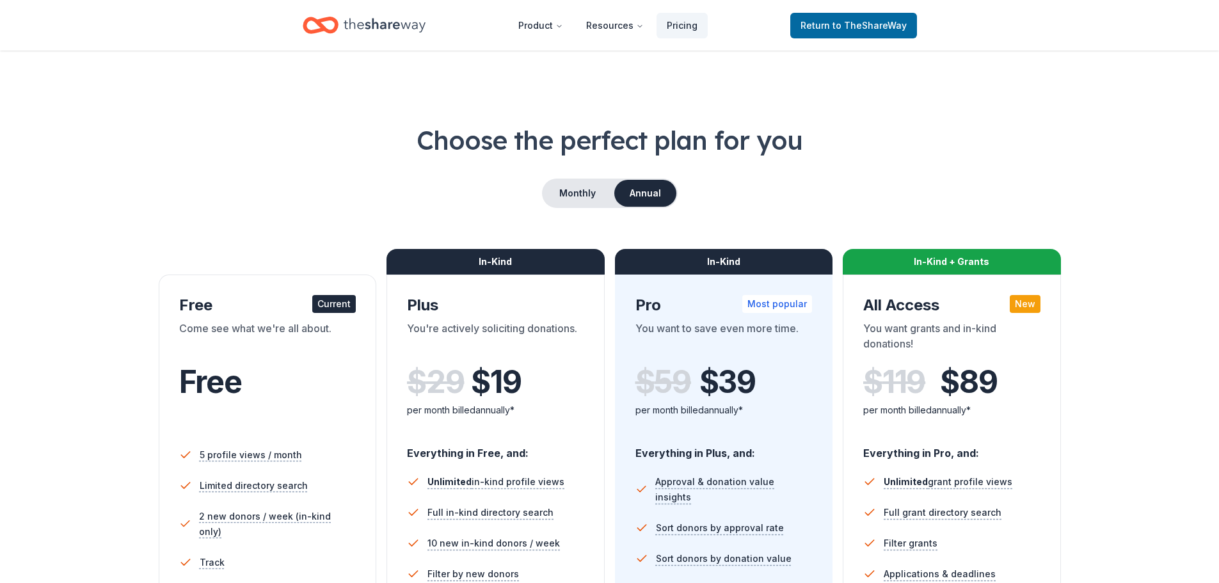
drag, startPoint x: 1218, startPoint y: 84, endPoint x: 1218, endPoint y: 102, distance: 17.3
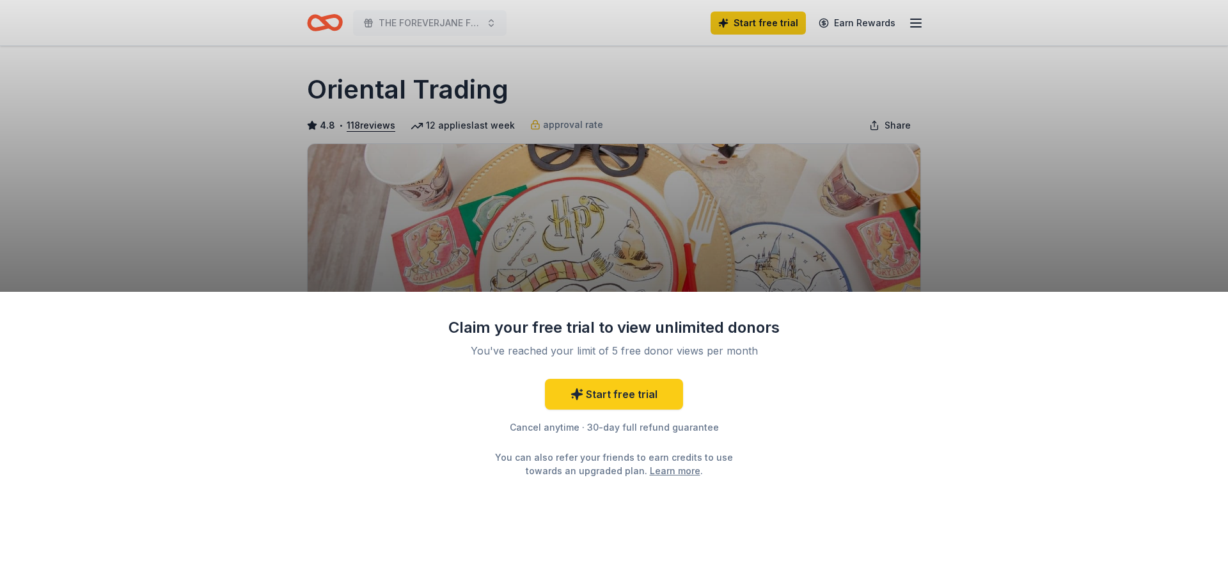
click at [955, 217] on div "Claim your free trial to view unlimited donors You've reached your limit of 5 f…" at bounding box center [614, 291] width 1228 height 583
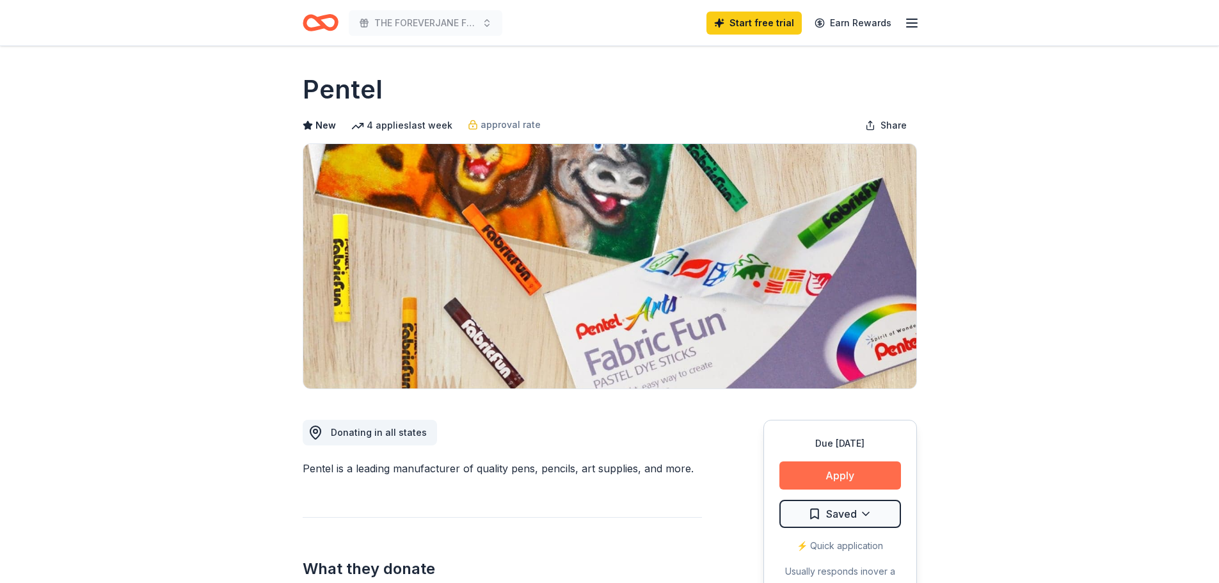
click at [866, 475] on button "Apply" at bounding box center [840, 475] width 122 height 28
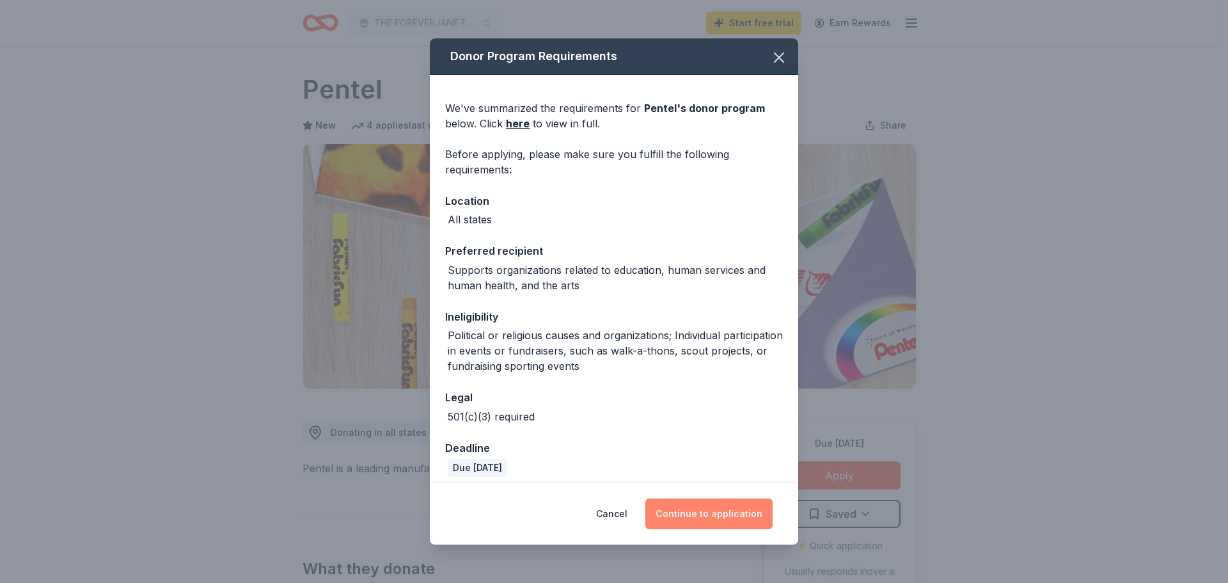
click at [711, 516] on button "Continue to application" at bounding box center [709, 513] width 127 height 31
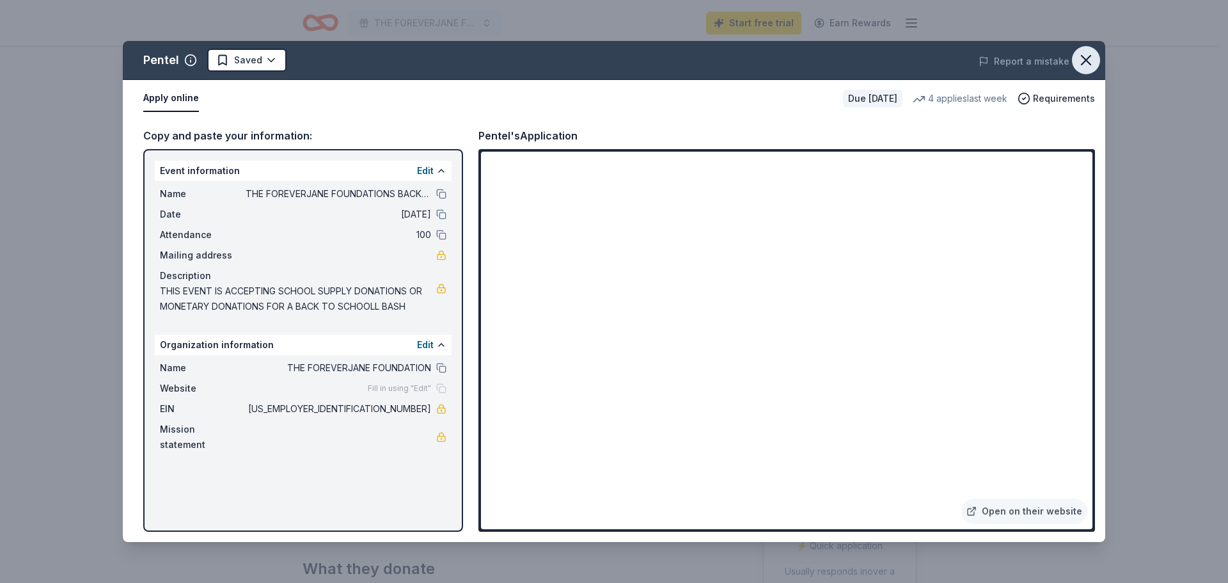
click at [1093, 58] on icon "button" at bounding box center [1086, 60] width 18 height 18
